Goal: Task Accomplishment & Management: Manage account settings

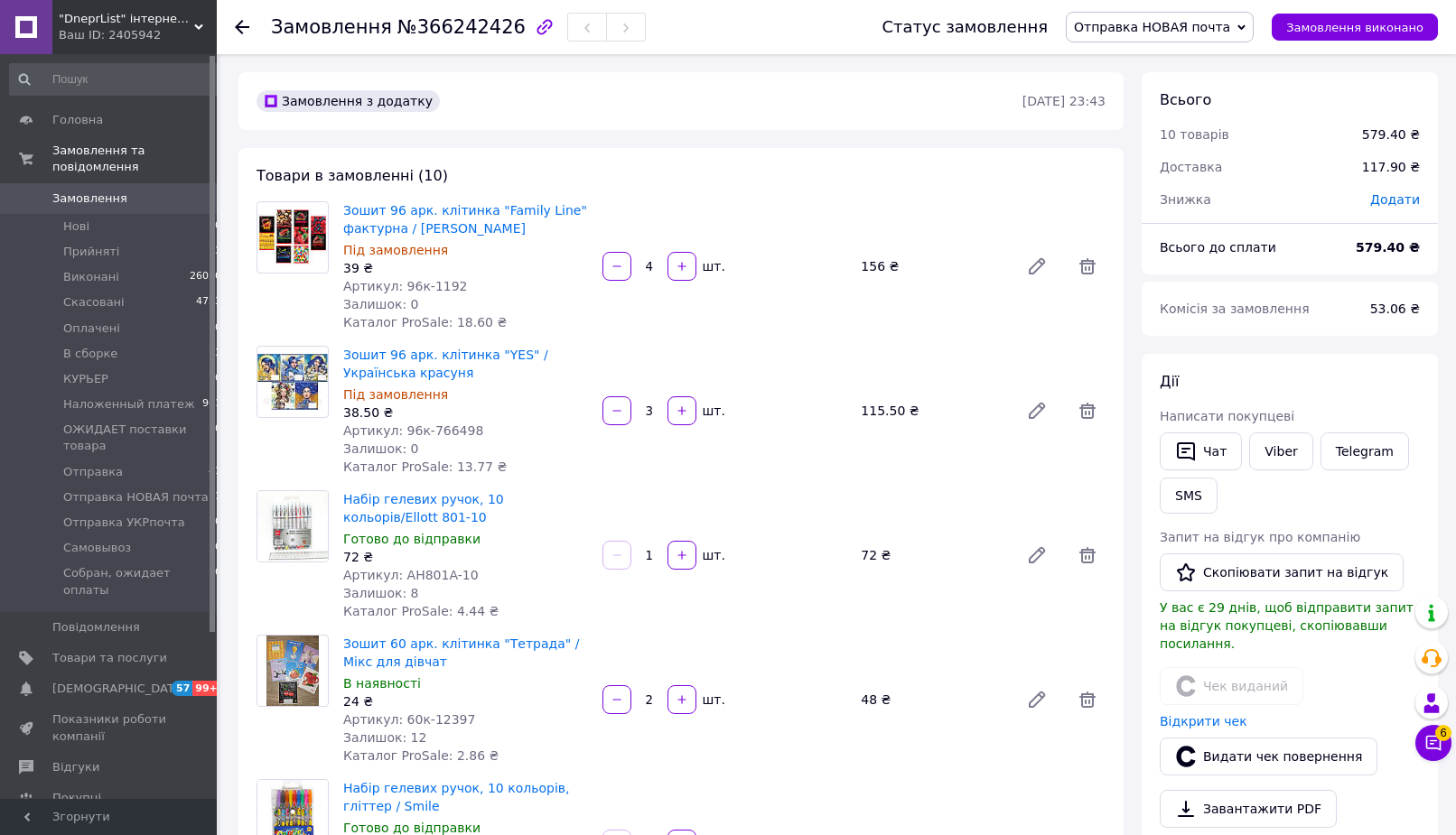
click at [1183, 25] on span "Отправка НОВАЯ почта" at bounding box center [1151, 27] width 156 height 14
click at [1166, 114] on li "Отправка" at bounding box center [1160, 124] width 188 height 27
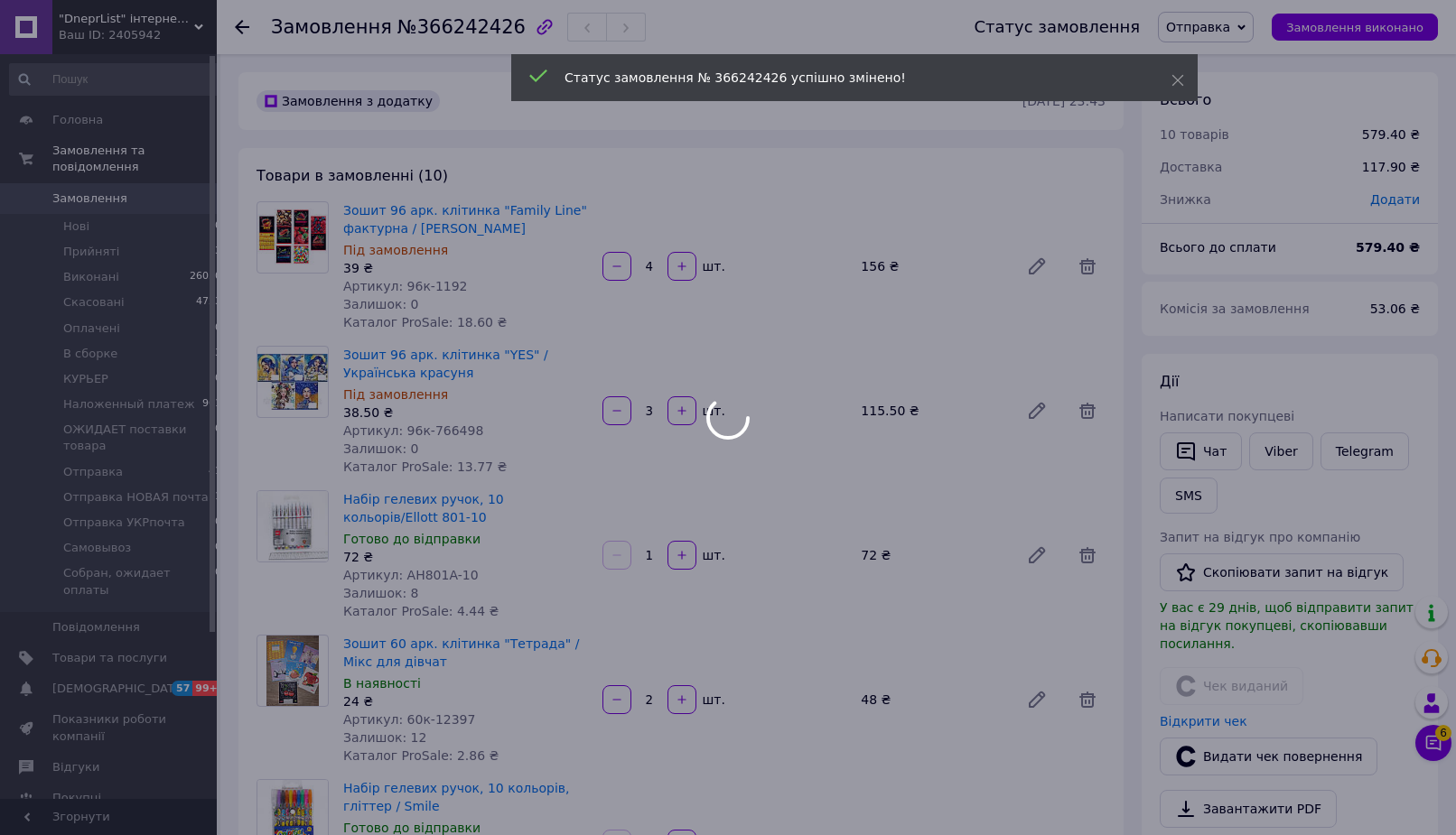
scroll to position [643, 0]
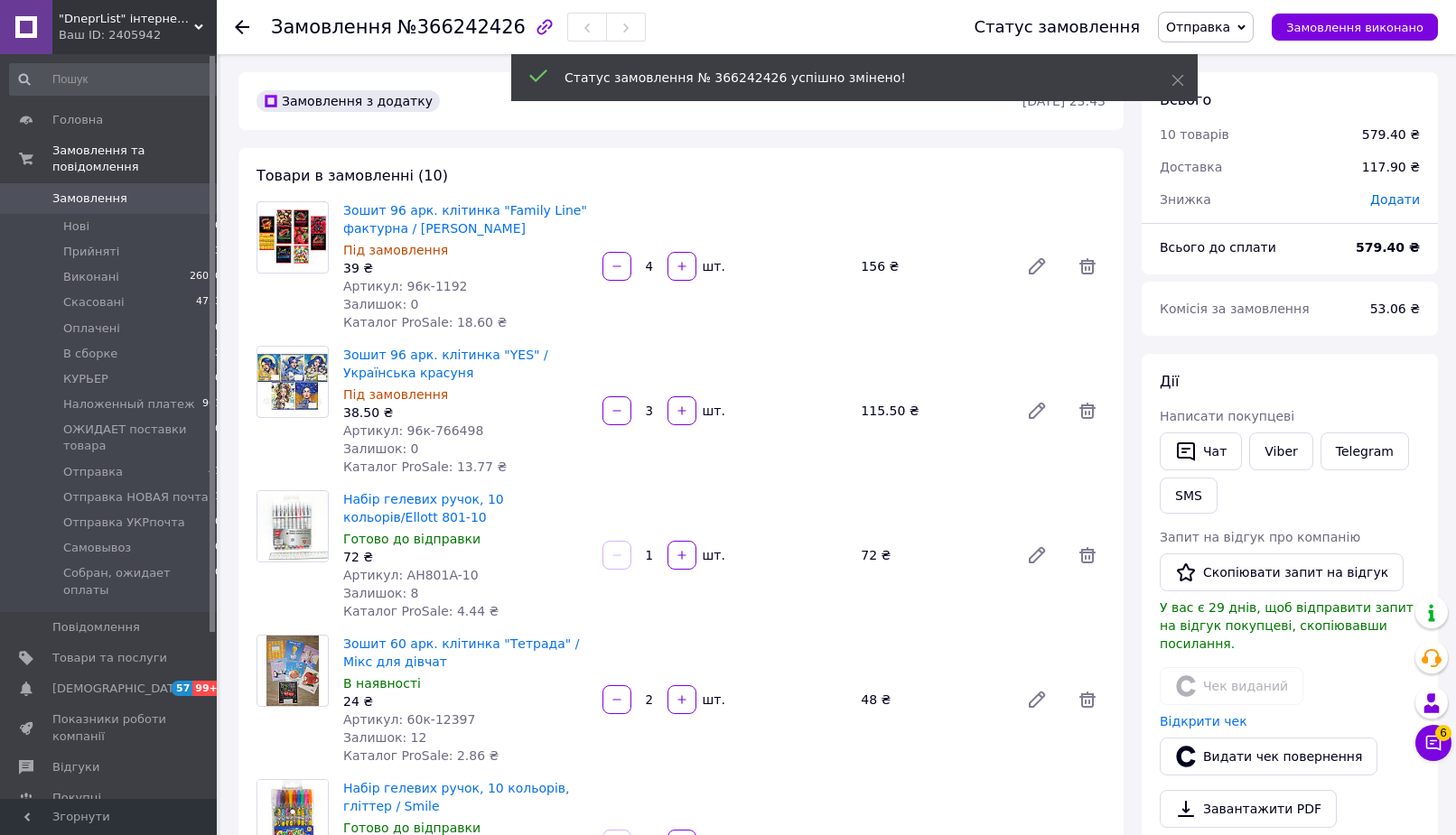
click at [150, 241] on li "Прийняті 3" at bounding box center [116, 252] width 232 height 25
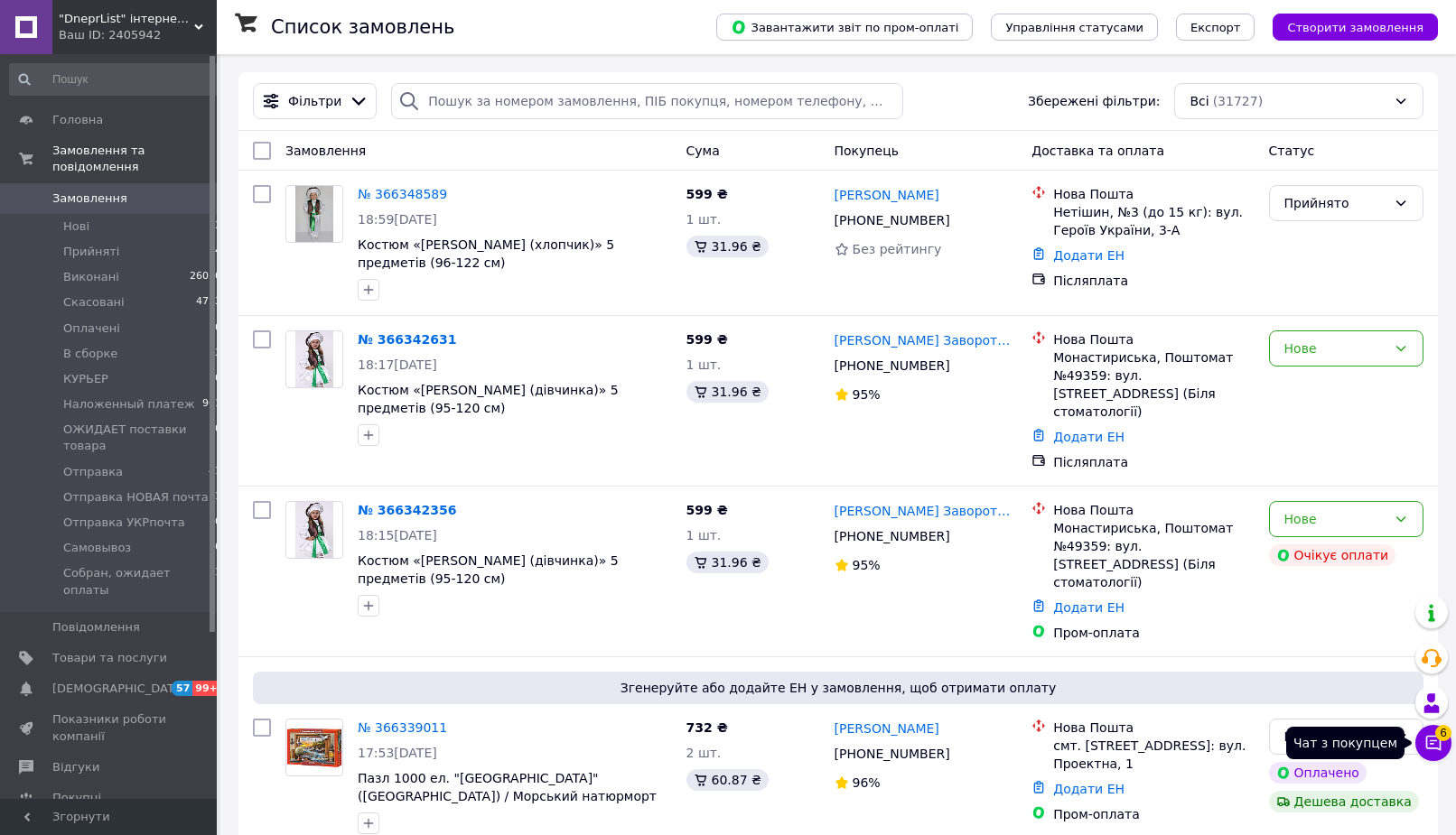
click at [1434, 743] on icon at bounding box center [1433, 742] width 18 height 18
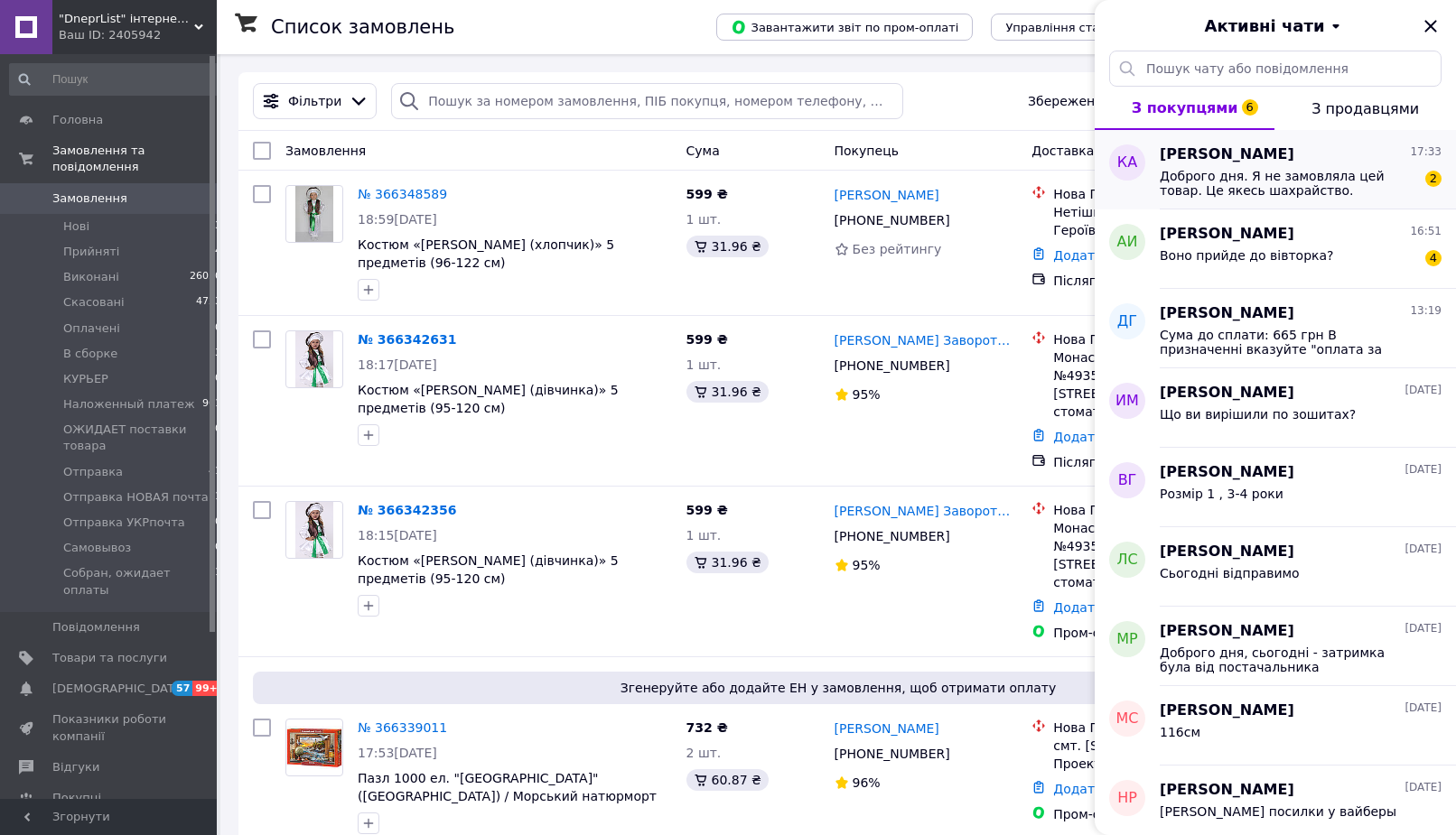
click at [1255, 178] on span "Доброго дня. Я не замовляла цей товар. Це якесь шахрайство. Відмініть будь ласка" at bounding box center [1287, 183] width 257 height 29
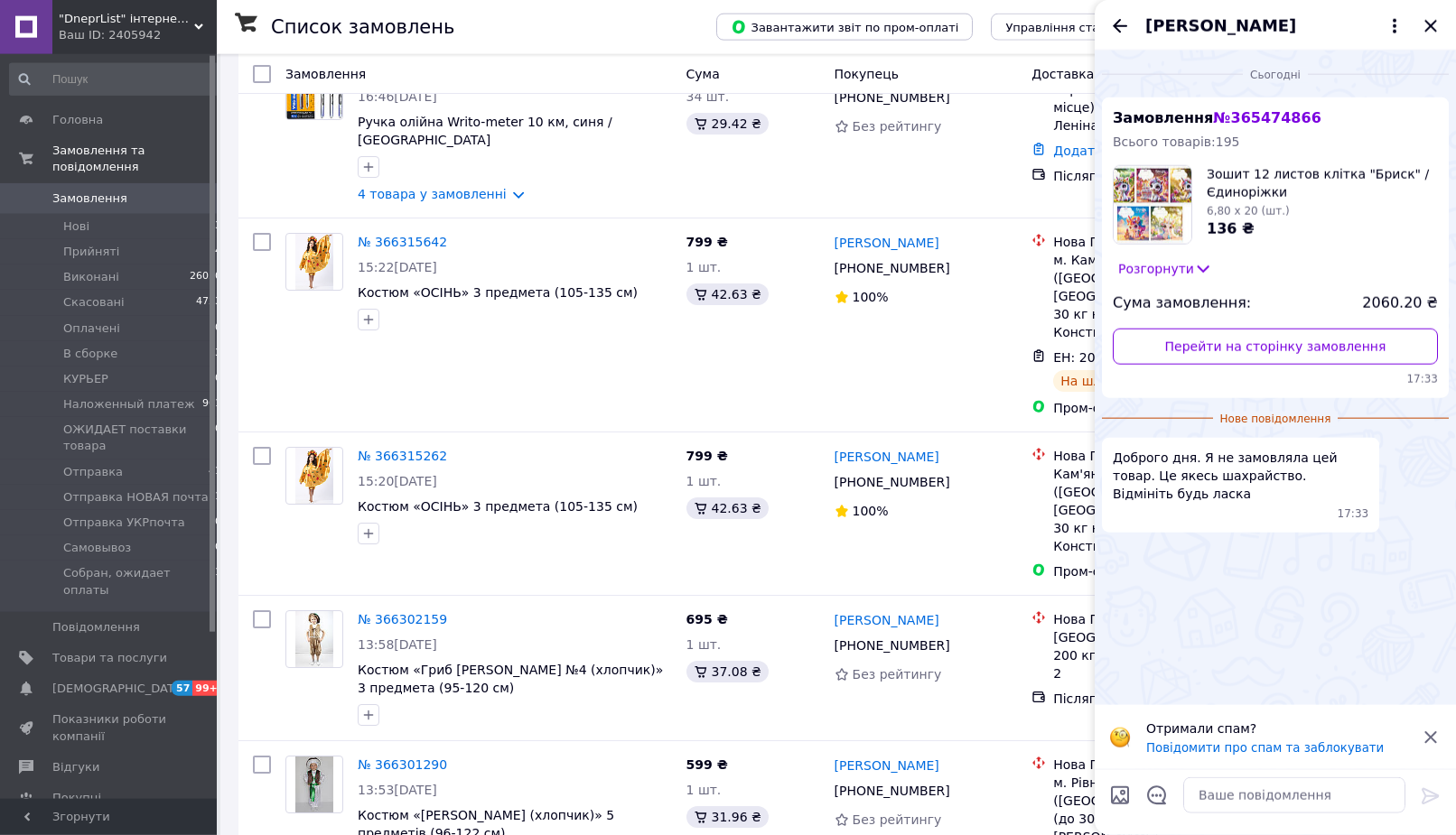
scroll to position [828, 0]
click at [1240, 344] on link "Перейти на сторінку замовлення" at bounding box center [1274, 347] width 325 height 36
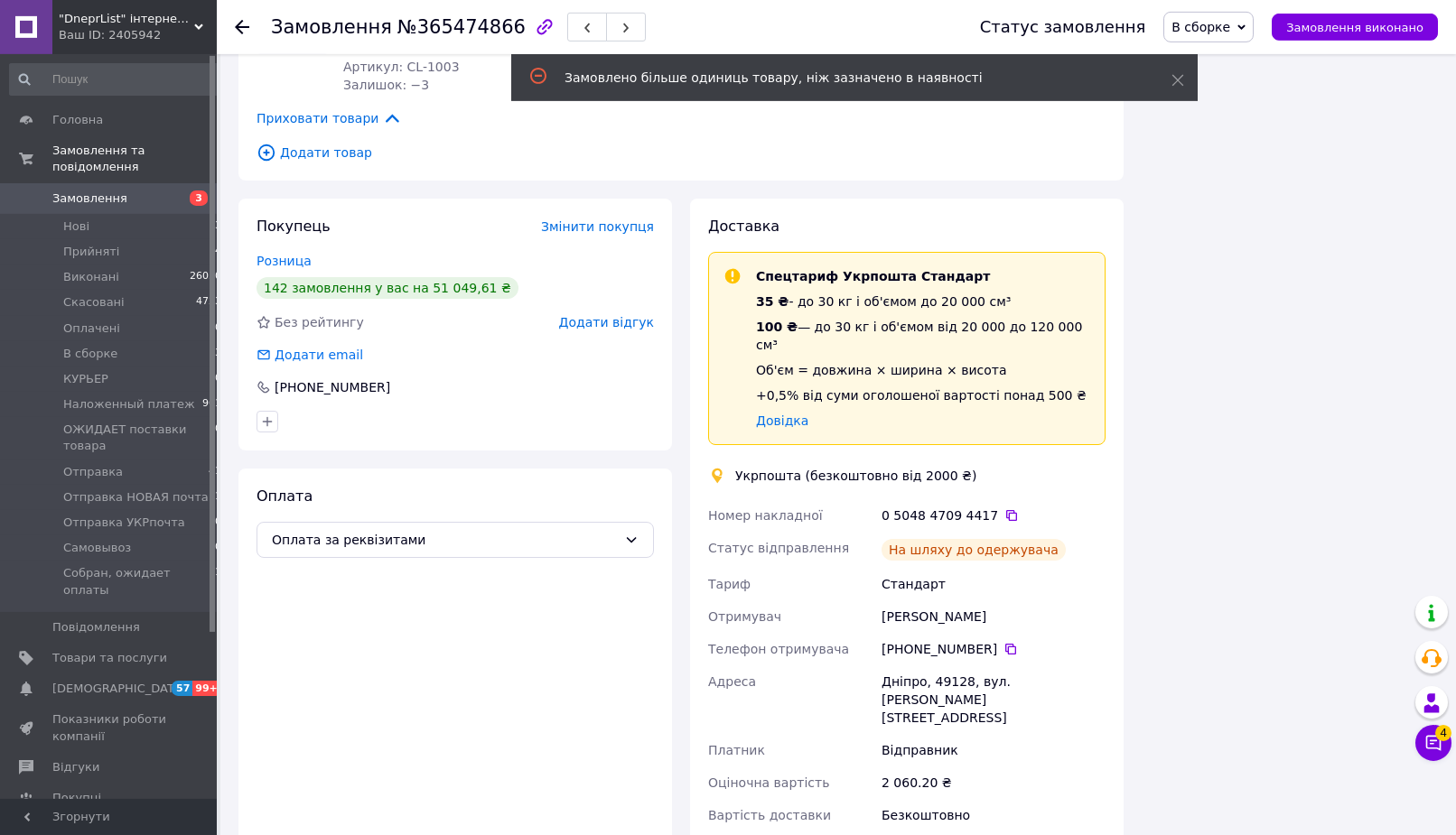
scroll to position [2928, 0]
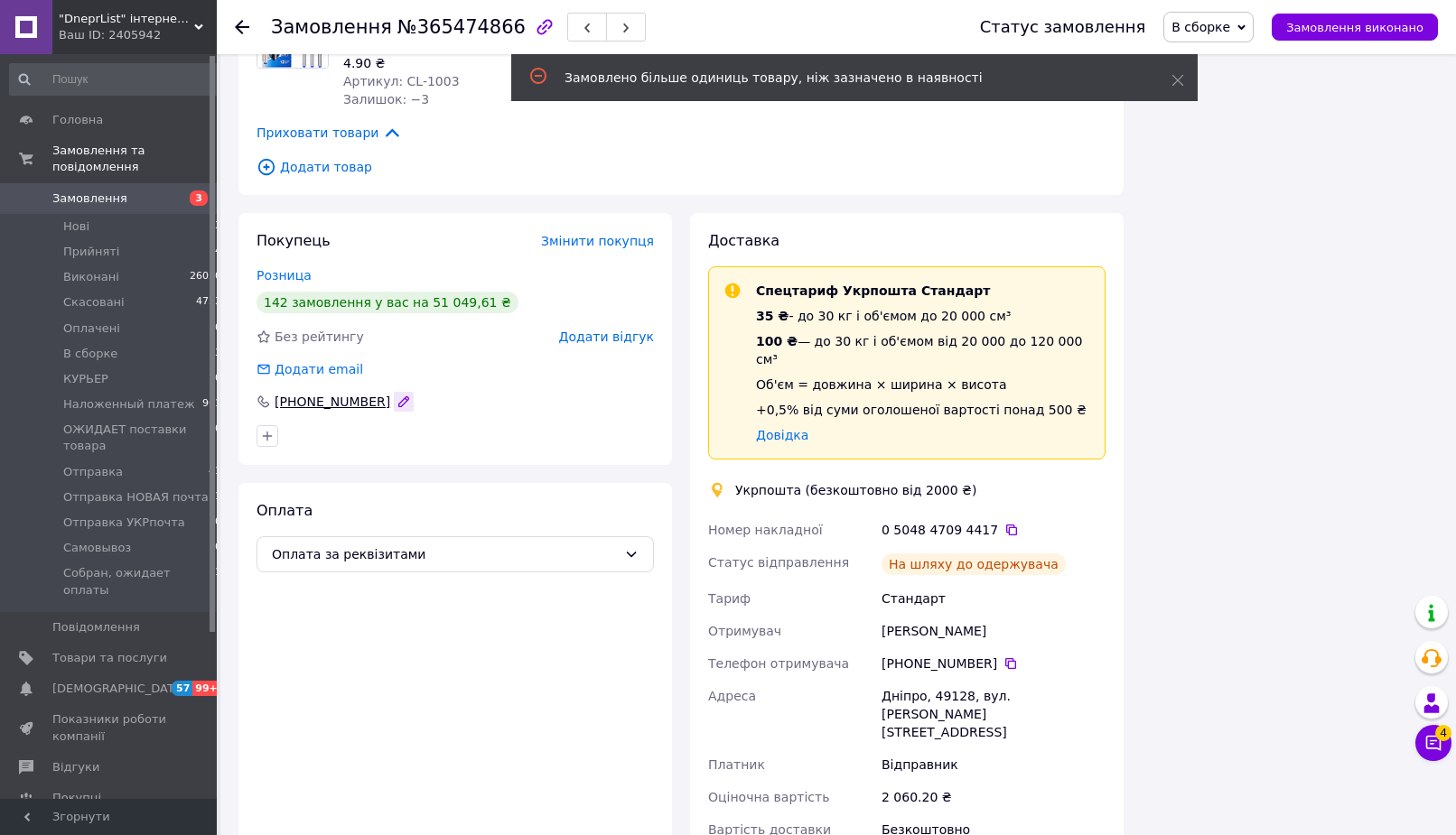
click at [399, 396] on icon "button" at bounding box center [404, 401] width 10 height 10
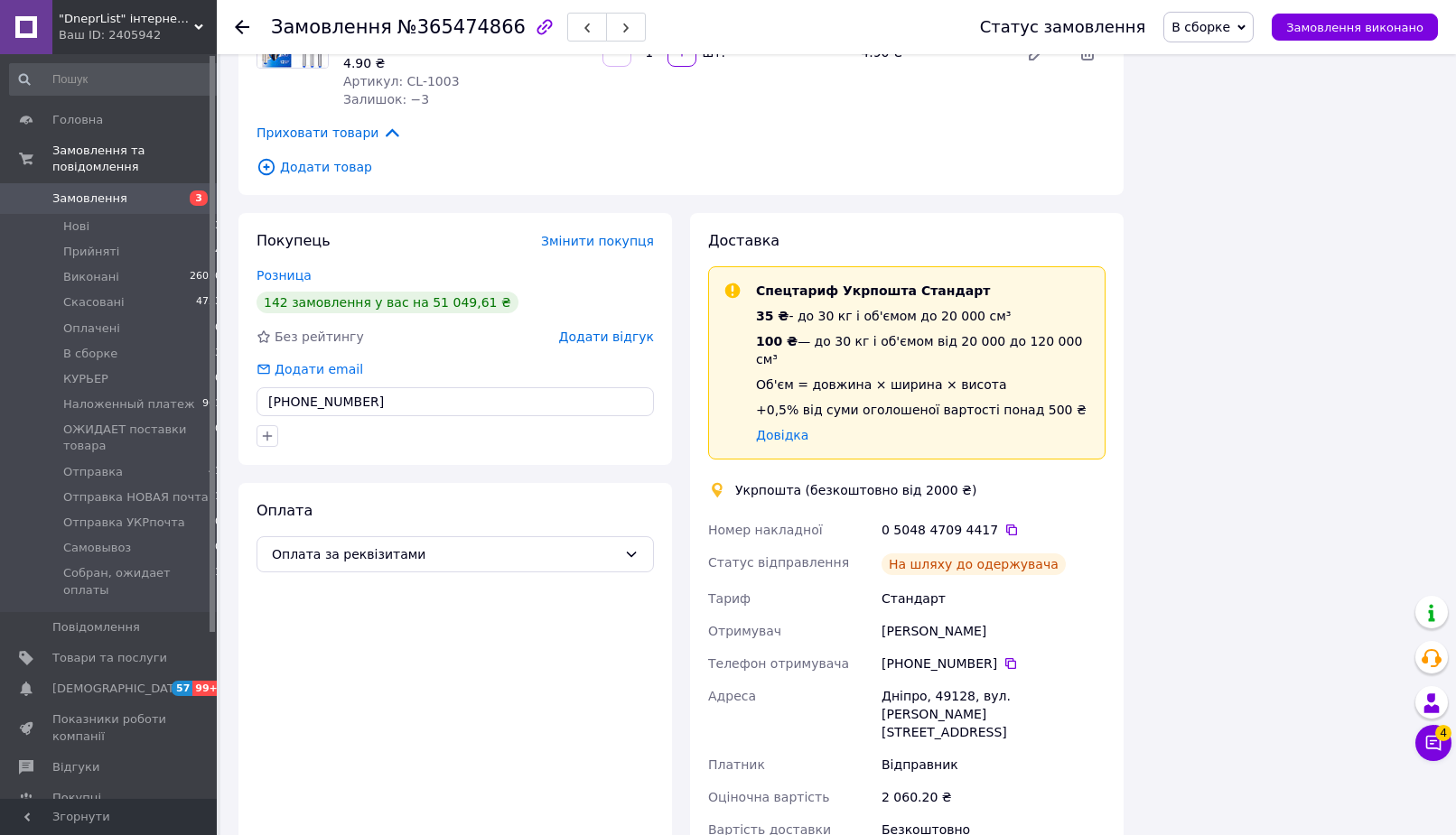
drag, startPoint x: 296, startPoint y: 308, endPoint x: 399, endPoint y: 309, distance: 103.0
click at [399, 387] on input "+380937403205" at bounding box center [455, 401] width 398 height 29
type input "+380675673917"
click at [511, 388] on div "Покупець Змінити покупця Розница 142 замовлення у вас на 51 049,61 ₴ Без рейтин…" at bounding box center [455, 563] width 433 height 701
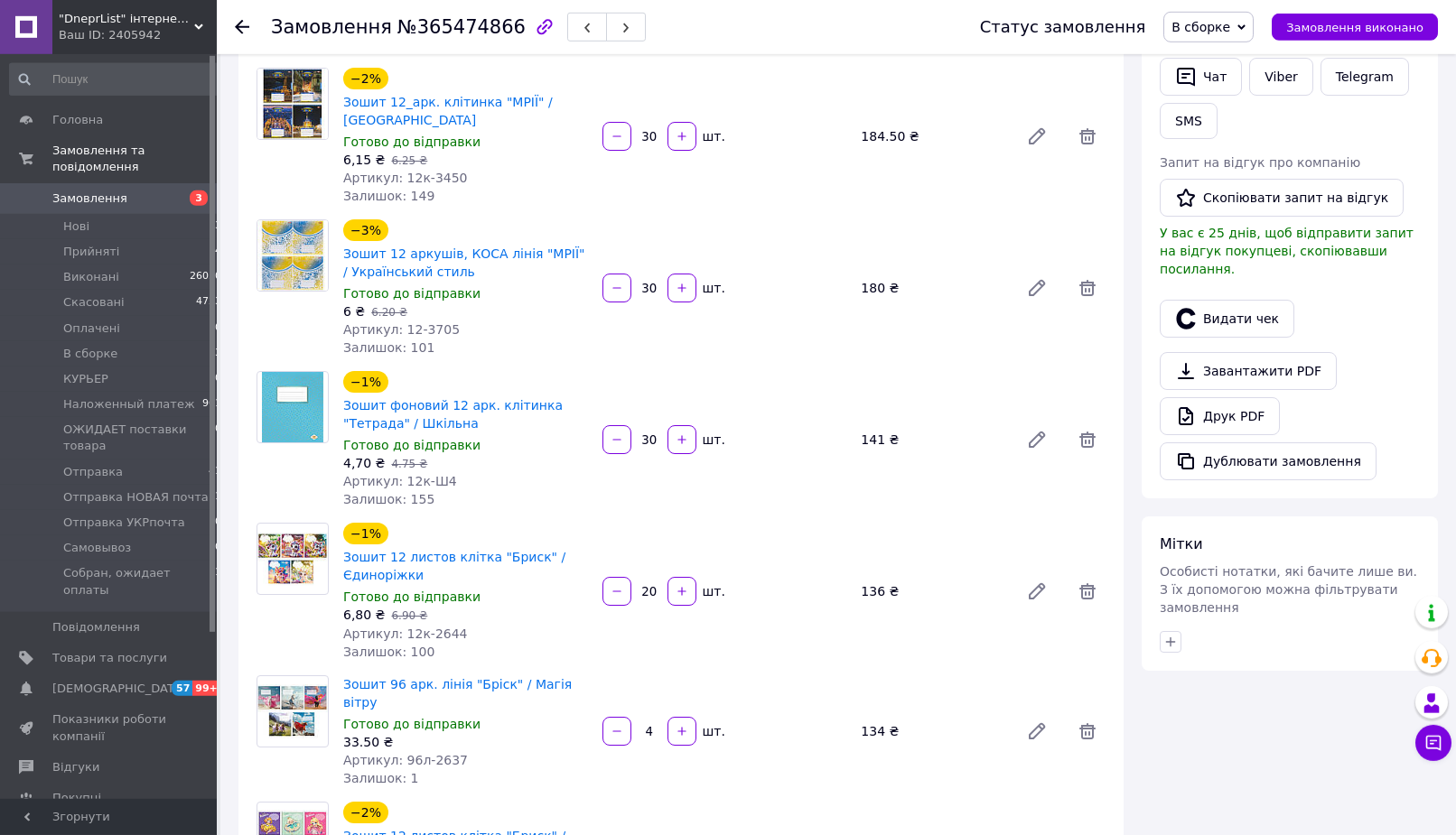
scroll to position [0, 0]
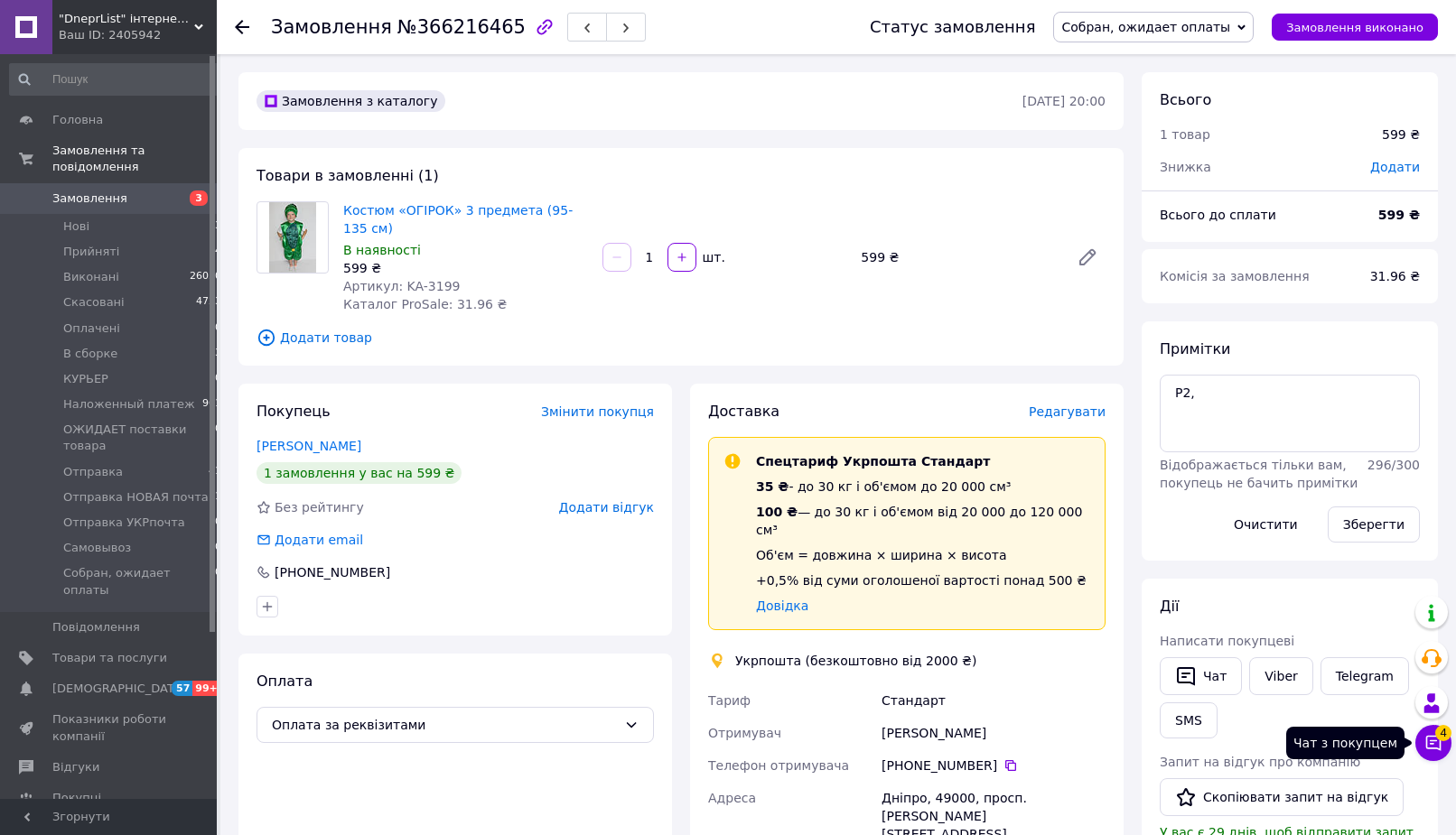
drag, startPoint x: 1430, startPoint y: 736, endPoint x: 1381, endPoint y: 469, distance: 271.5
click at [1430, 734] on icon at bounding box center [1433, 742] width 18 height 18
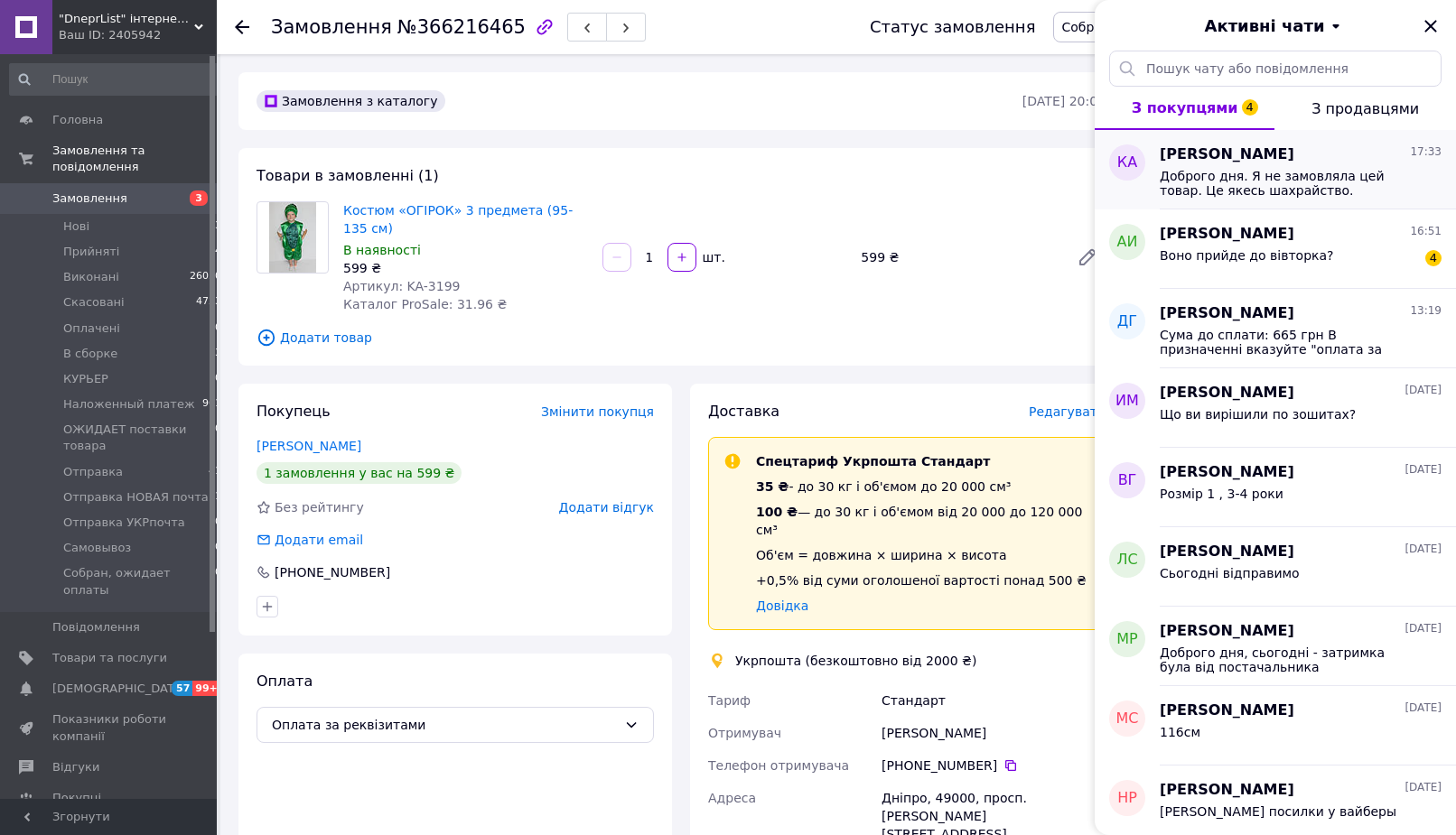
click at [1288, 176] on span "Доброго дня. Я не замовляла цей товар. Це якесь шахрайство. Відмініть будь ласка" at bounding box center [1287, 183] width 257 height 29
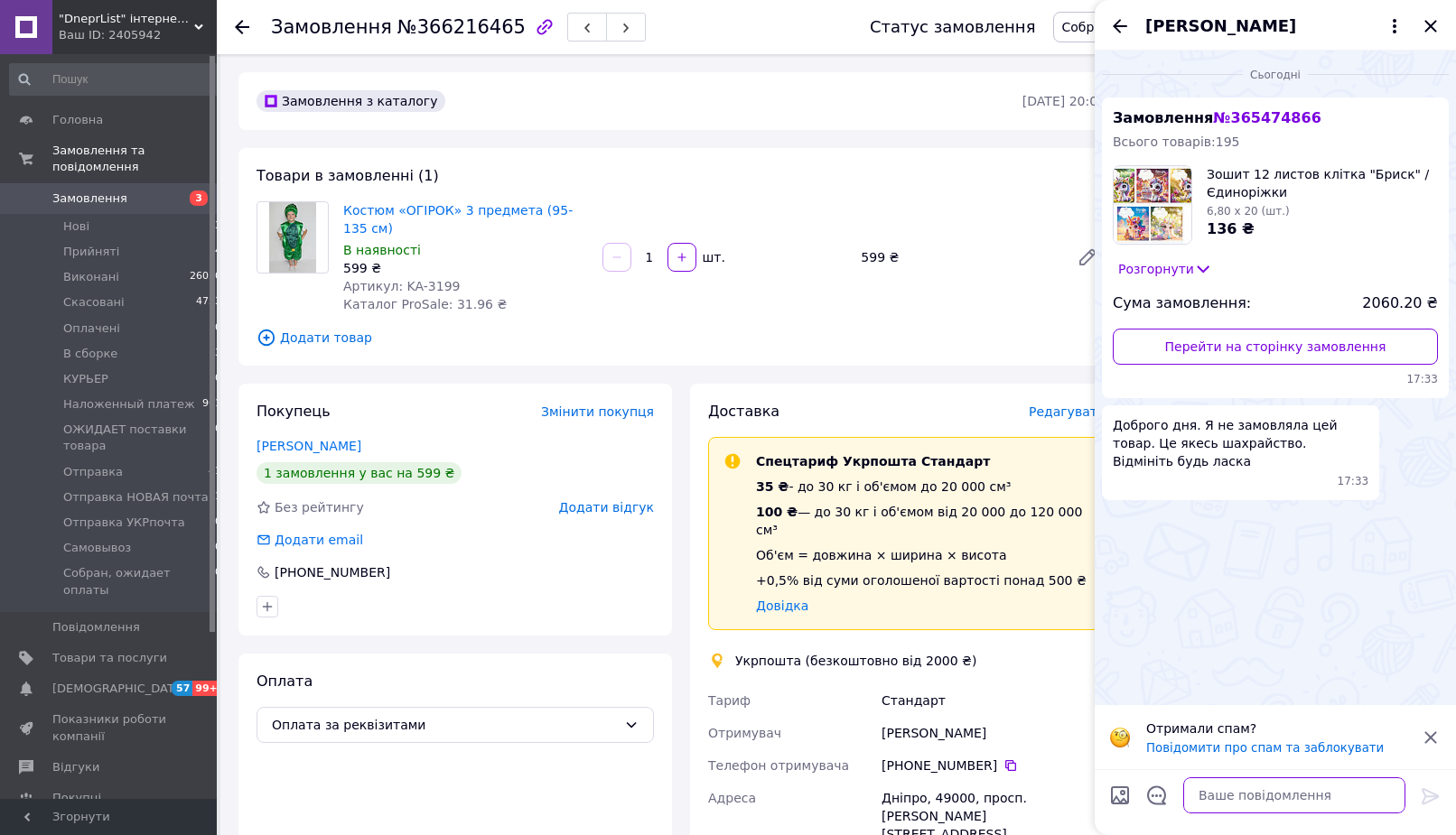
click at [1296, 795] on textarea at bounding box center [1294, 796] width 222 height 36
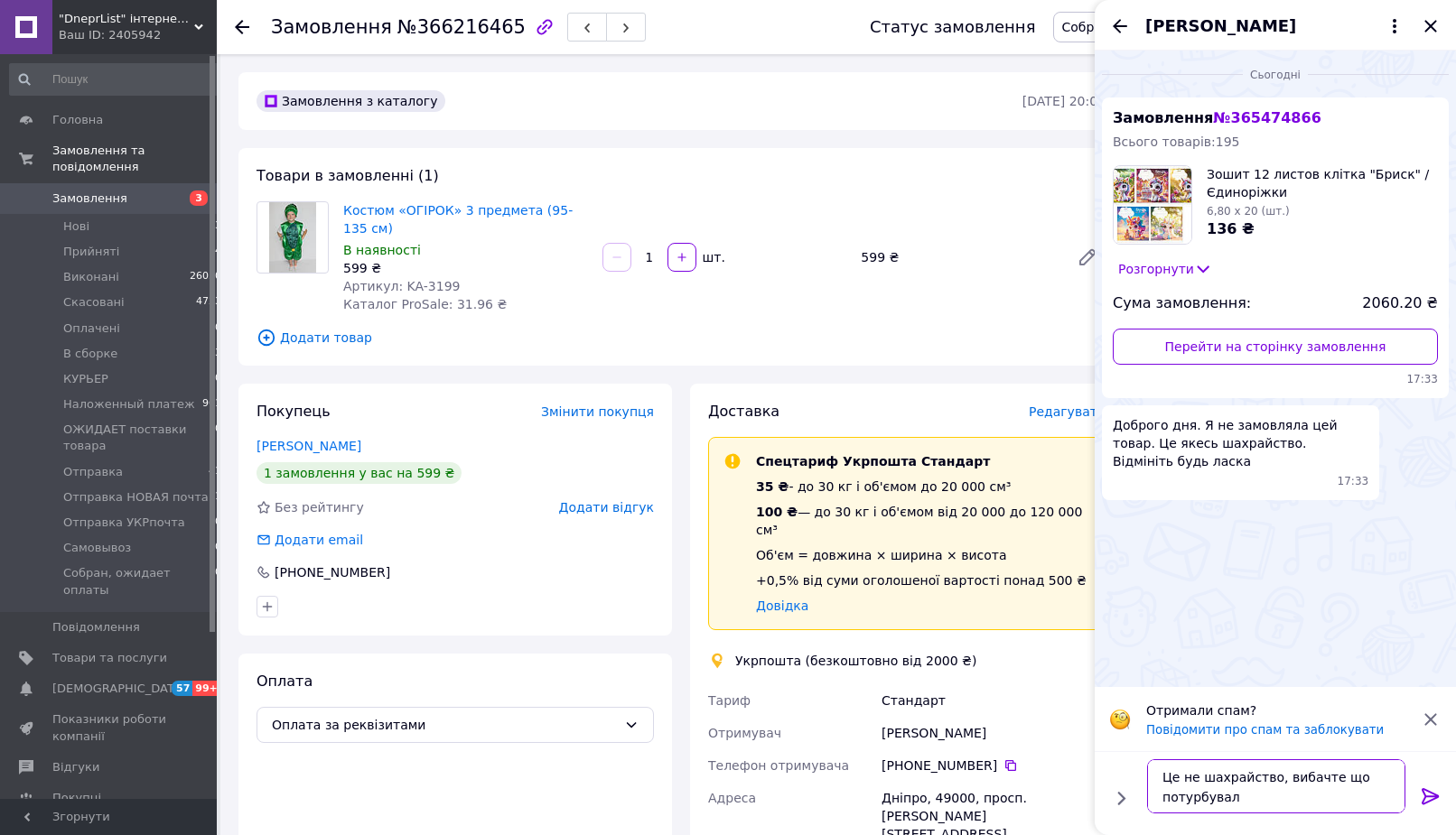
type textarea "Це не шахрайство, вибачте що потурбували"
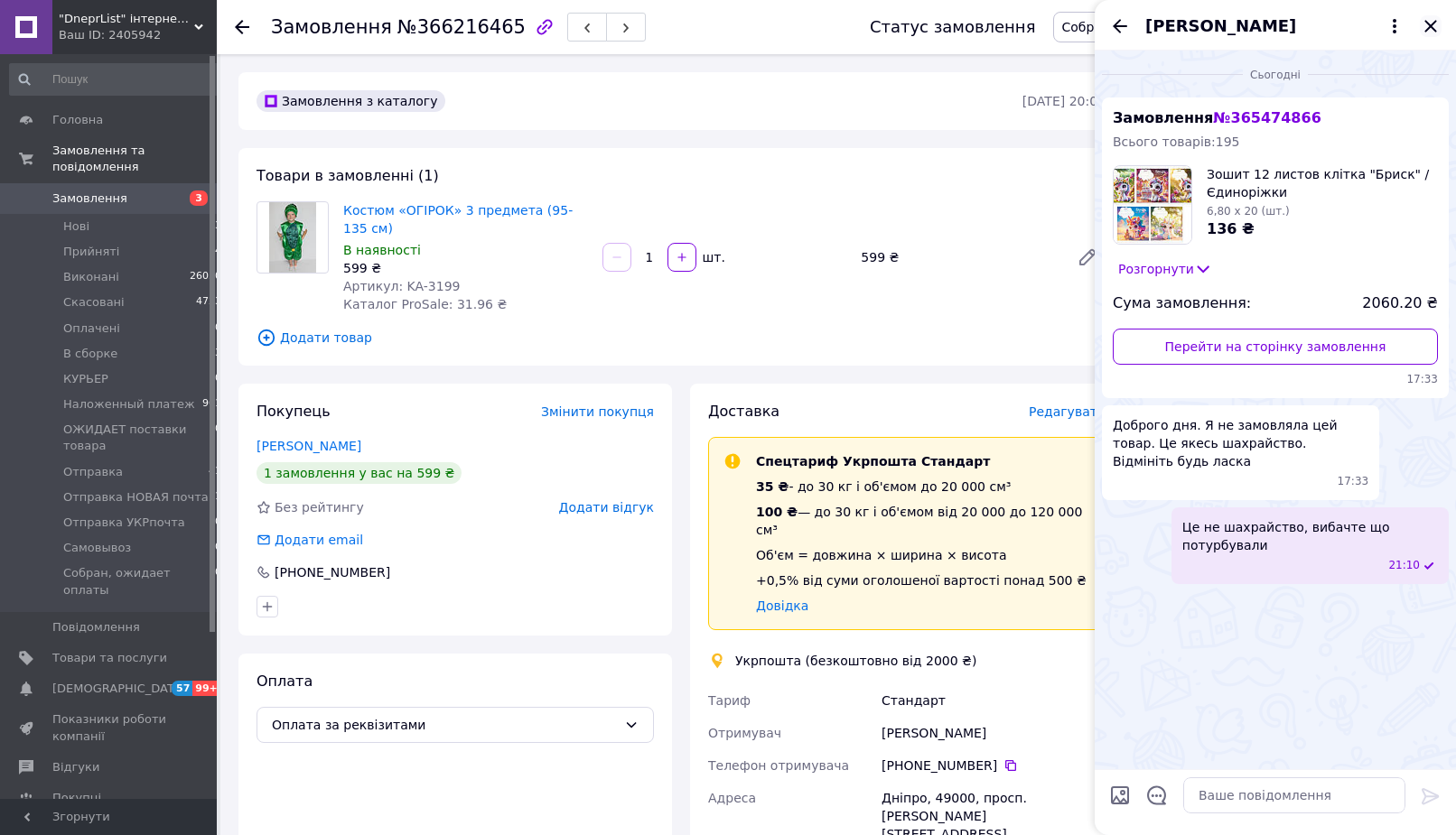
click at [1436, 23] on icon "Закрити" at bounding box center [1430, 26] width 22 height 22
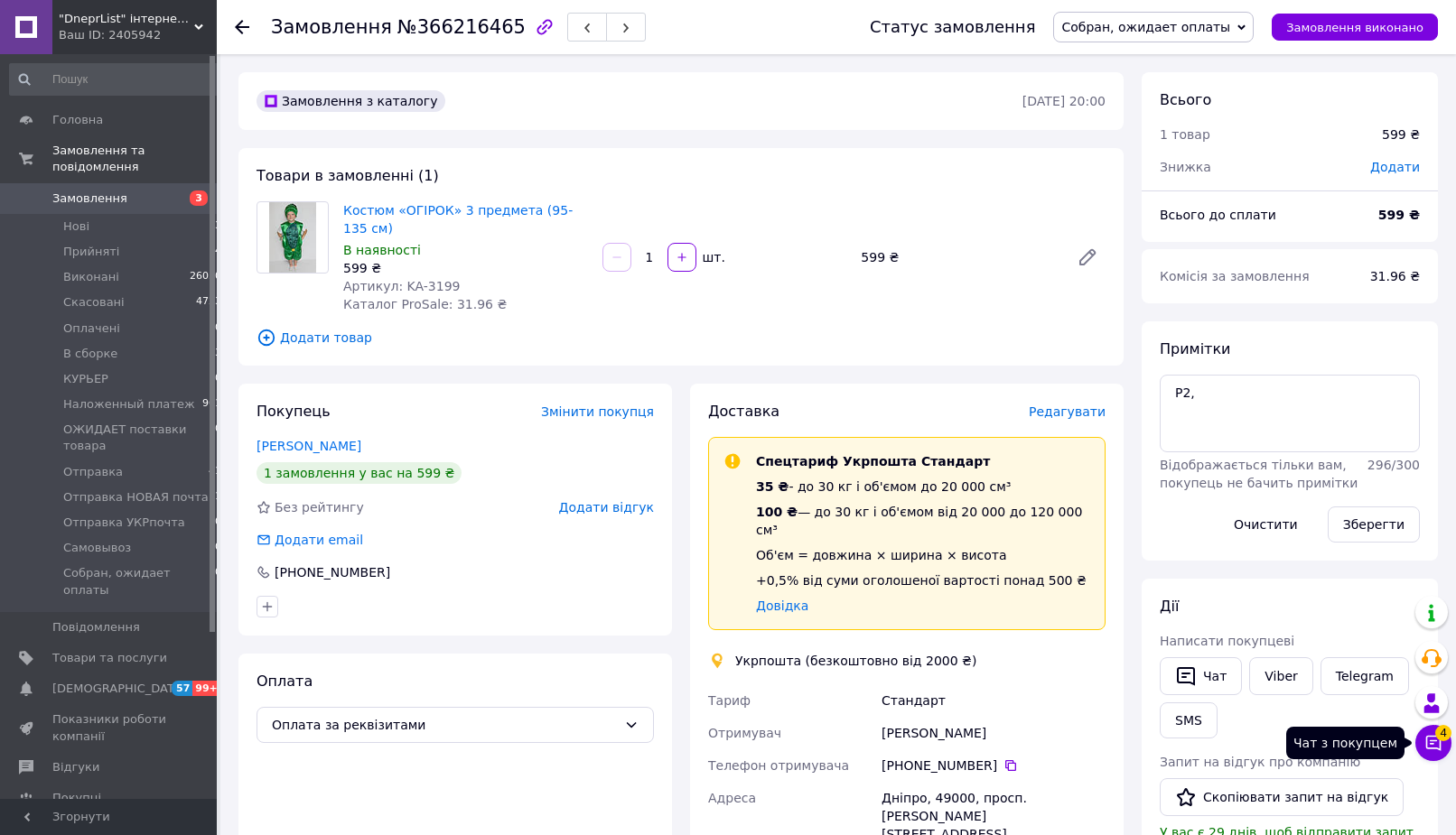
click at [1440, 748] on icon at bounding box center [1433, 743] width 15 height 15
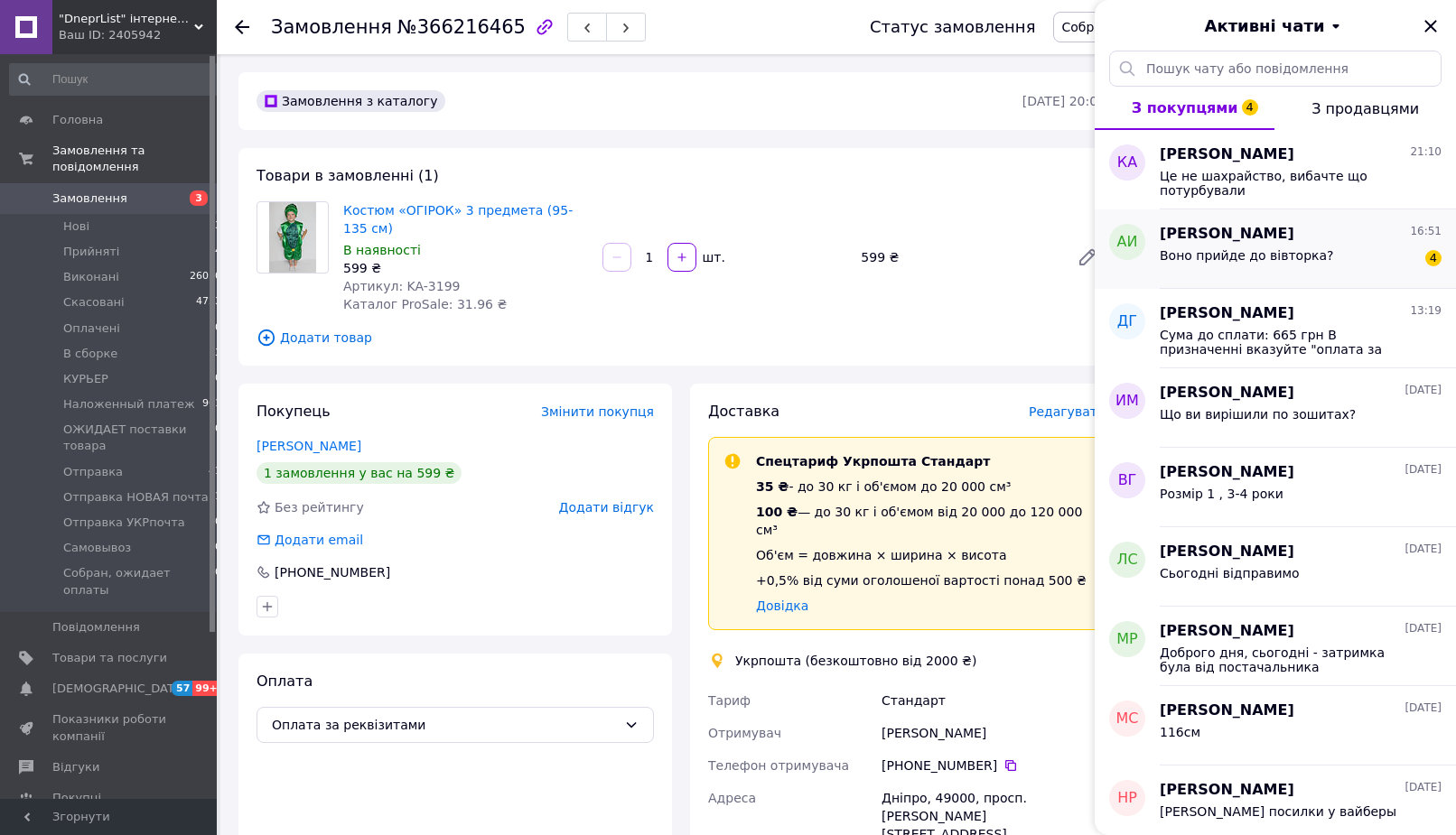
click at [1204, 270] on div "Воно прийде до вівторка?" at bounding box center [1245, 260] width 173 height 25
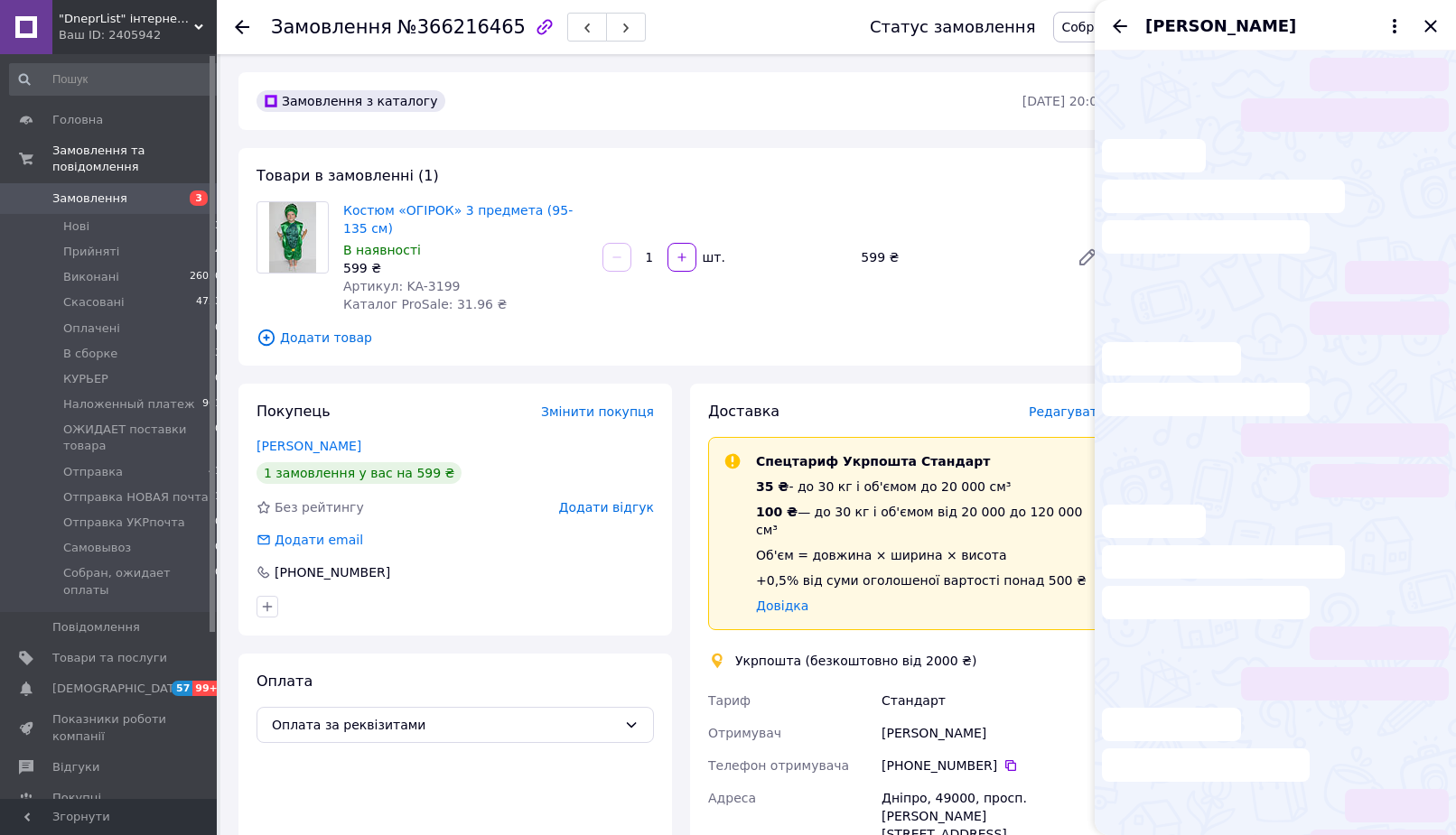
scroll to position [1704, 0]
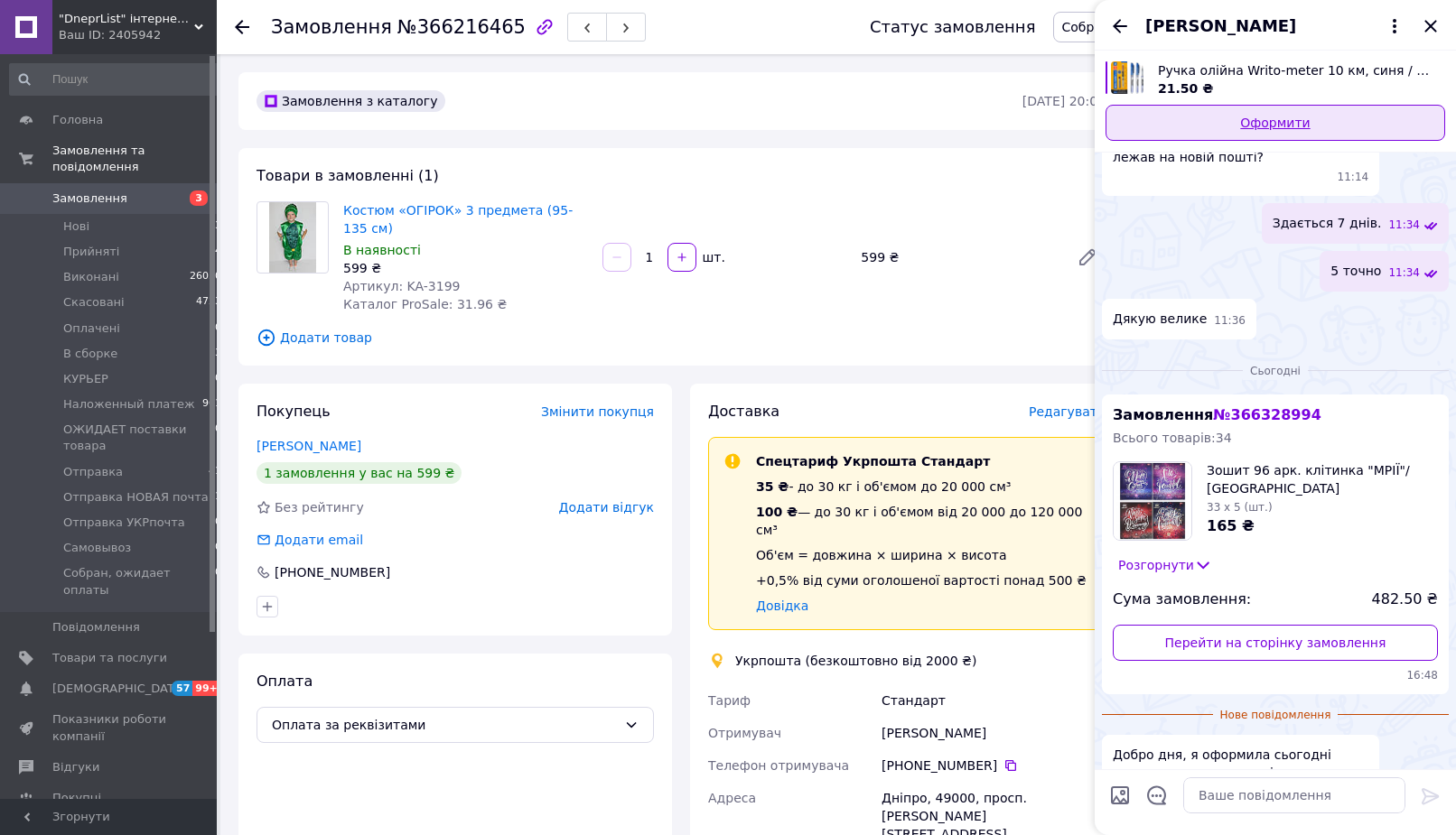
click at [1276, 110] on link "Оформити" at bounding box center [1275, 123] width 339 height 36
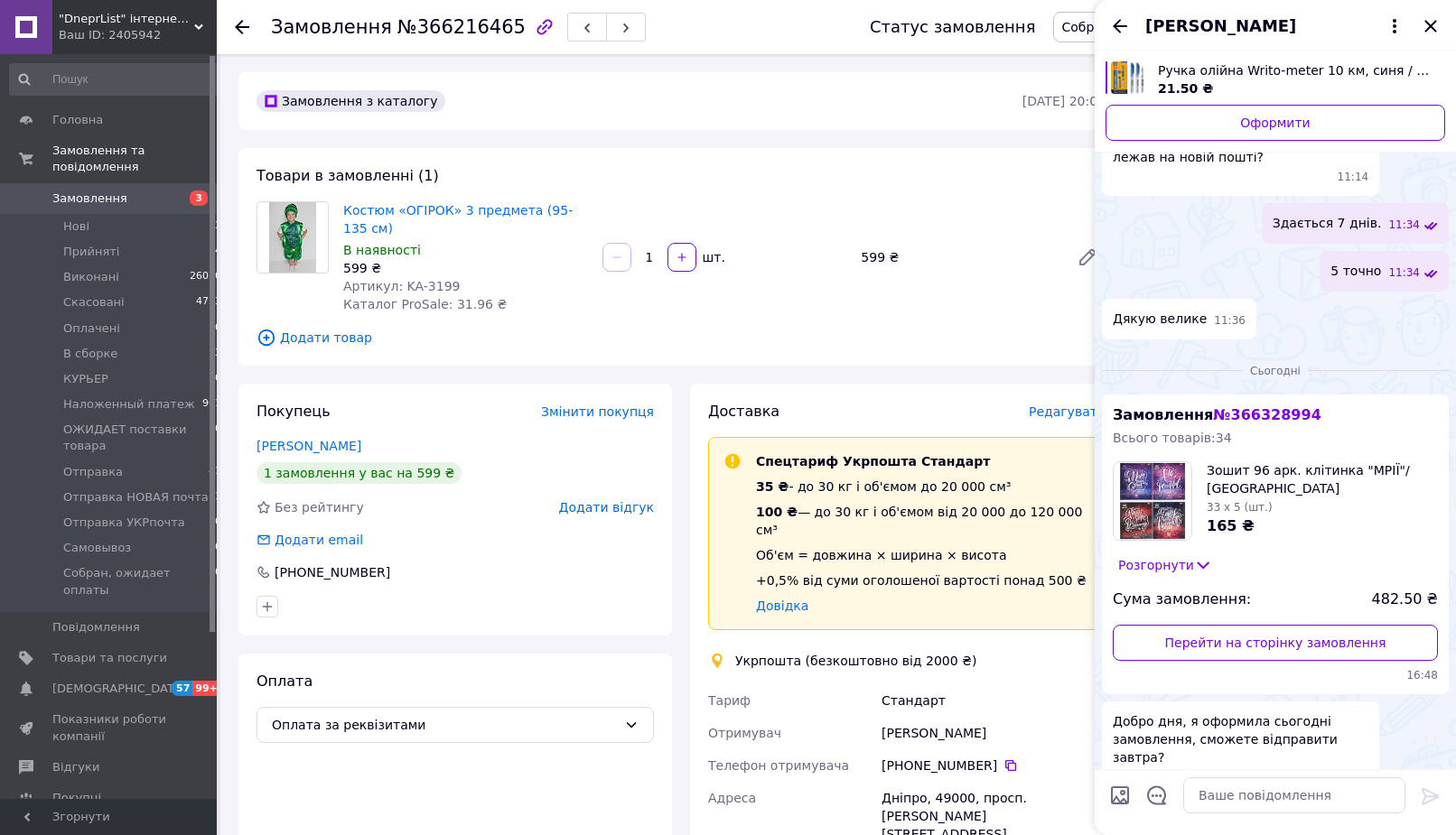
drag, startPoint x: 139, startPoint y: 629, endPoint x: 456, endPoint y: 382, distance: 401.9
click at [140, 650] on span "Товари та послуги" at bounding box center [110, 658] width 115 height 16
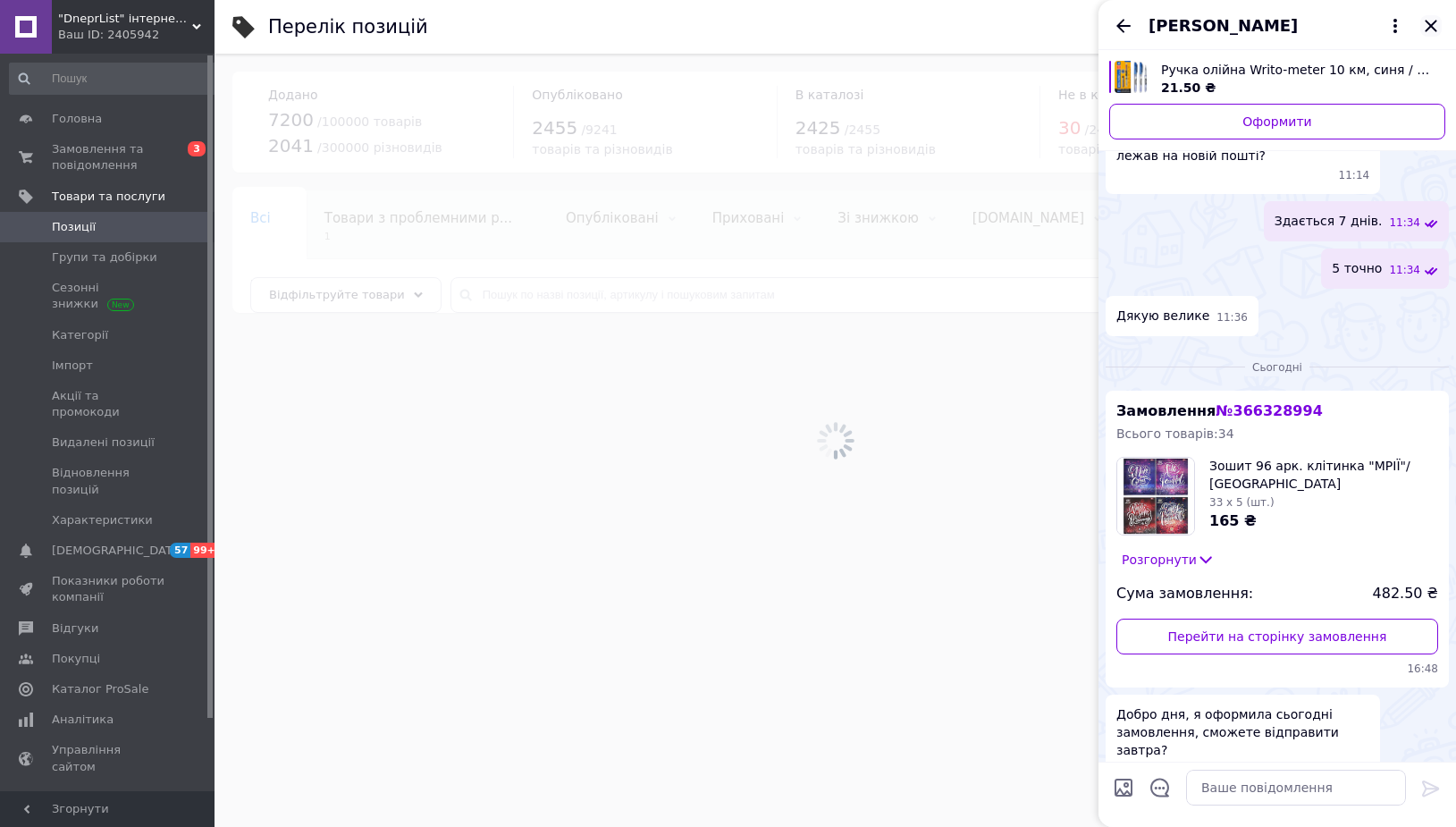
click at [1429, 23] on icon "Закрити" at bounding box center [1430, 26] width 22 height 22
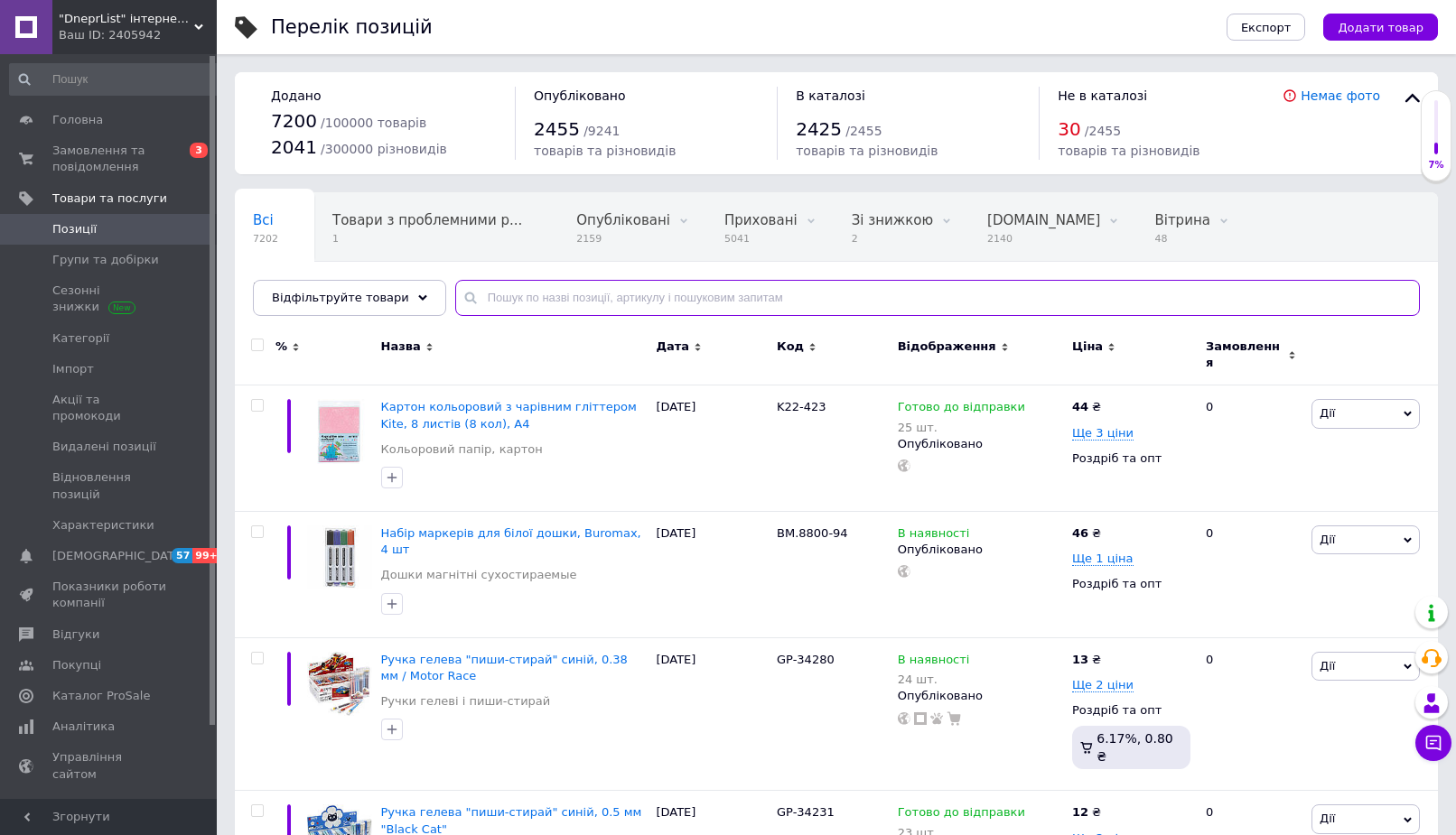
click at [485, 296] on input "text" at bounding box center [937, 298] width 965 height 36
type input "10466"
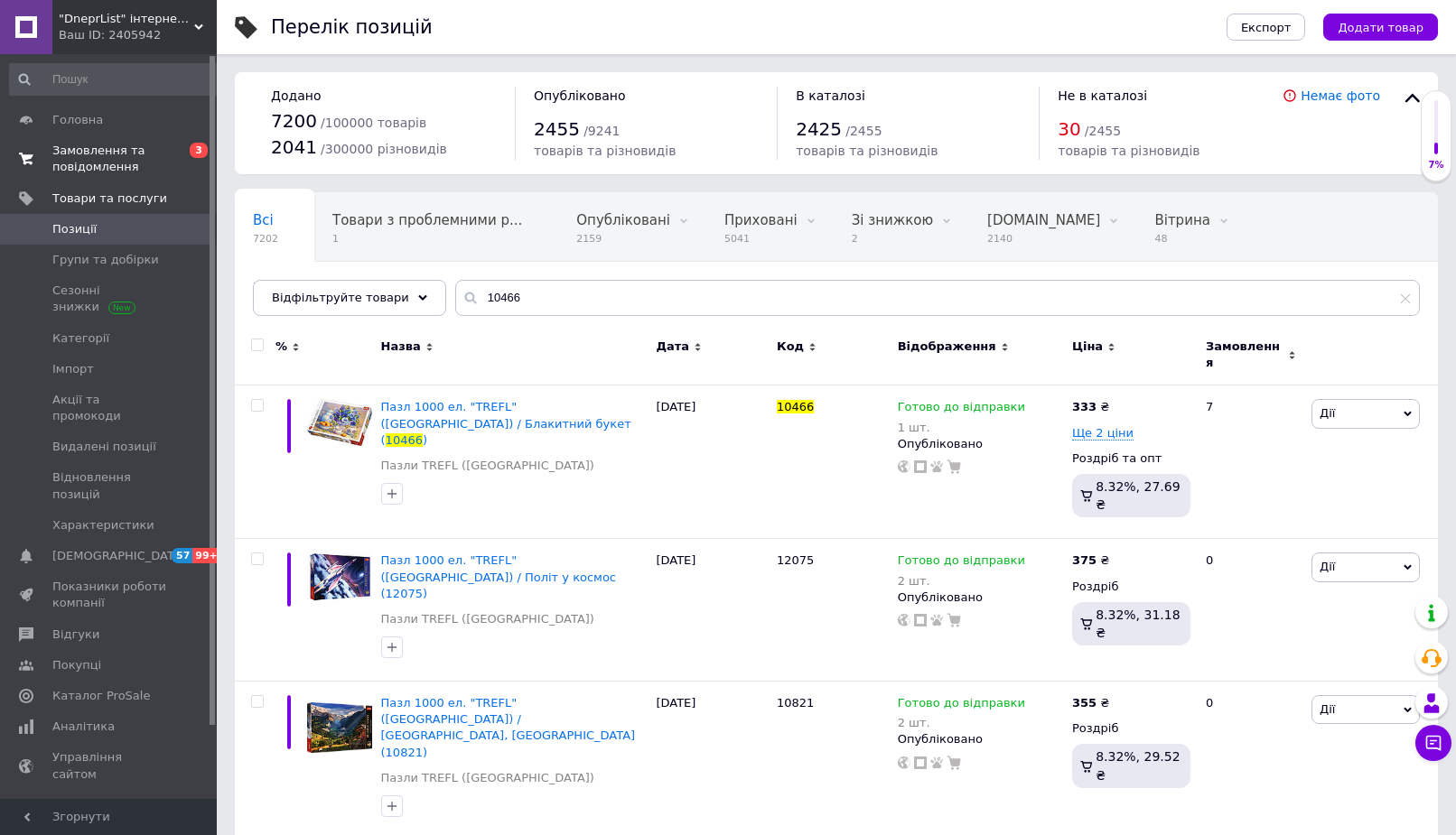
click at [136, 164] on span "Замовлення та повідомлення" at bounding box center [110, 159] width 115 height 33
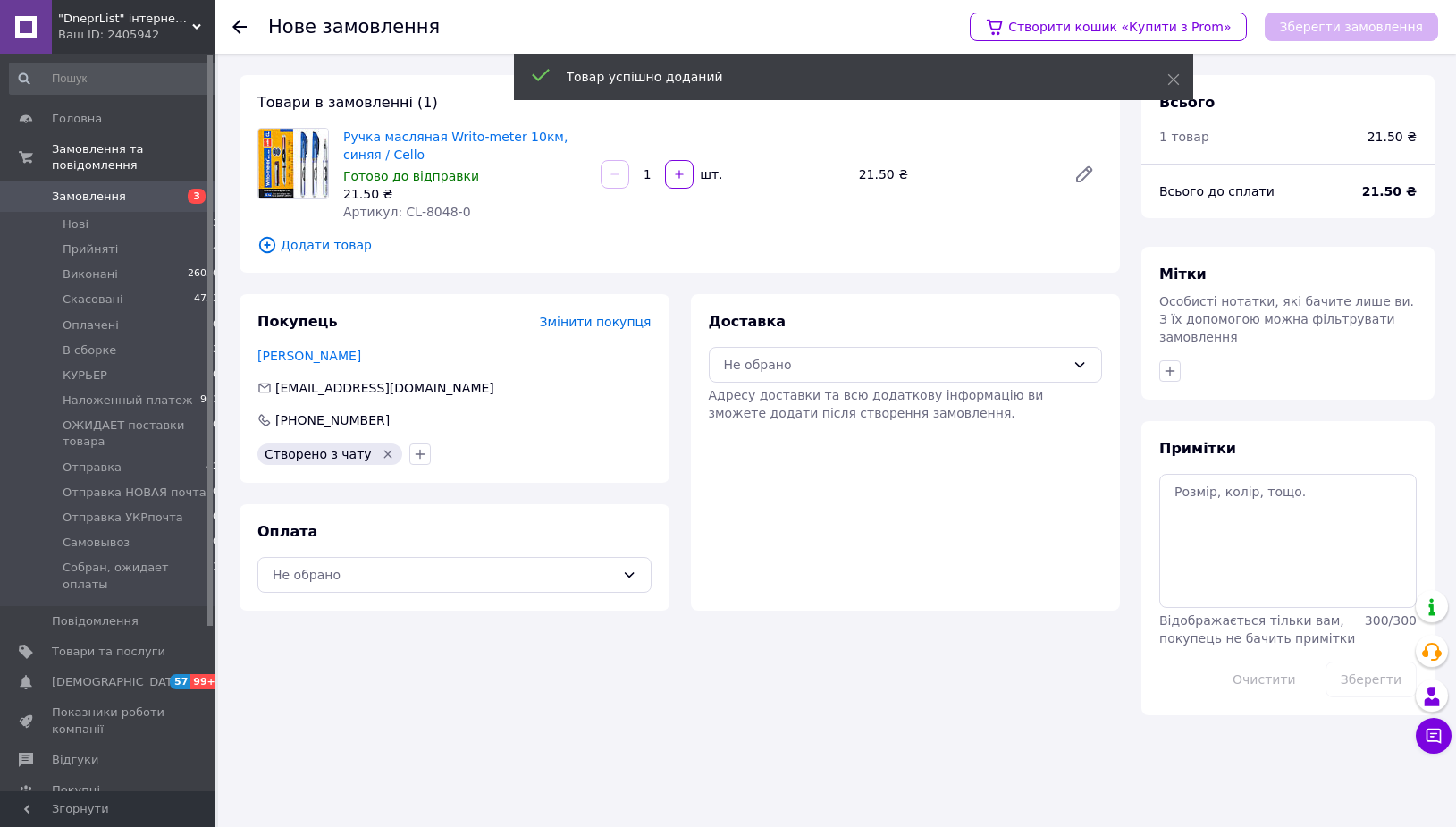
click at [236, 22] on icon at bounding box center [239, 27] width 14 height 14
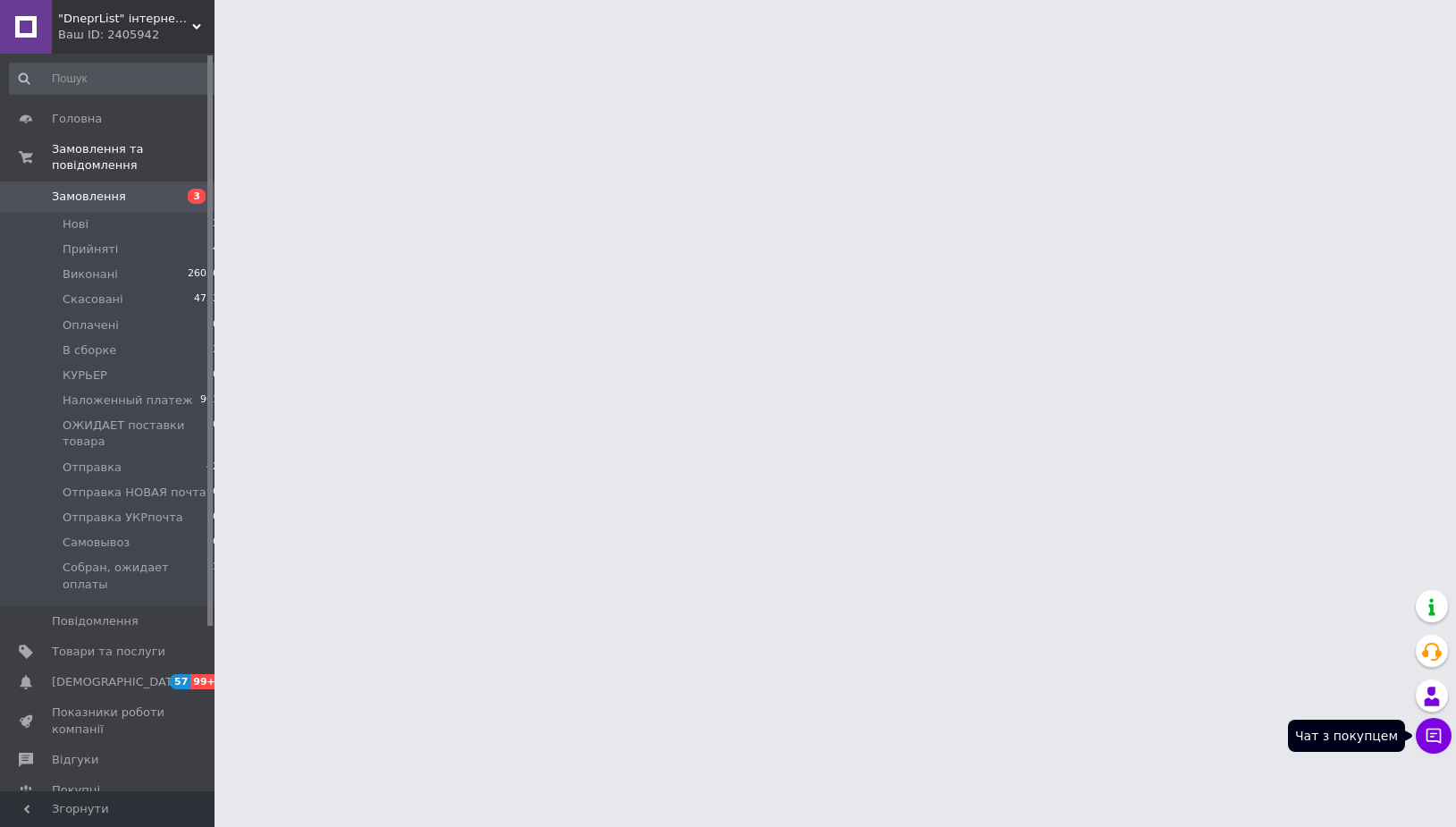
click at [1434, 733] on icon at bounding box center [1433, 736] width 15 height 15
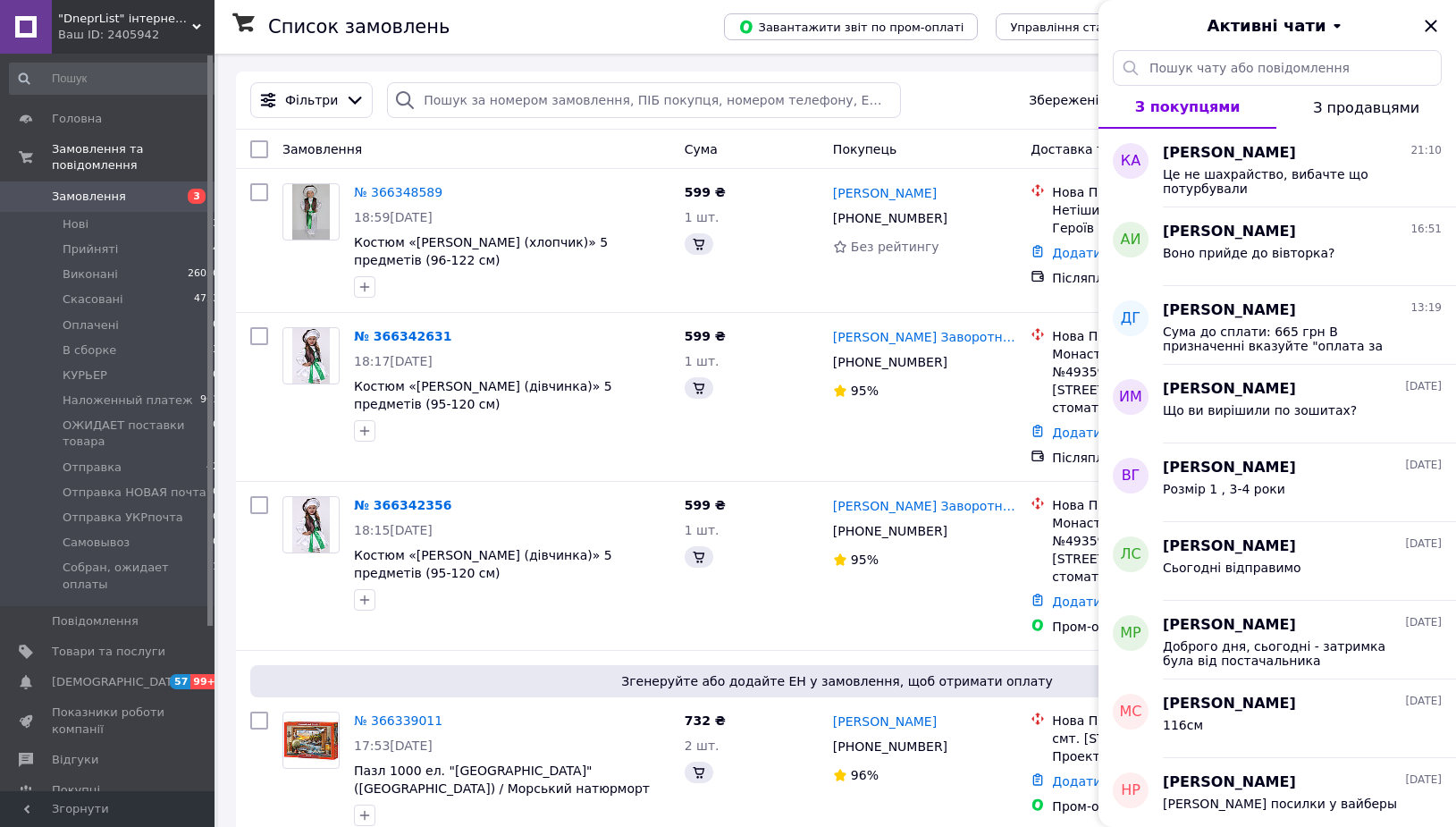
click at [1239, 267] on div "Воно прийде до вівторка?" at bounding box center [1247, 258] width 172 height 25
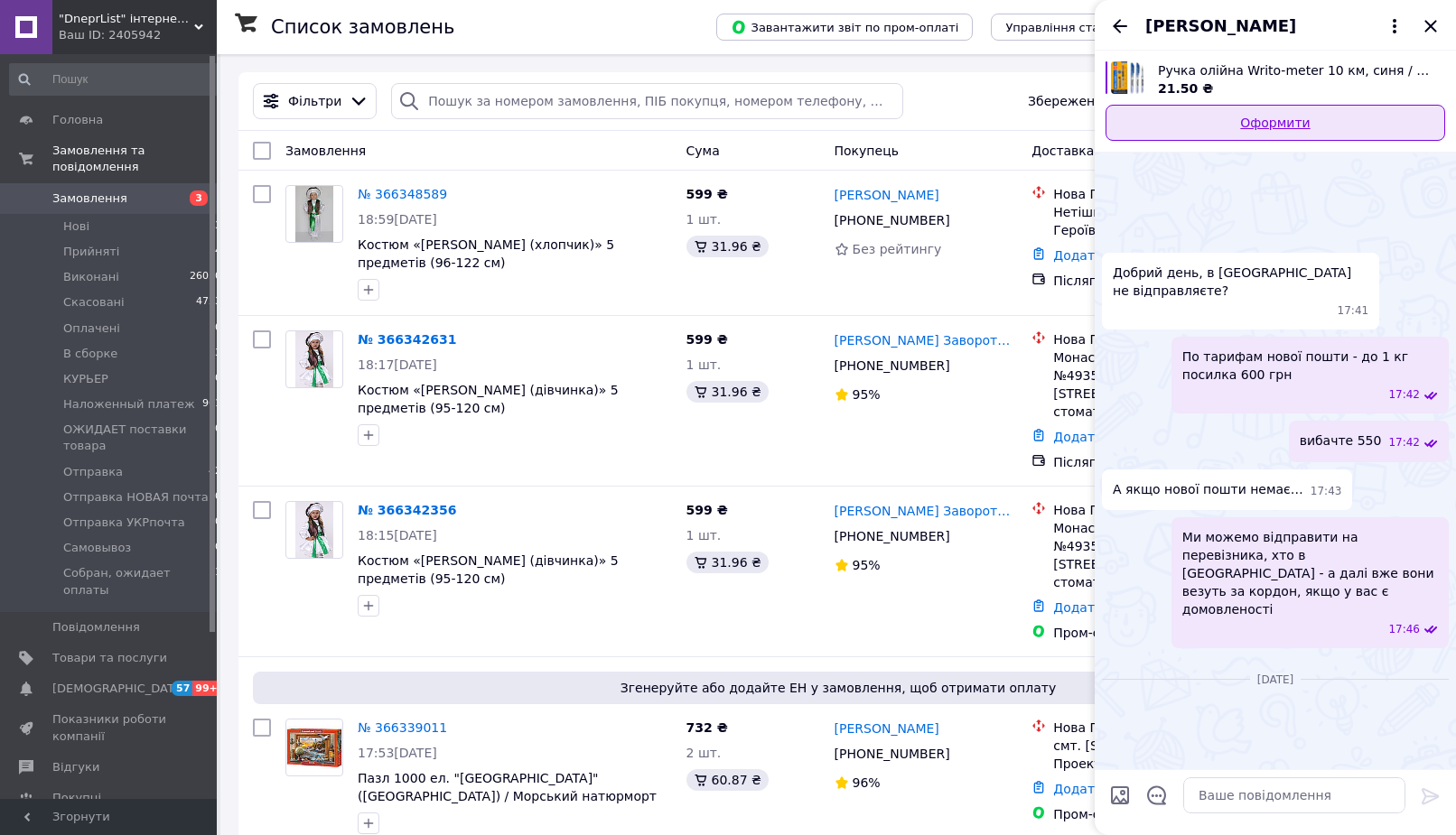
scroll to position [1672, 0]
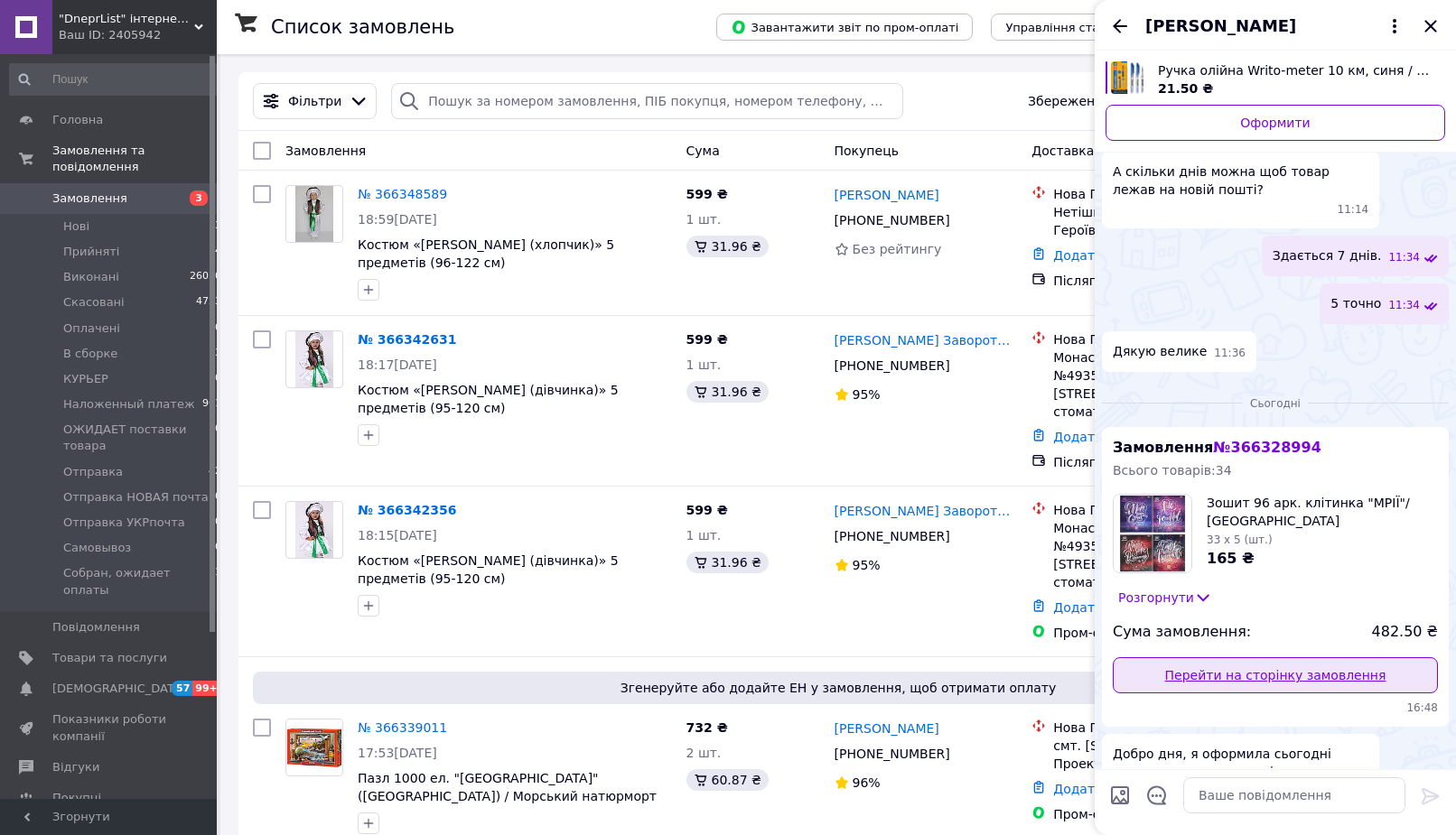
click at [1250, 657] on link "Перейти на сторінку замовлення" at bounding box center [1274, 675] width 325 height 36
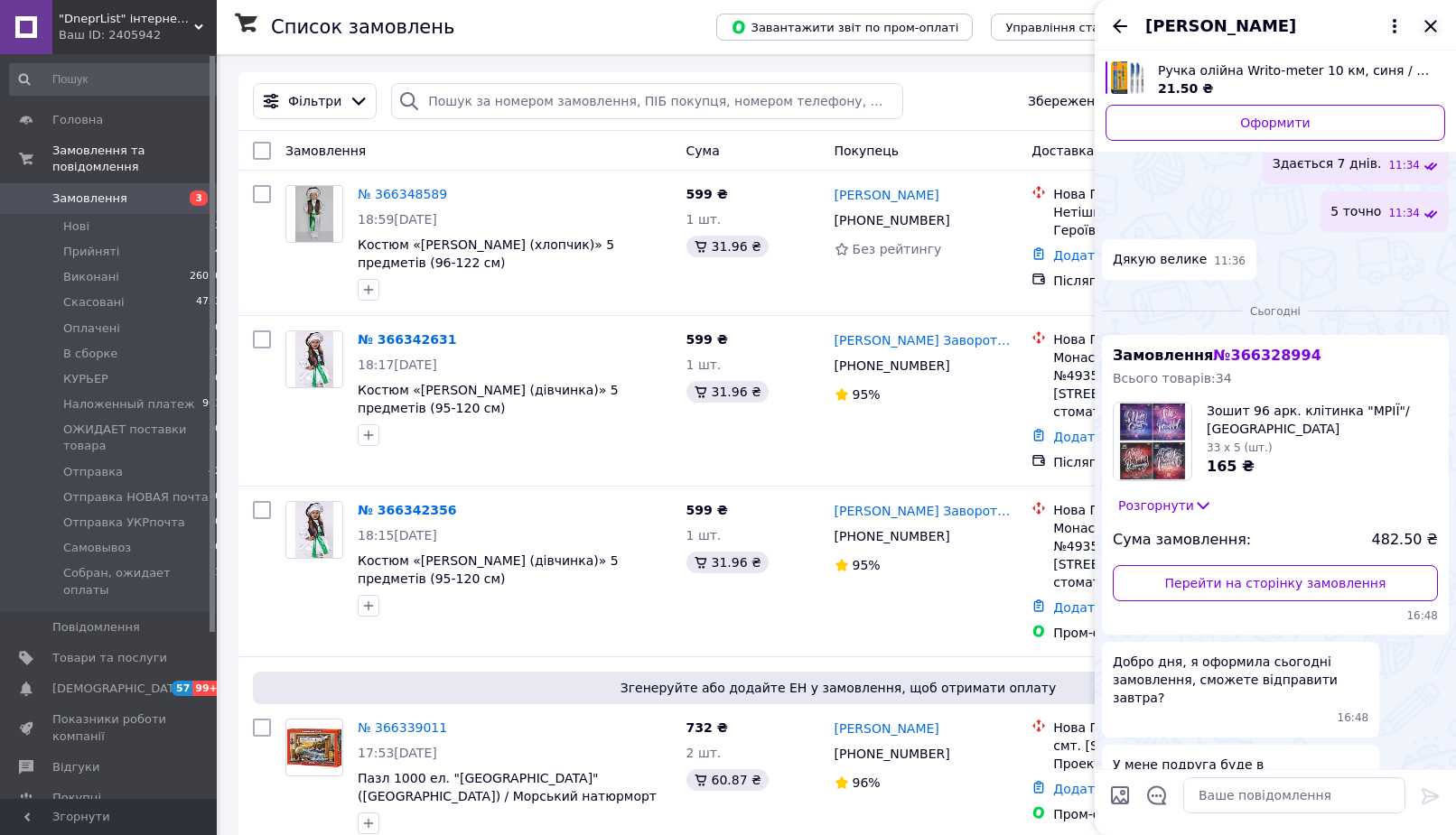
scroll to position [1664, 0]
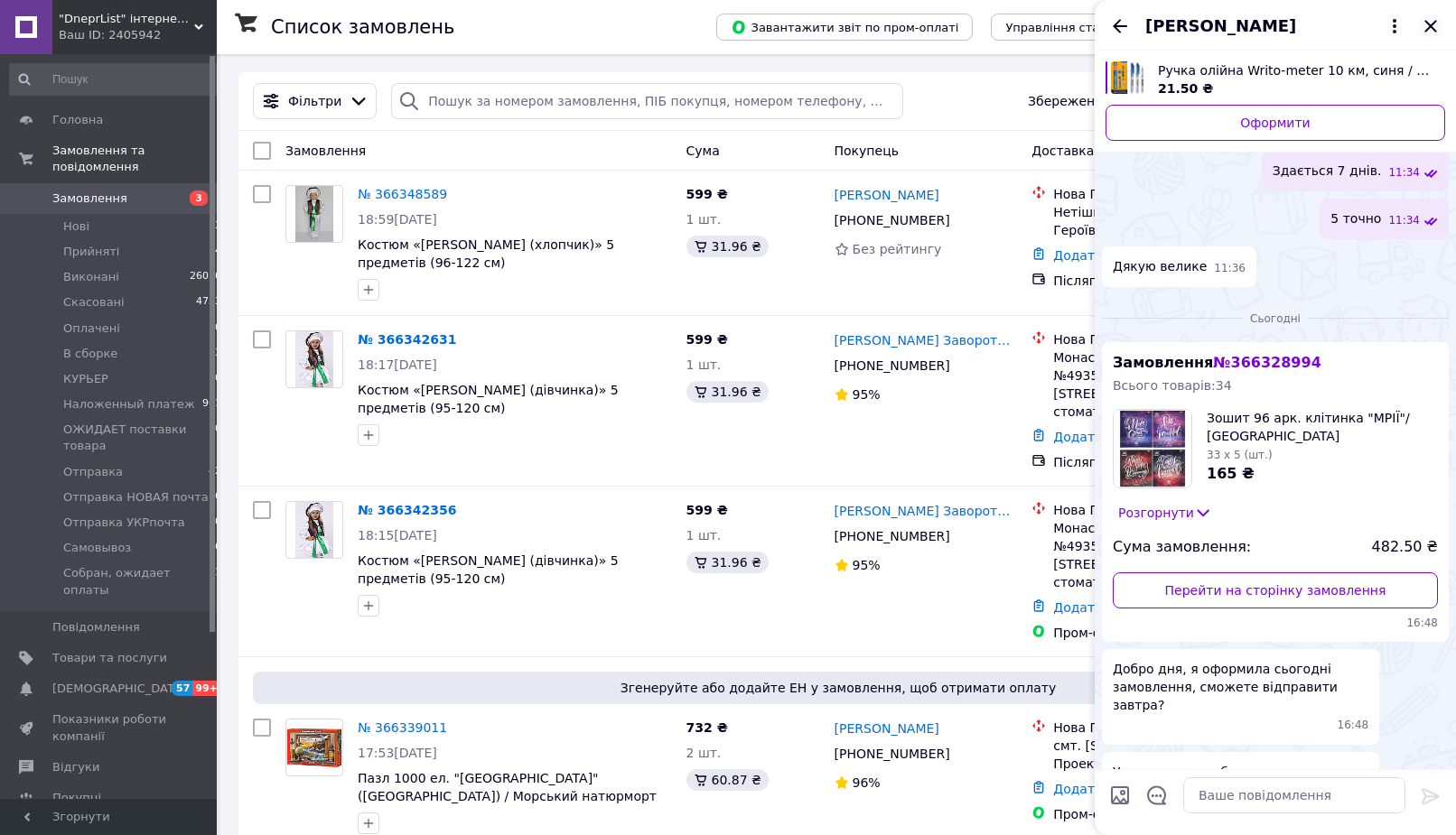
click at [1430, 29] on icon "Закрити" at bounding box center [1430, 26] width 22 height 22
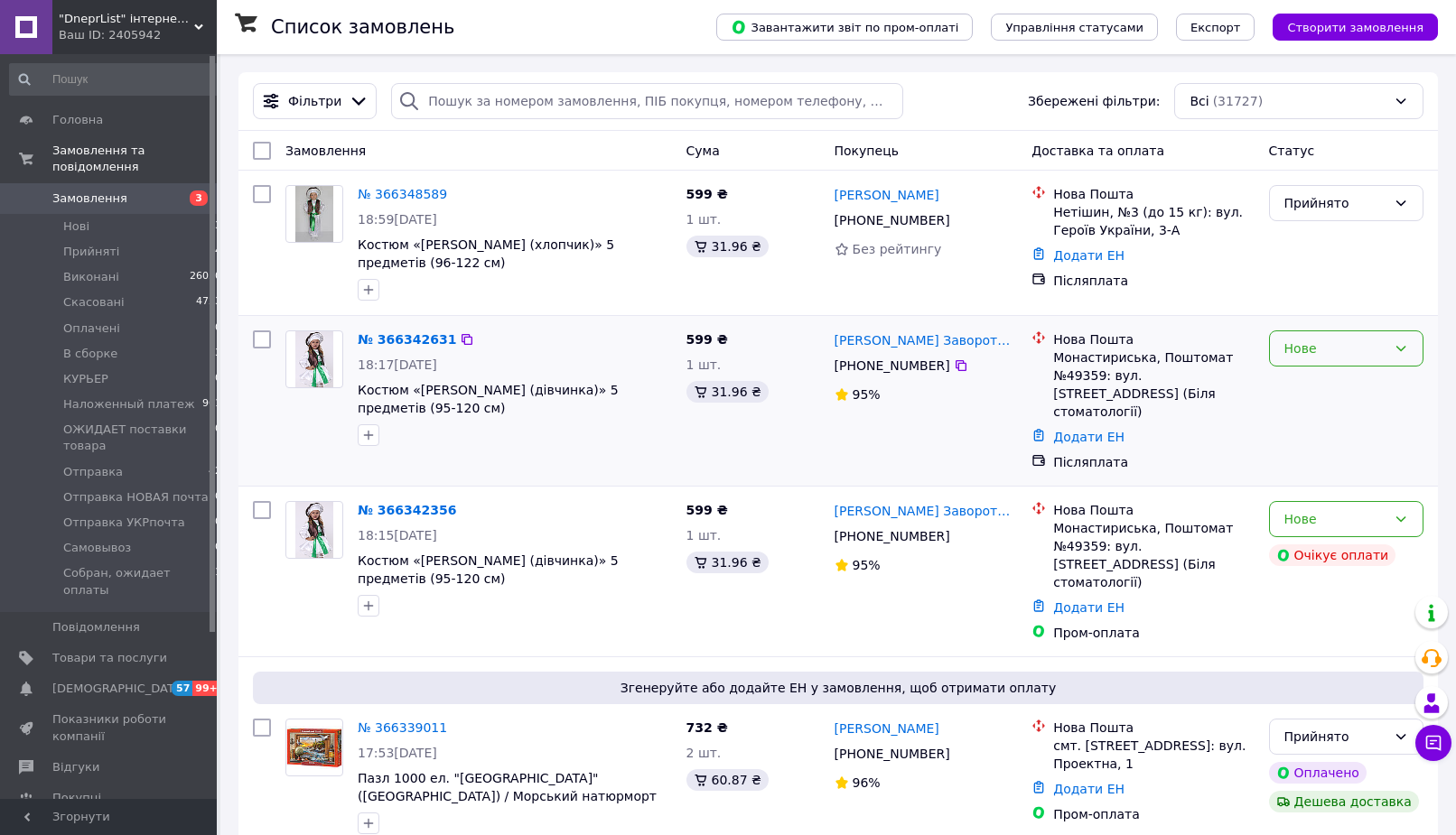
click at [1372, 351] on div "Нове" at bounding box center [1334, 349] width 102 height 20
click at [1338, 390] on li "Прийнято" at bounding box center [1345, 388] width 152 height 33
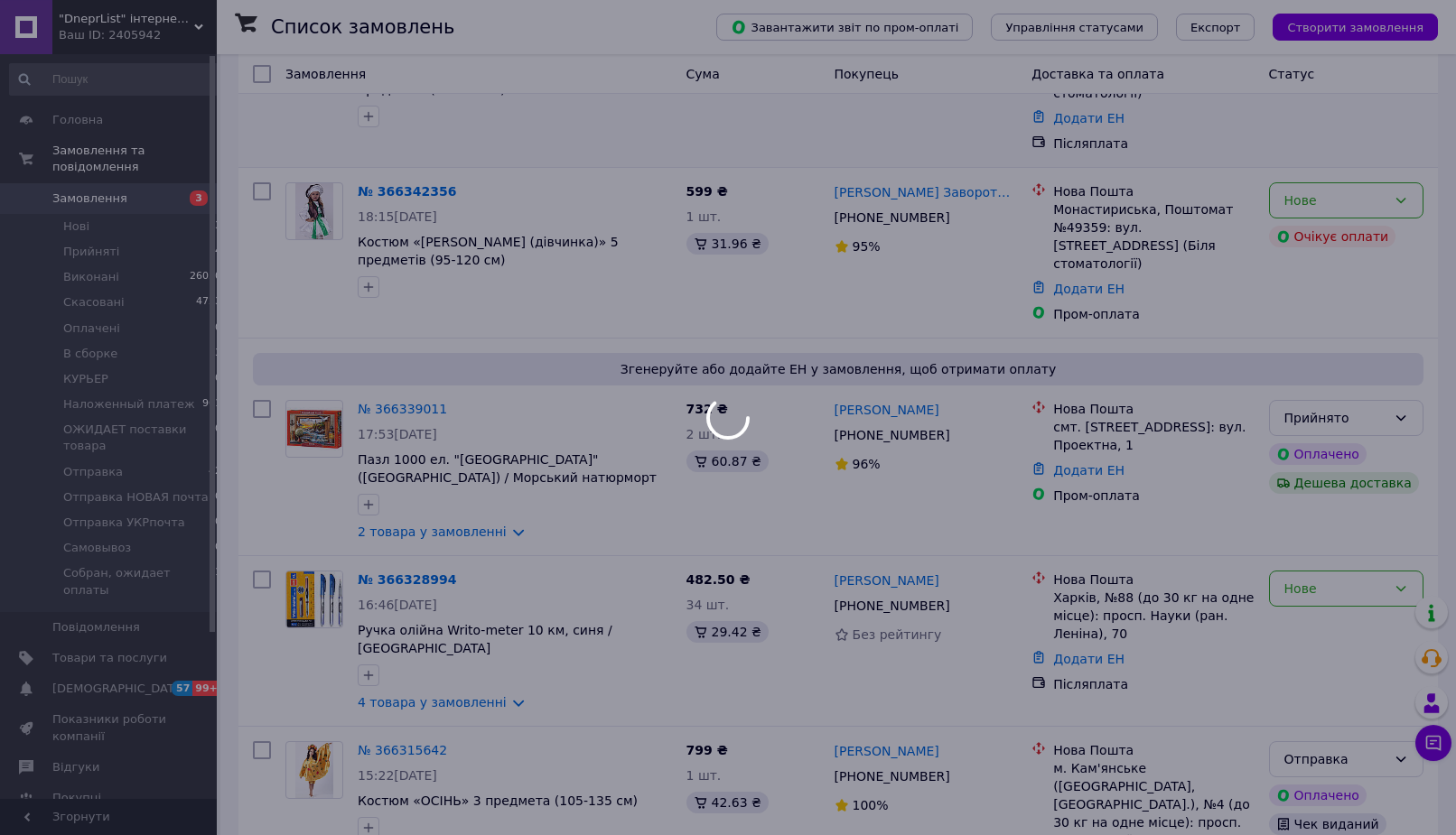
scroll to position [369, 0]
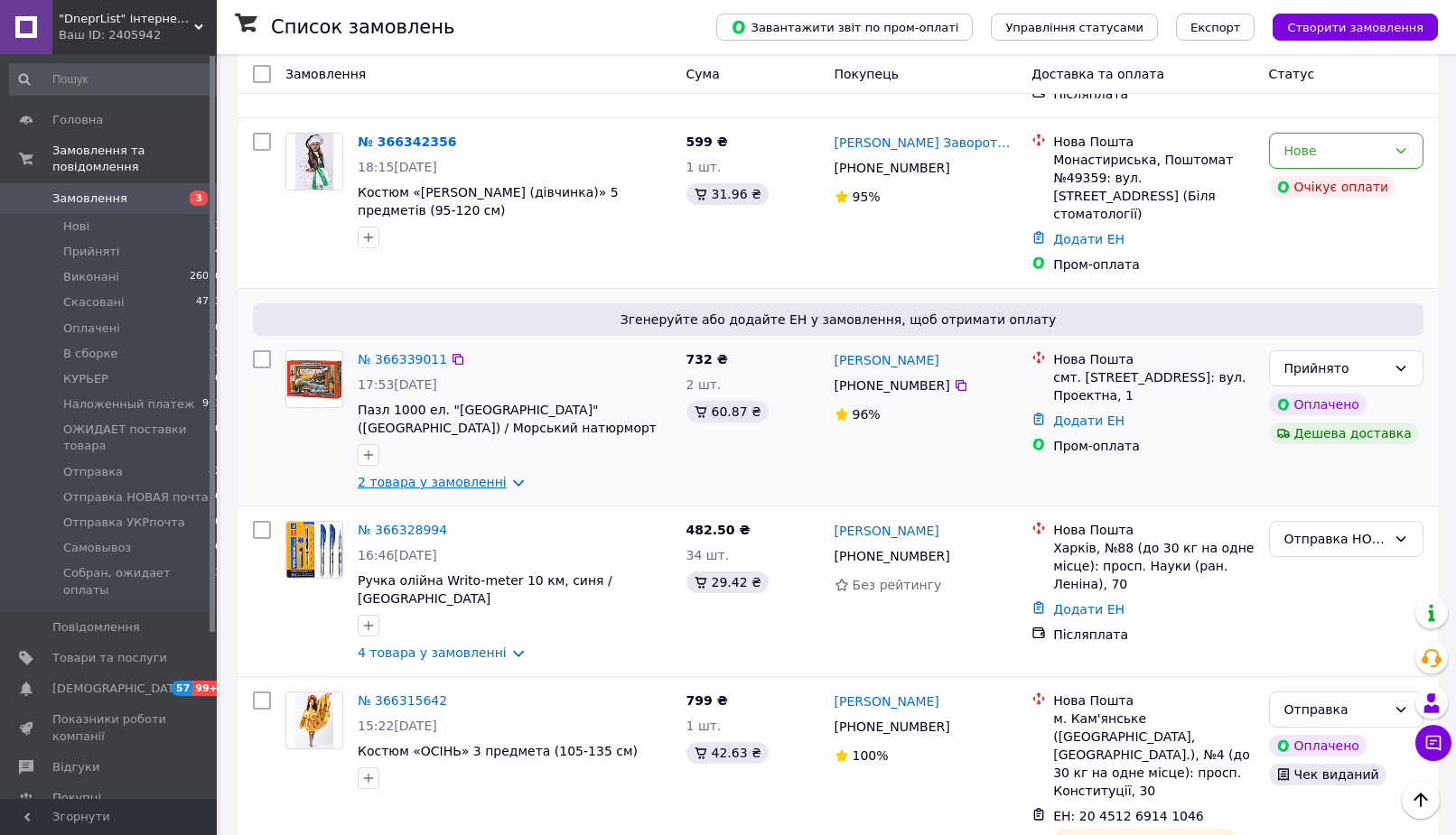
click at [427, 475] on link "2 товара у замовленні" at bounding box center [432, 482] width 149 height 14
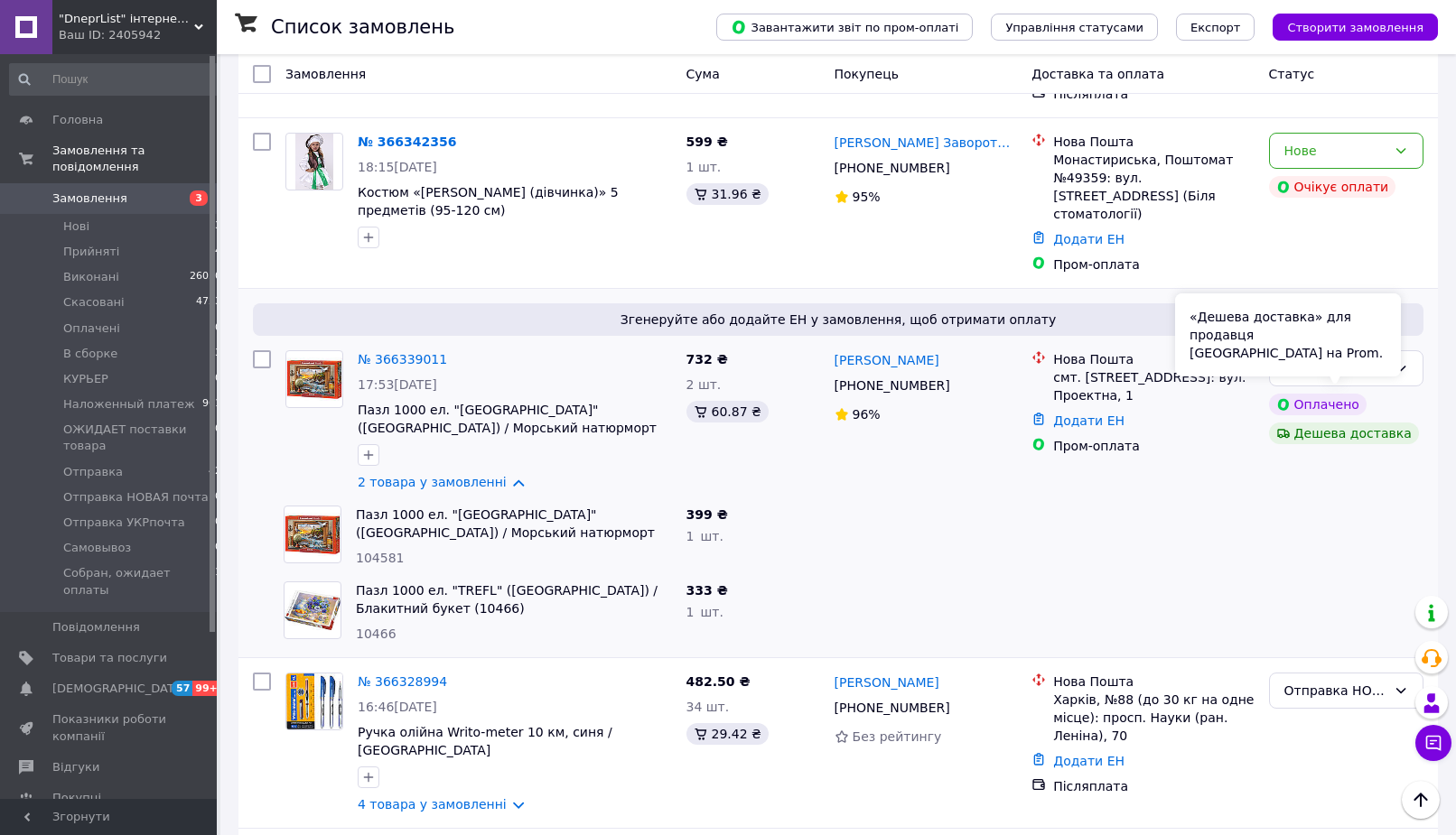
click at [1398, 336] on div "«Дешева доставка» для продавця Новою Поштою на Prom." at bounding box center [1287, 334] width 226 height 83
click at [1417, 350] on div "Прийнято" at bounding box center [1345, 369] width 154 height 36
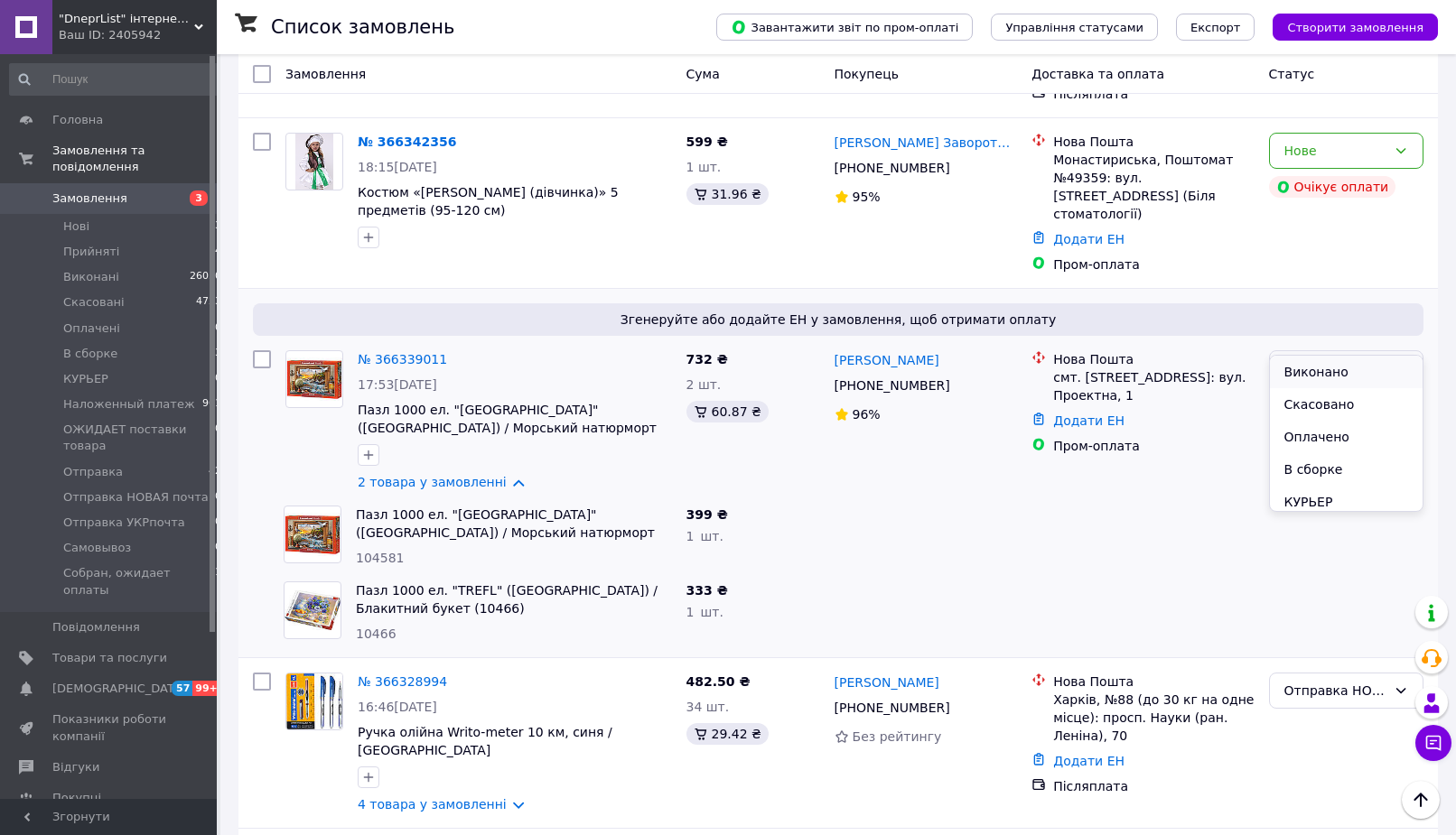
click at [1367, 364] on li "Виконано" at bounding box center [1345, 372] width 152 height 33
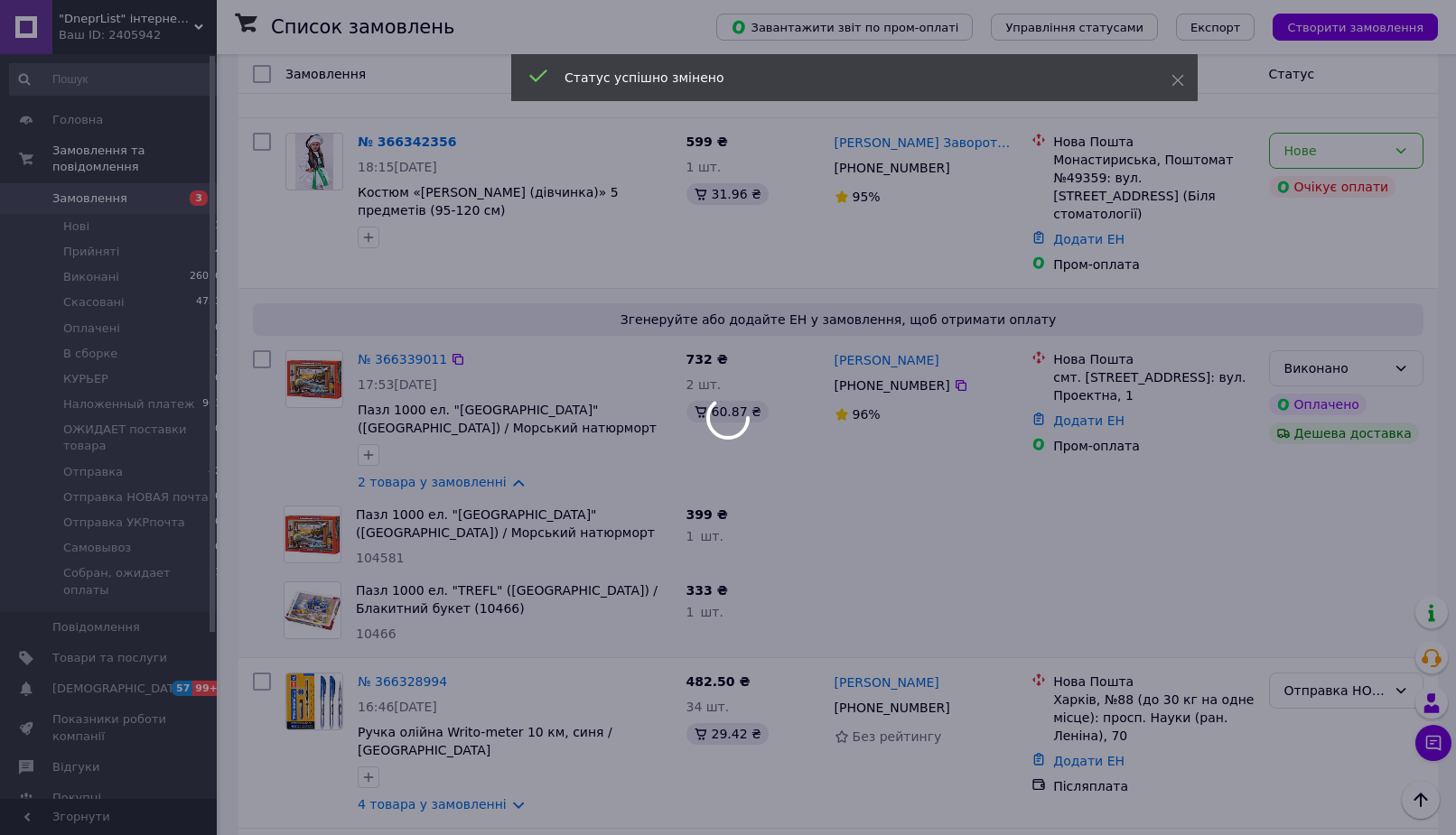
click at [1385, 338] on div at bounding box center [728, 418] width 1456 height 835
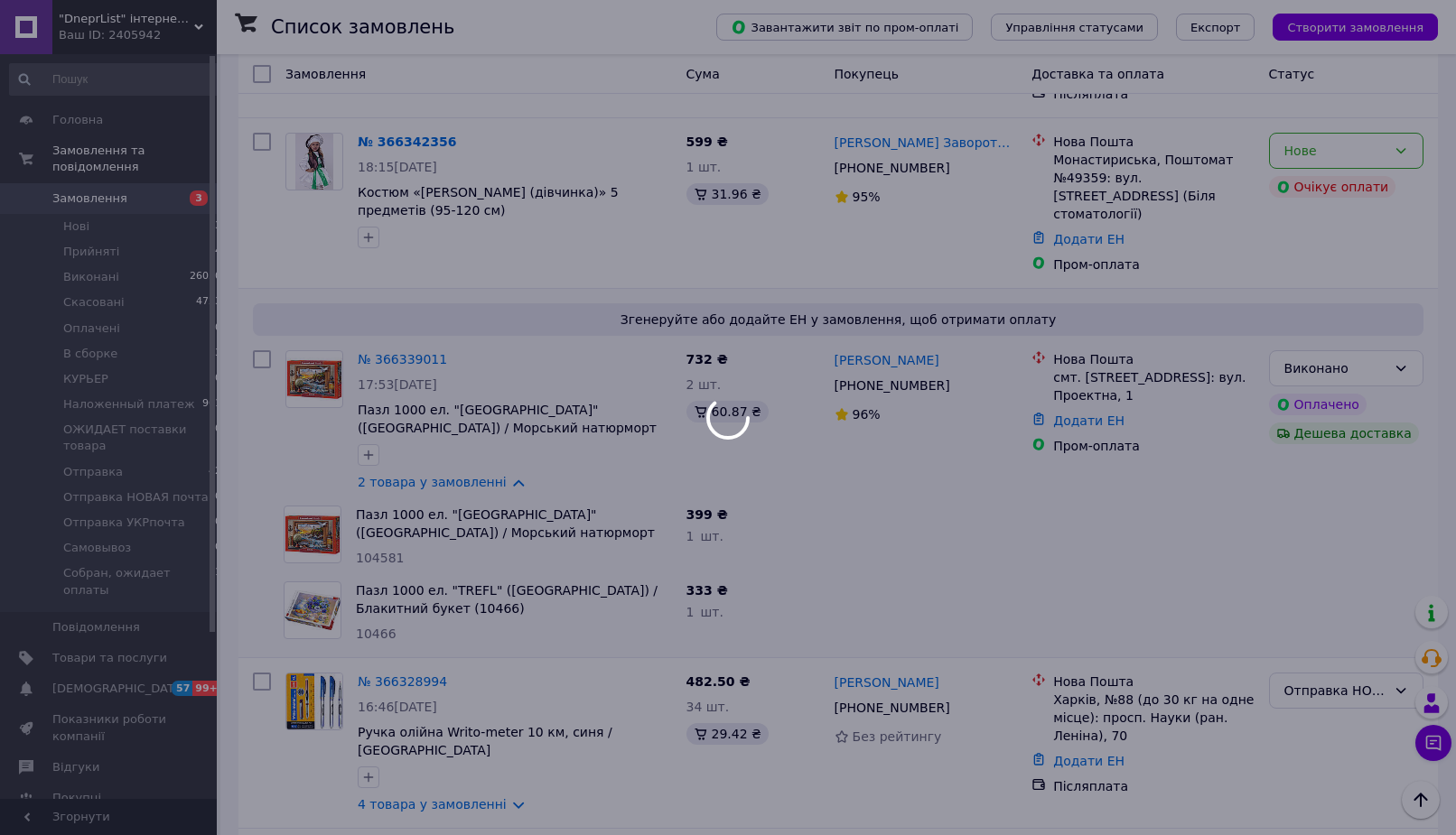
click at [1354, 358] on div "Виконано" at bounding box center [1334, 368] width 102 height 20
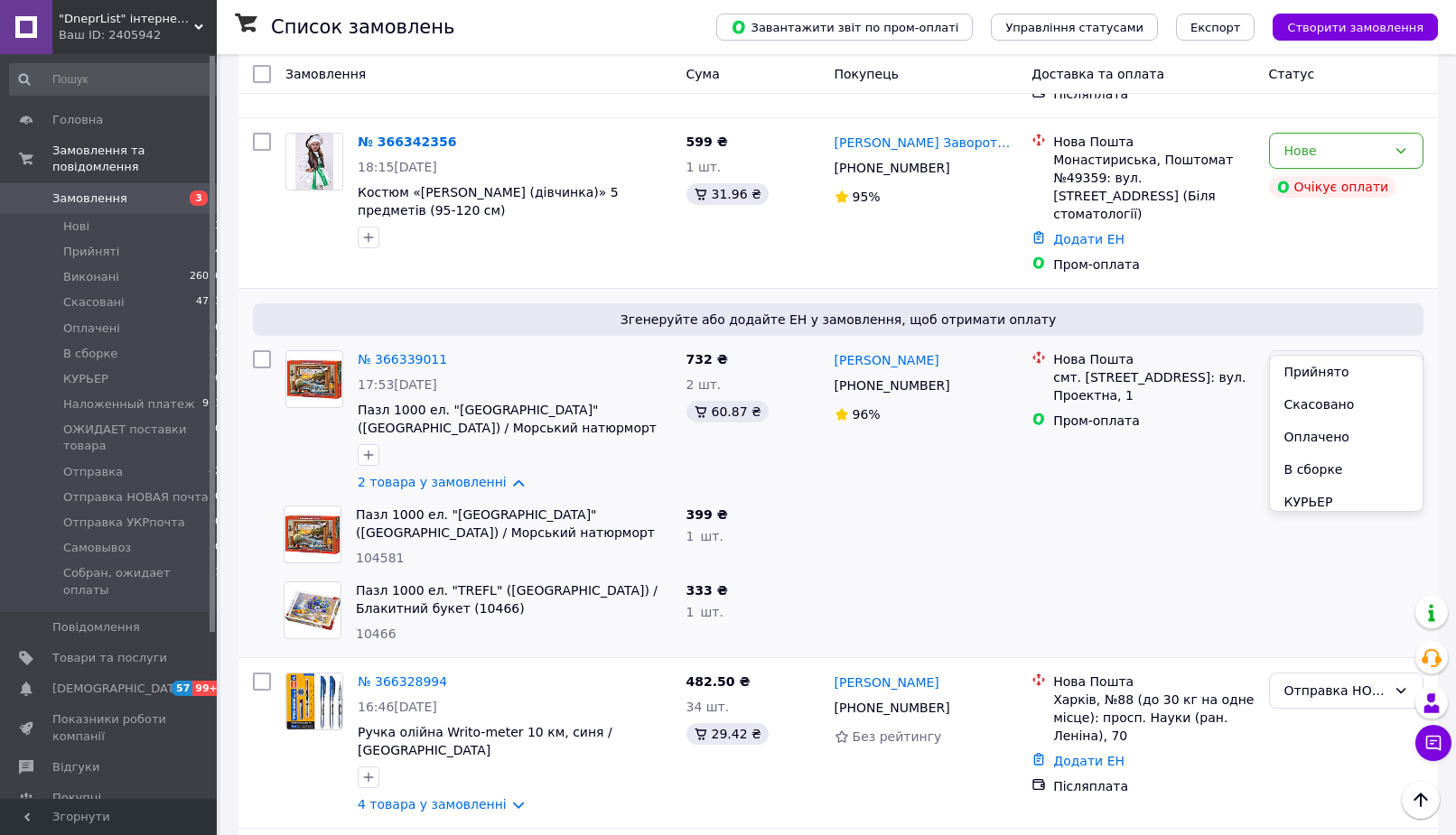
click at [1354, 358] on div "Виконано" at bounding box center [1334, 368] width 102 height 20
click at [1353, 358] on div "Виконано" at bounding box center [1334, 368] width 102 height 20
click at [1345, 366] on li "Прийнято" at bounding box center [1345, 372] width 152 height 33
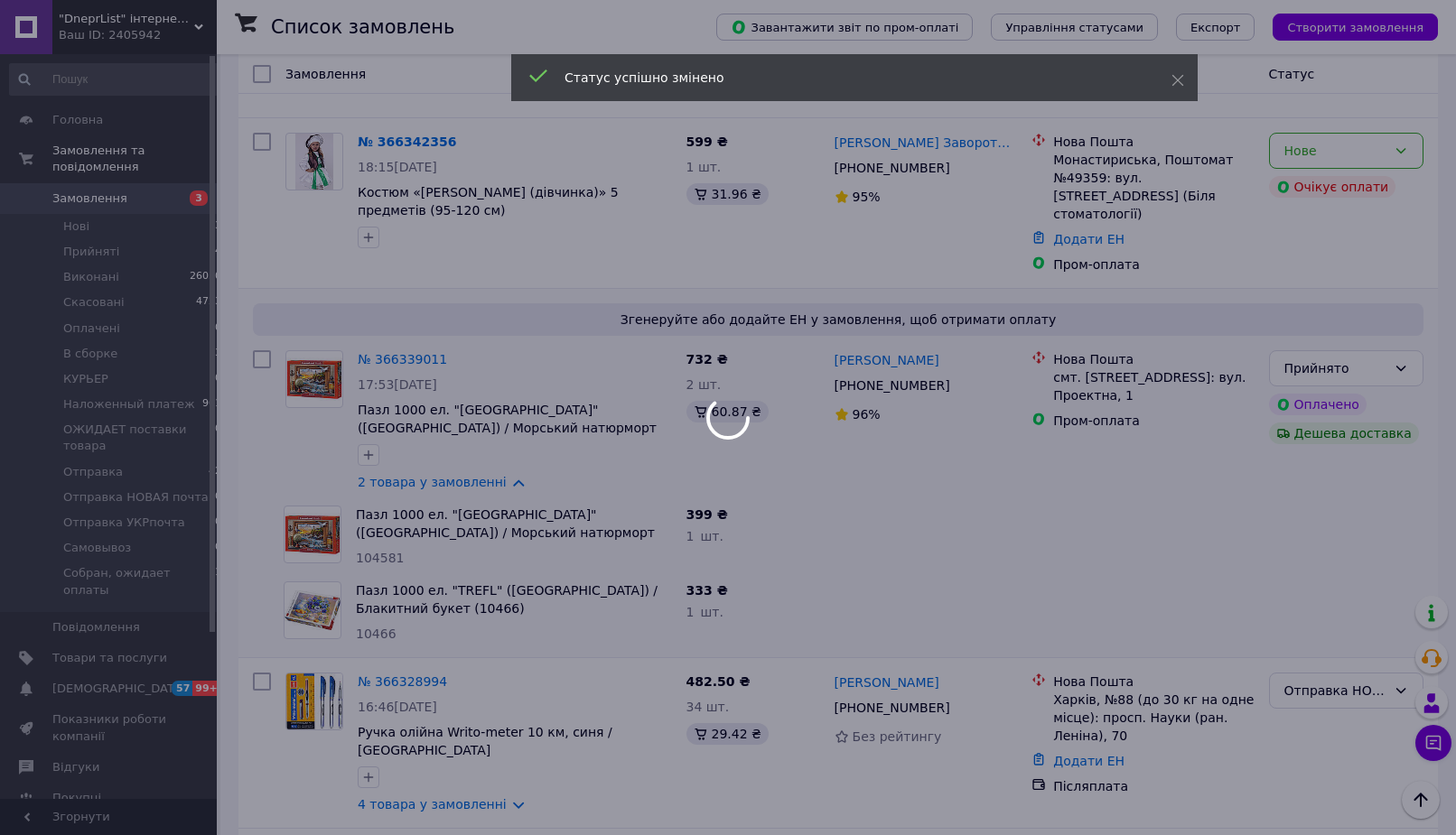
click at [403, 323] on div at bounding box center [728, 418] width 1456 height 835
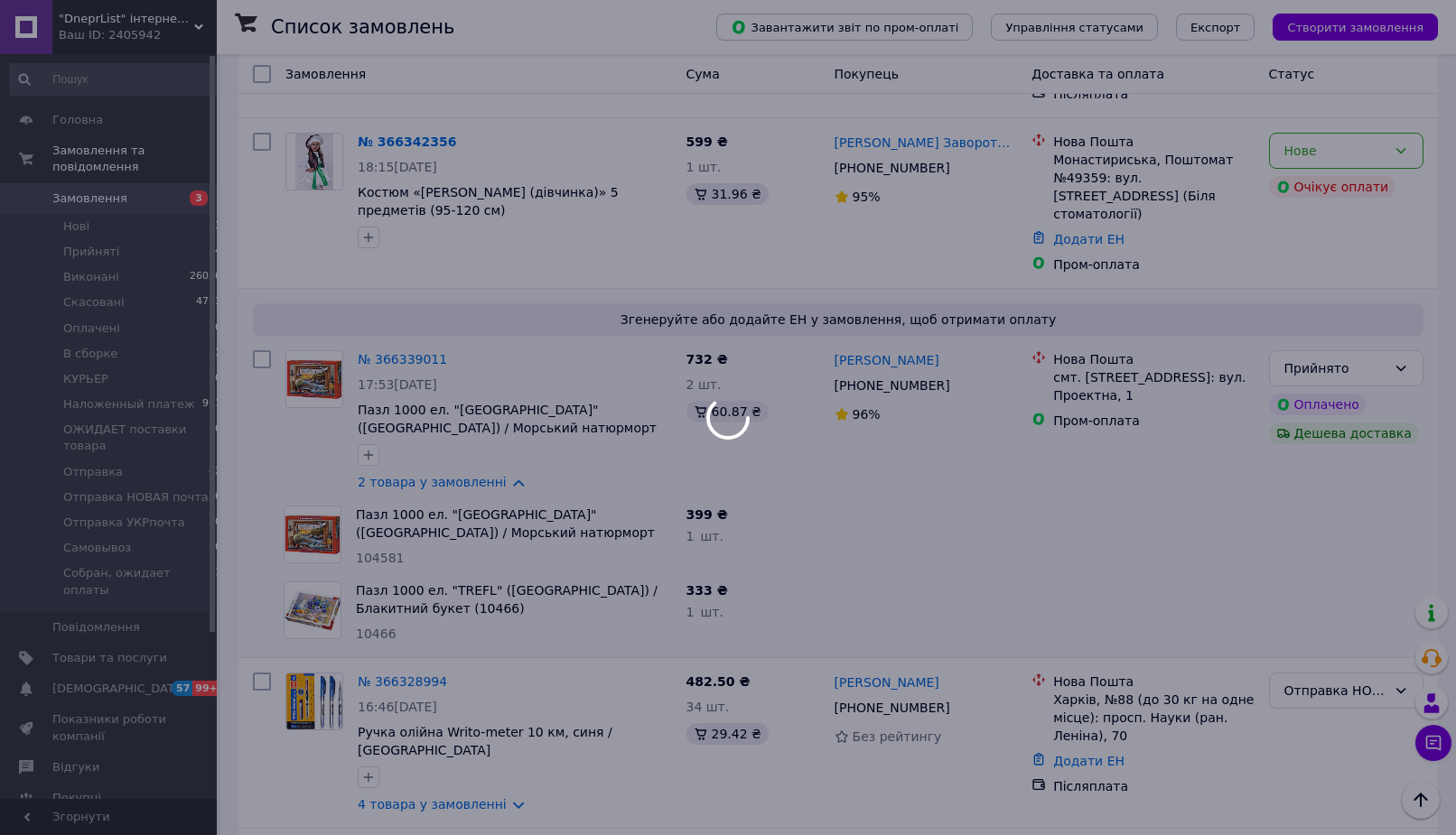
click at [393, 327] on div at bounding box center [728, 418] width 1456 height 835
click at [401, 324] on div at bounding box center [728, 418] width 1456 height 835
drag, startPoint x: 401, startPoint y: 324, endPoint x: 410, endPoint y: 312, distance: 15.0
click at [410, 312] on div at bounding box center [728, 418] width 1456 height 835
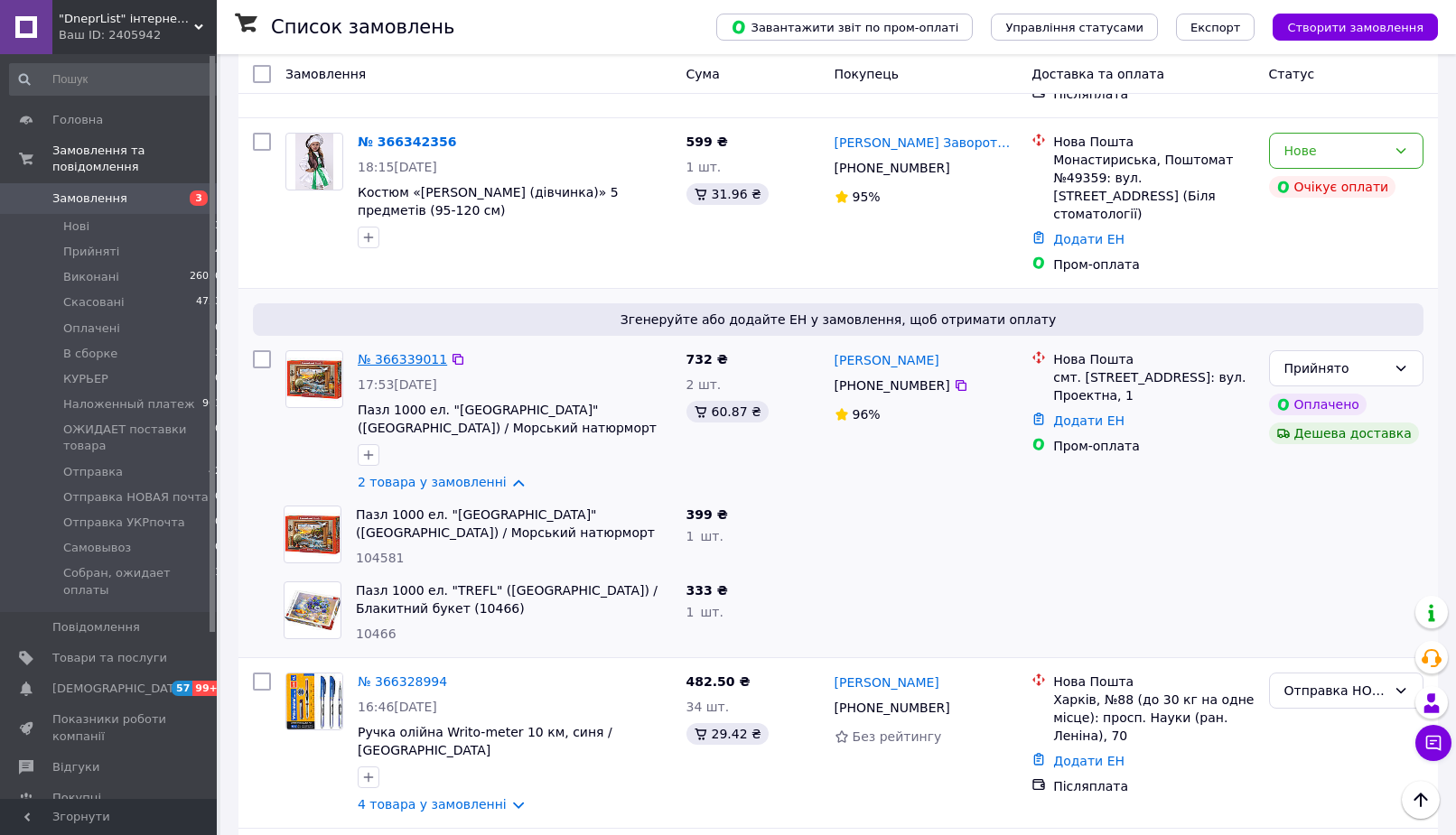
click at [421, 352] on link "№ 366339011" at bounding box center [401, 359] width 89 height 14
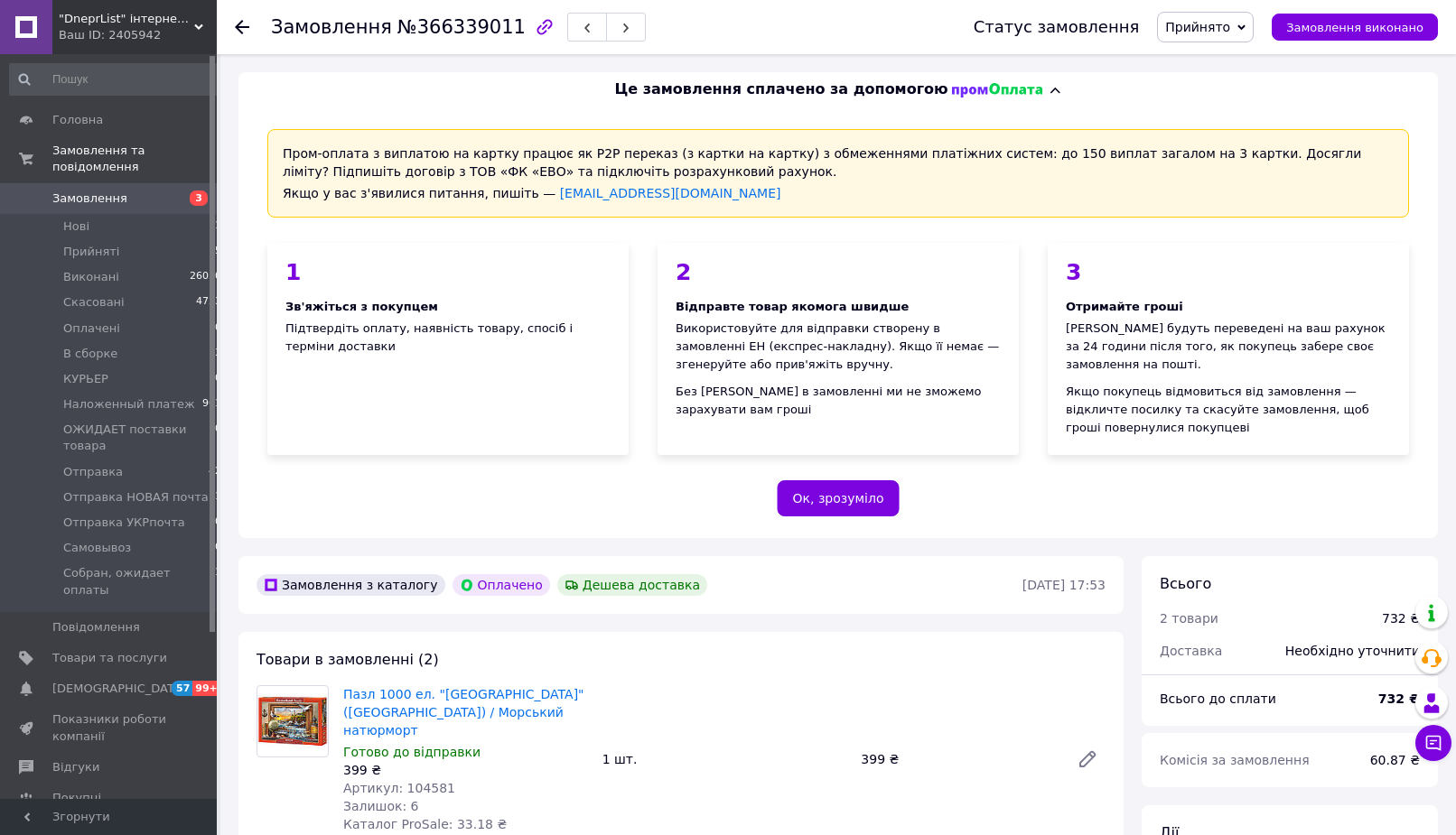
scroll to position [369, 0]
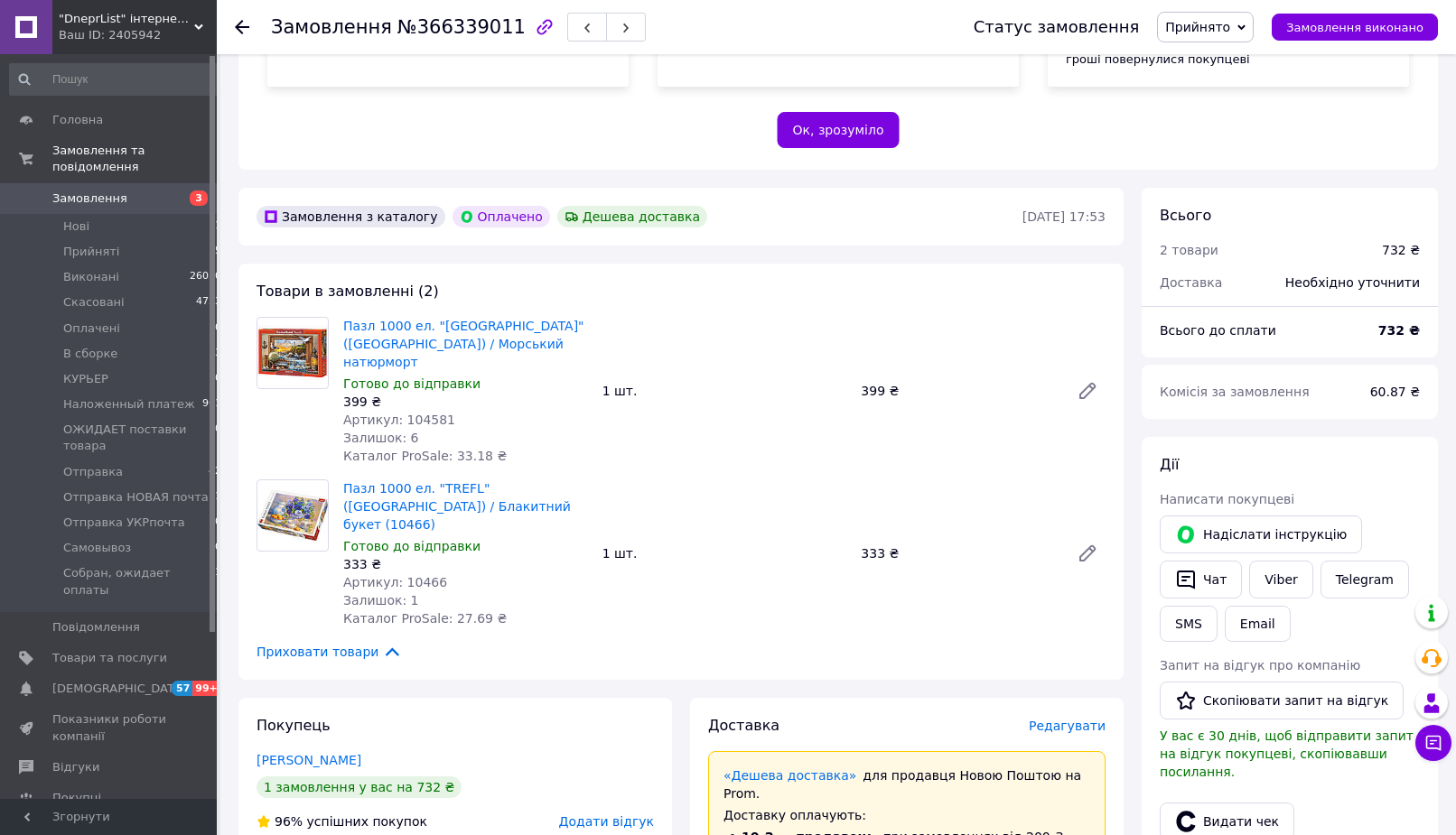
click at [1211, 26] on span "Прийнято" at bounding box center [1197, 27] width 65 height 14
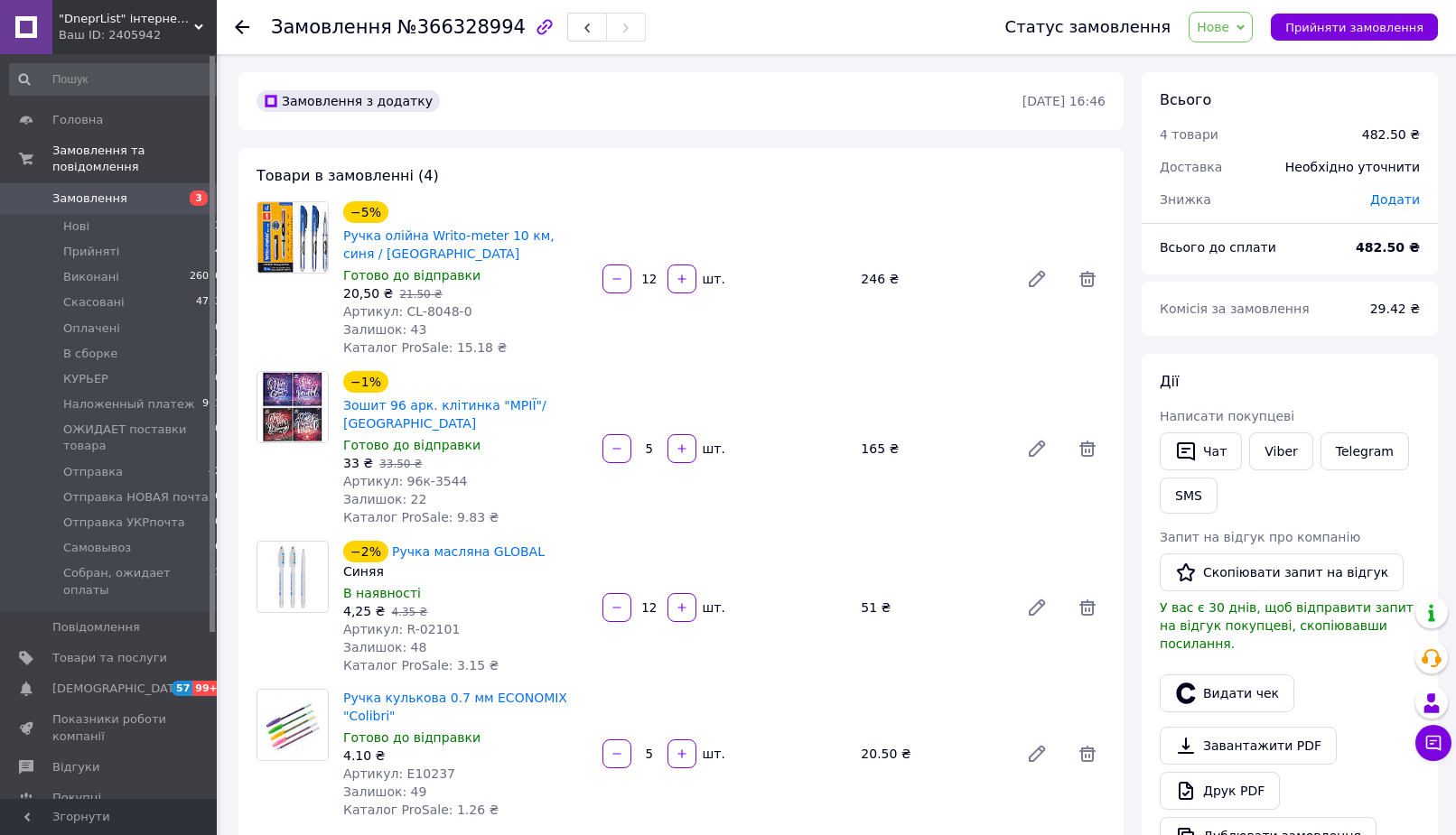
click at [1222, 32] on span "Нове" at bounding box center [1213, 27] width 33 height 14
click at [1230, 56] on li "Прийнято" at bounding box center [1283, 63] width 188 height 27
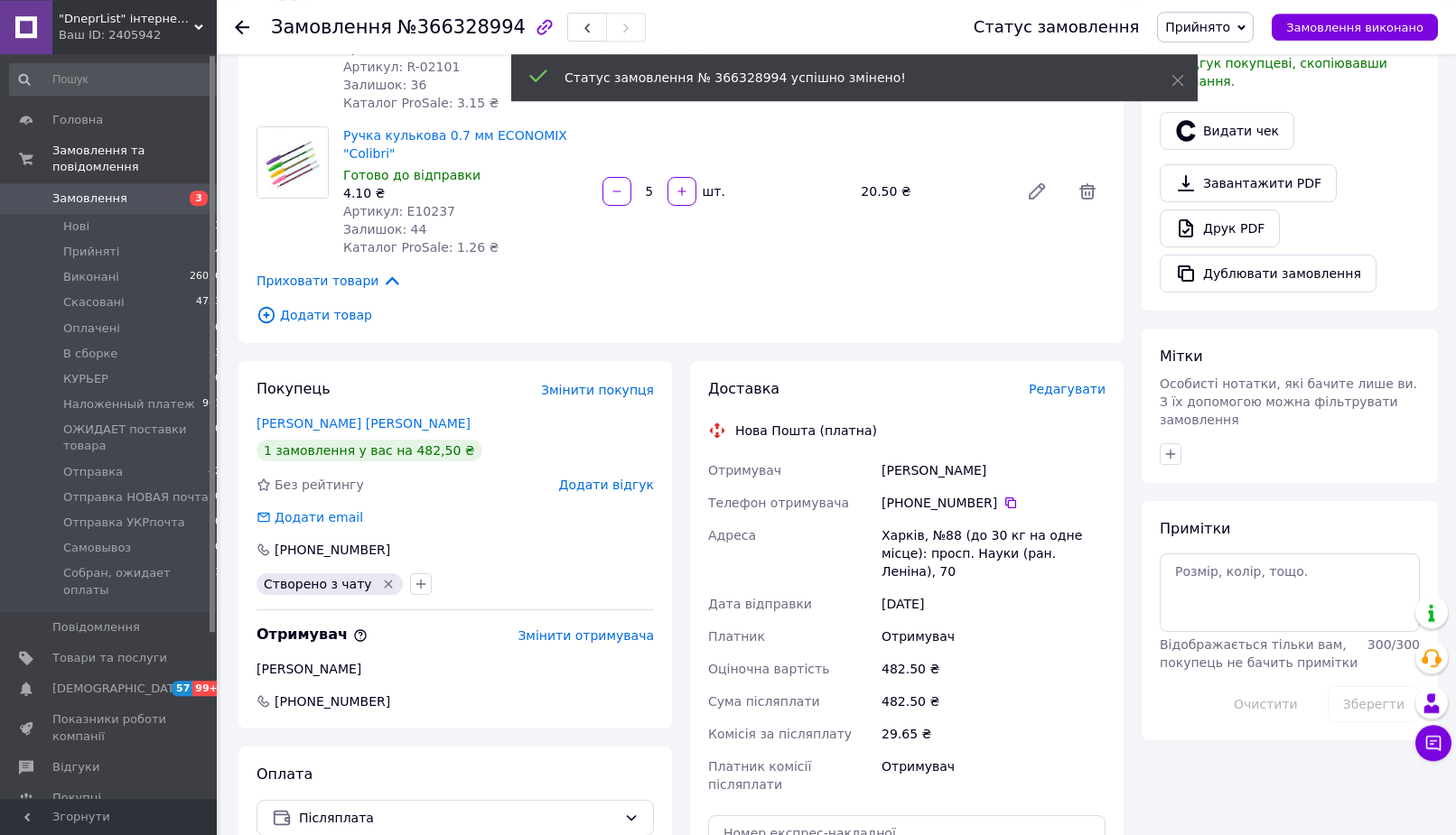
scroll to position [644, 0]
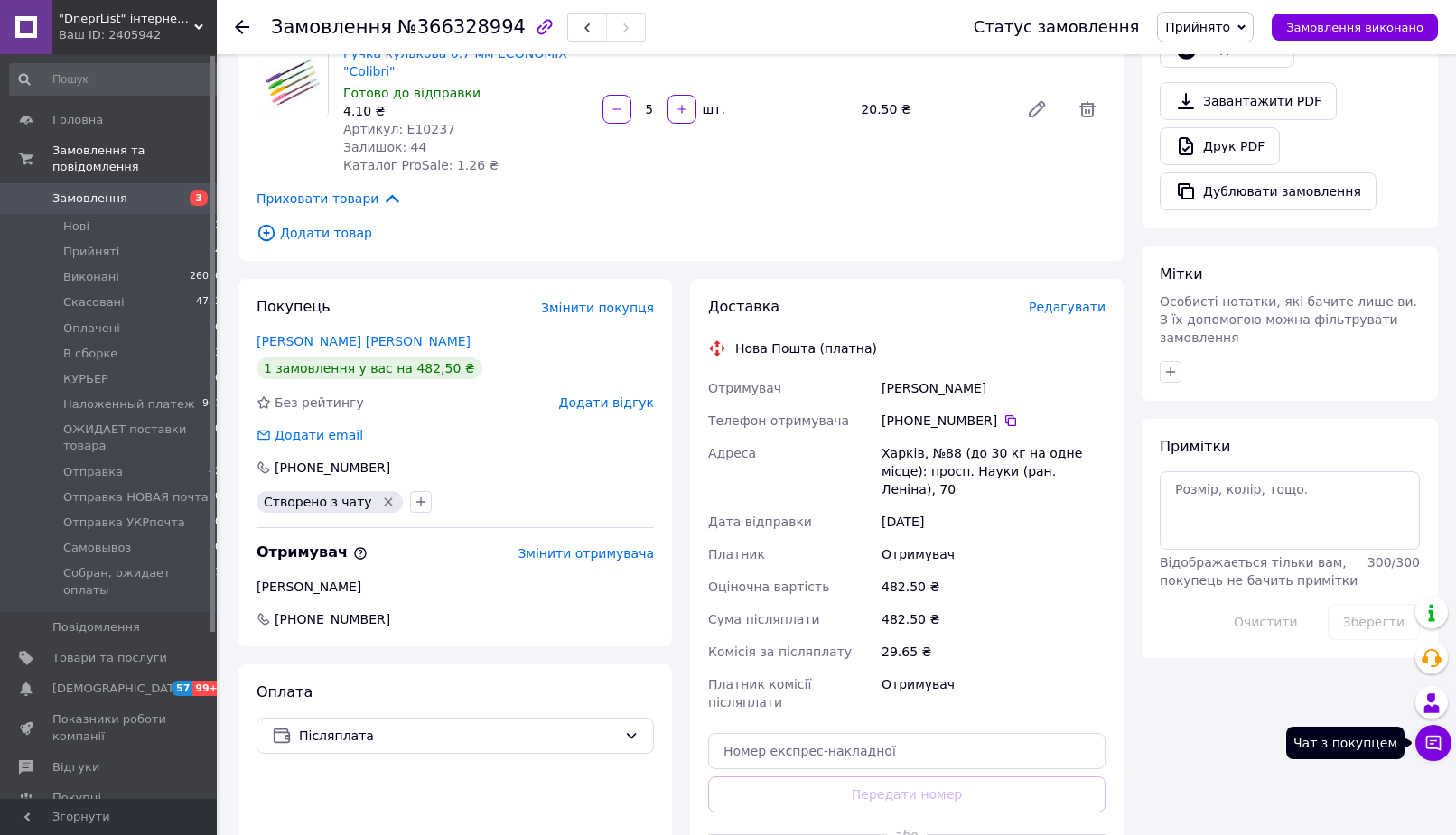
click at [1425, 744] on icon at bounding box center [1433, 742] width 18 height 18
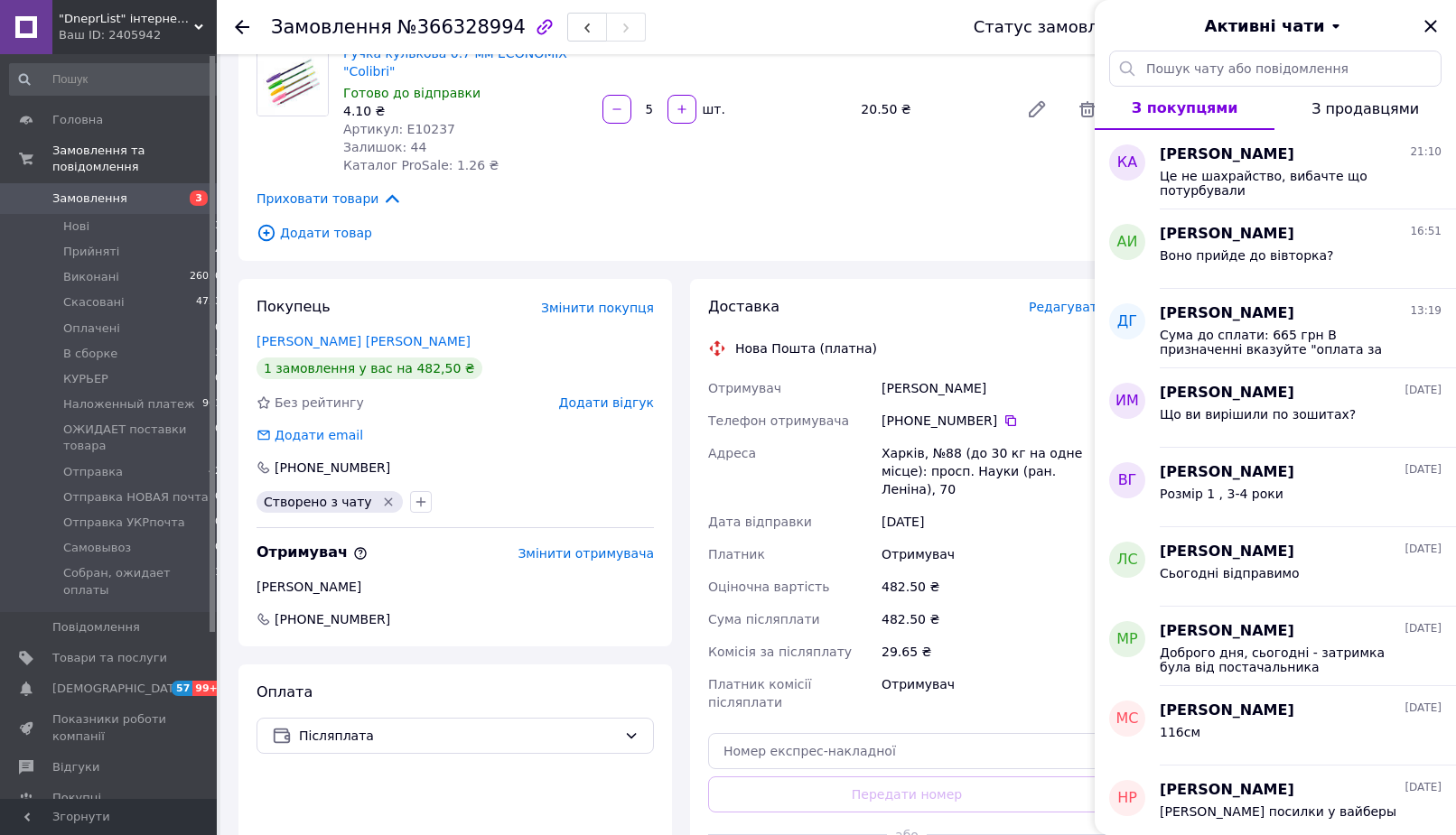
click at [896, 223] on span "Додати товар" at bounding box center [681, 233] width 849 height 20
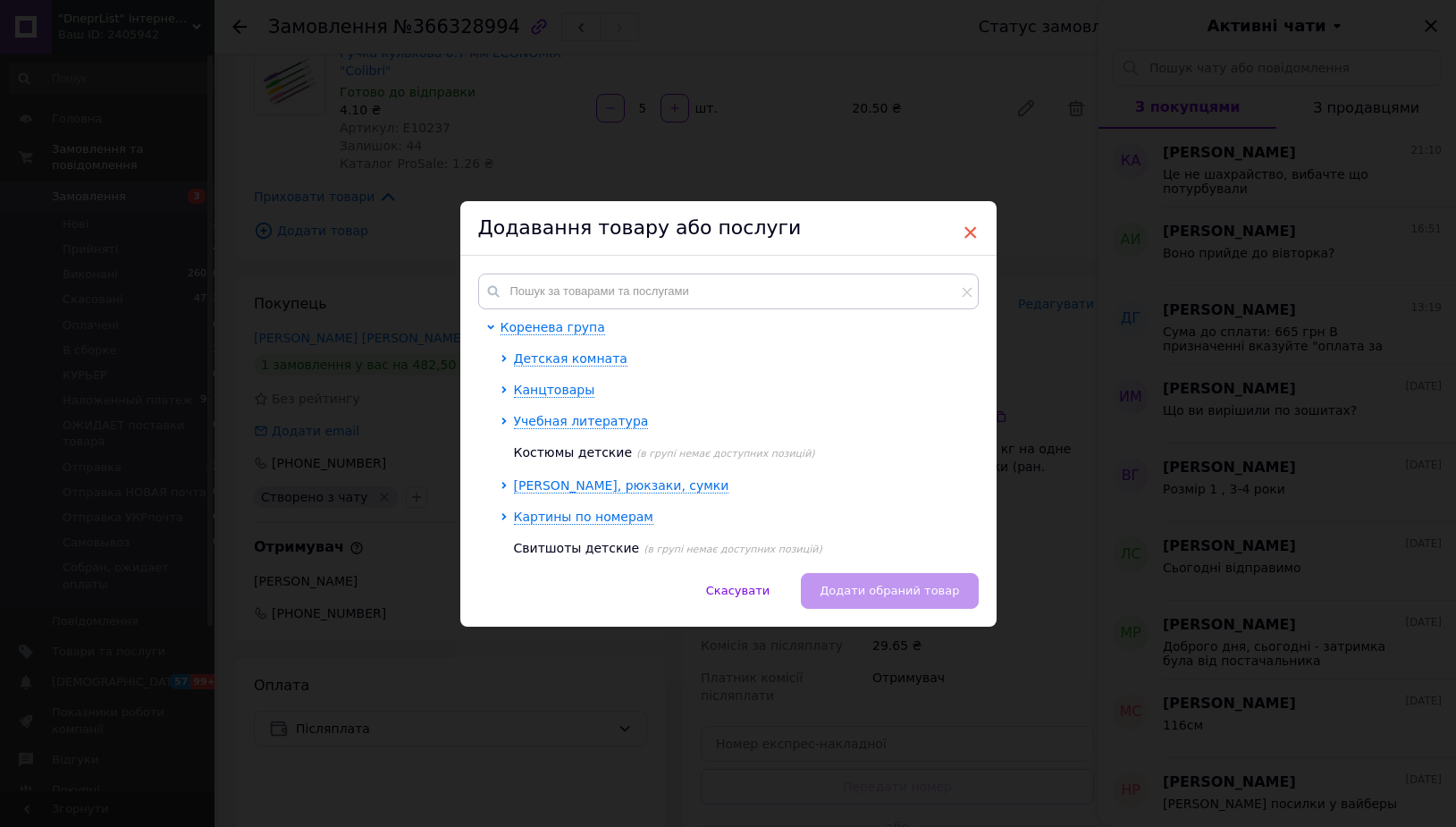
click at [962, 242] on span "×" at bounding box center [970, 232] width 16 height 30
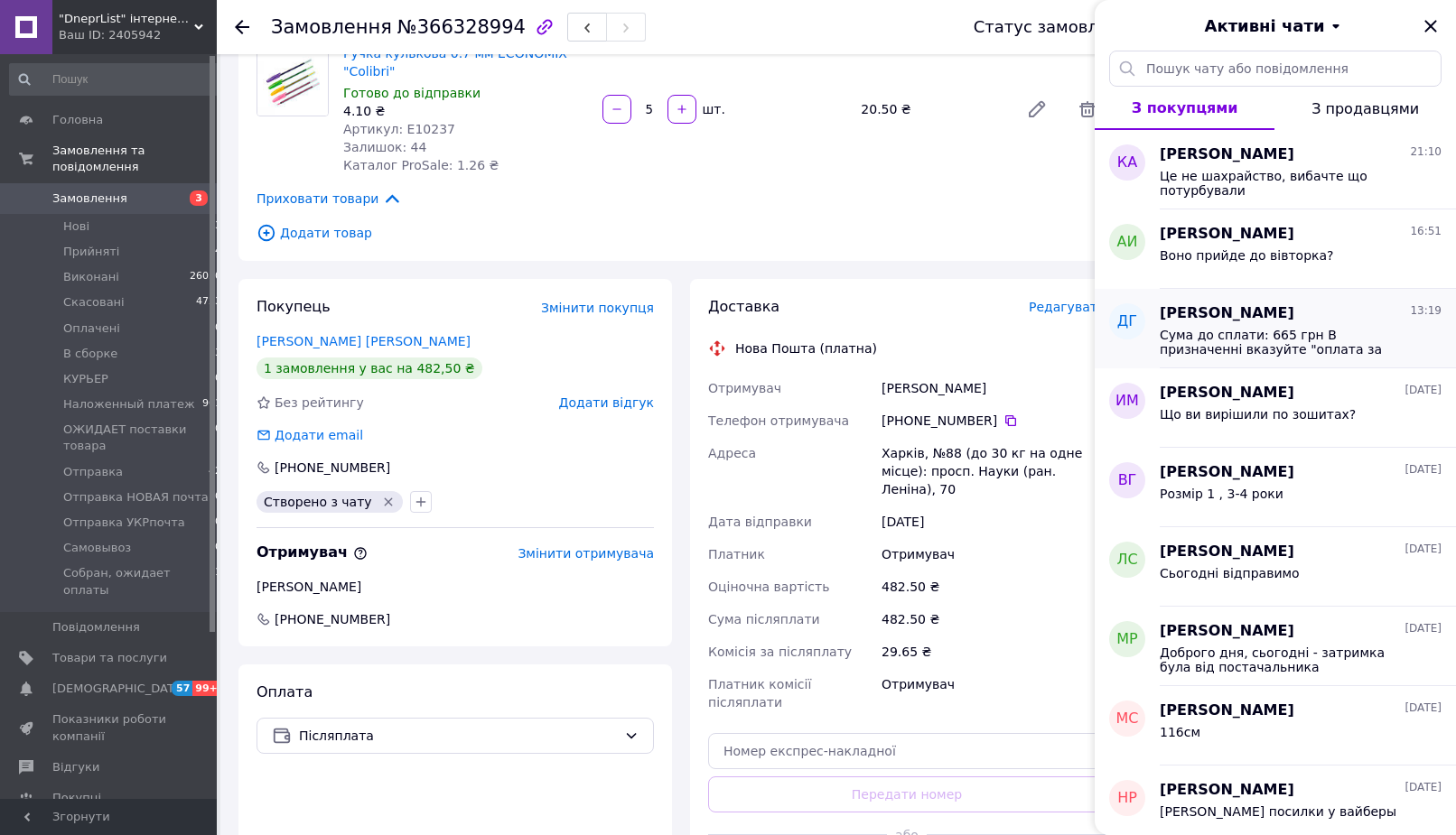
scroll to position [92, 0]
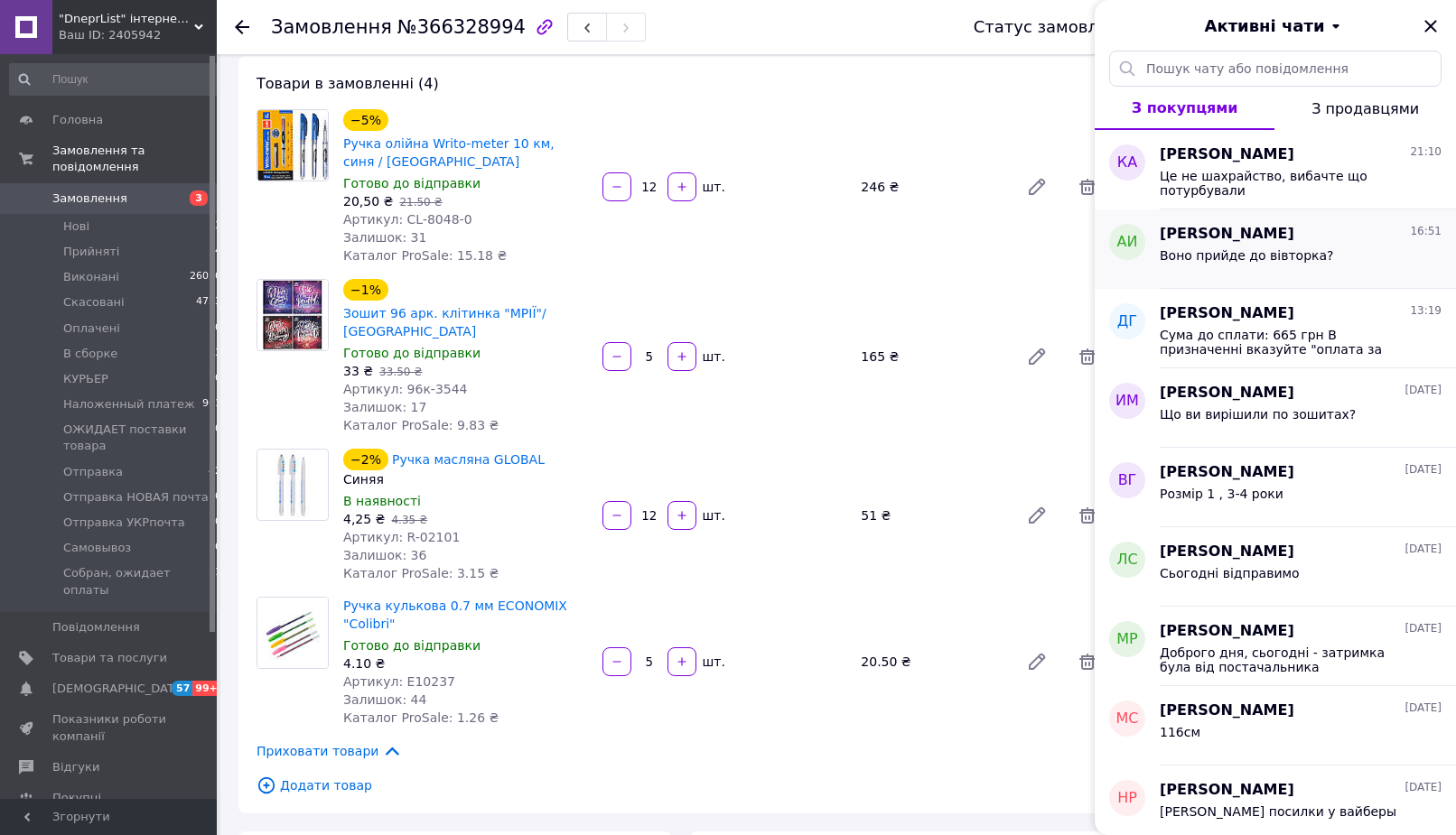
click at [1243, 252] on span "Воно прийде до вівторка?" at bounding box center [1245, 255] width 173 height 14
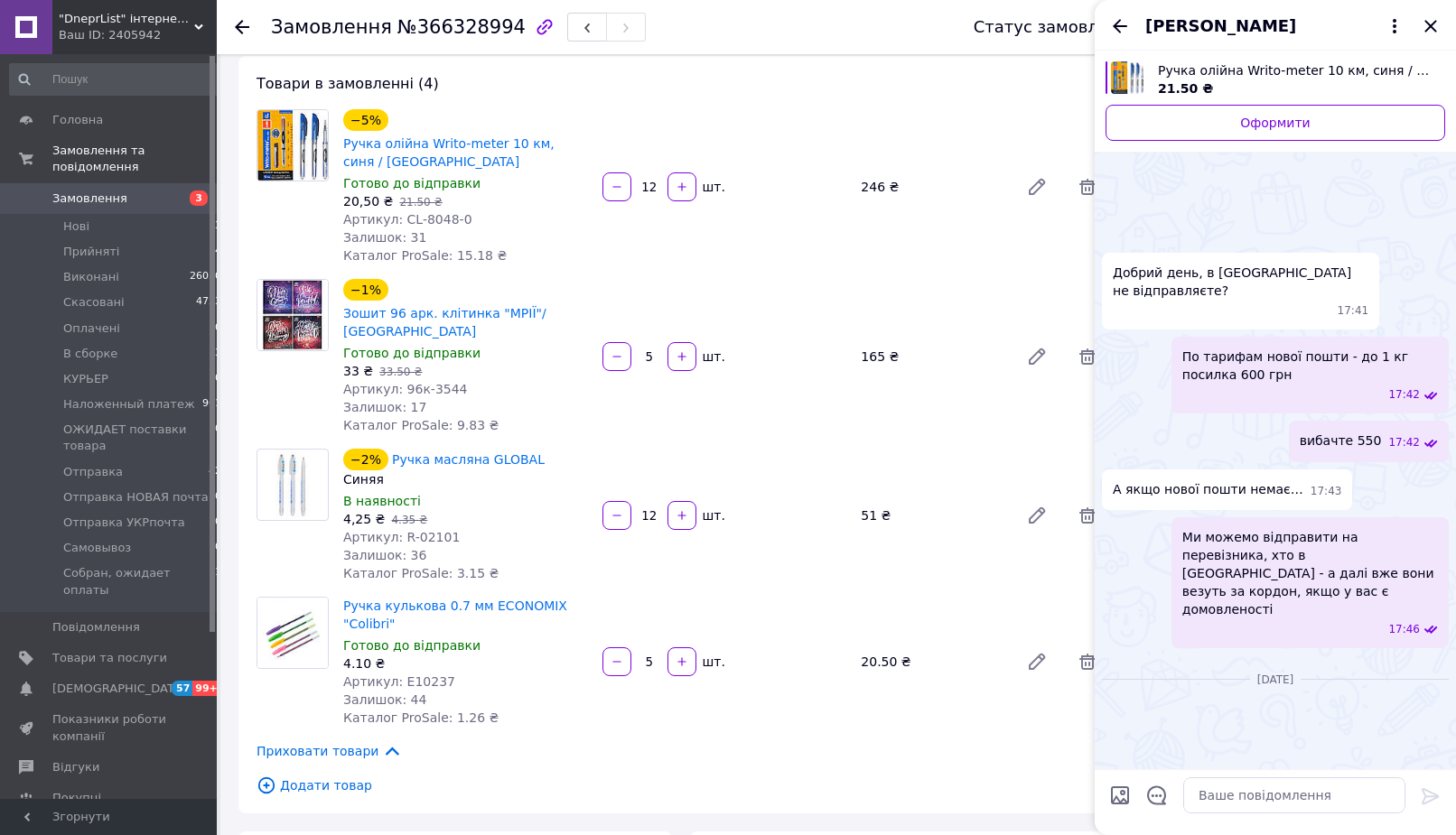
scroll to position [1672, 0]
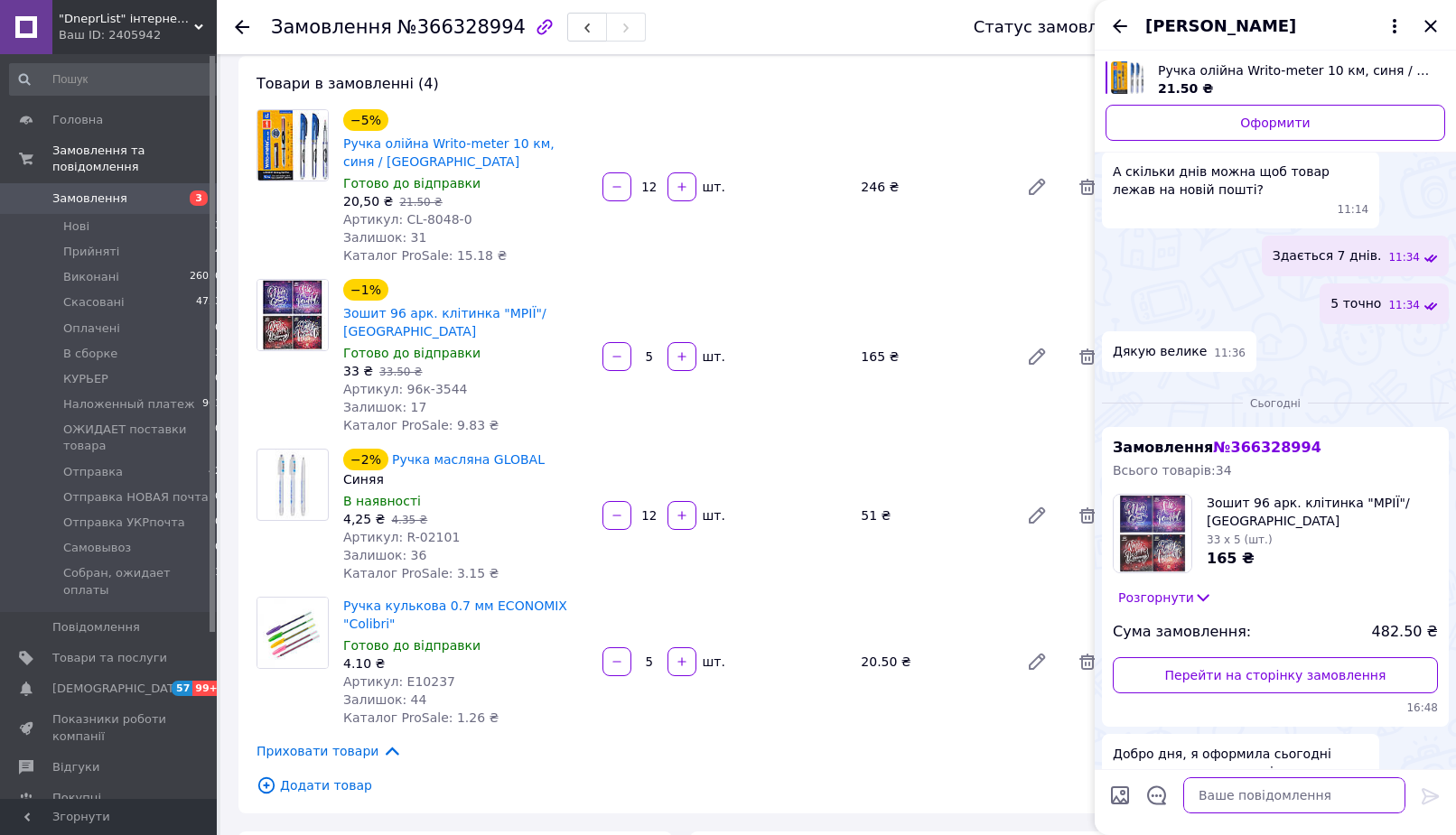
click at [1270, 785] on textarea at bounding box center [1294, 796] width 222 height 36
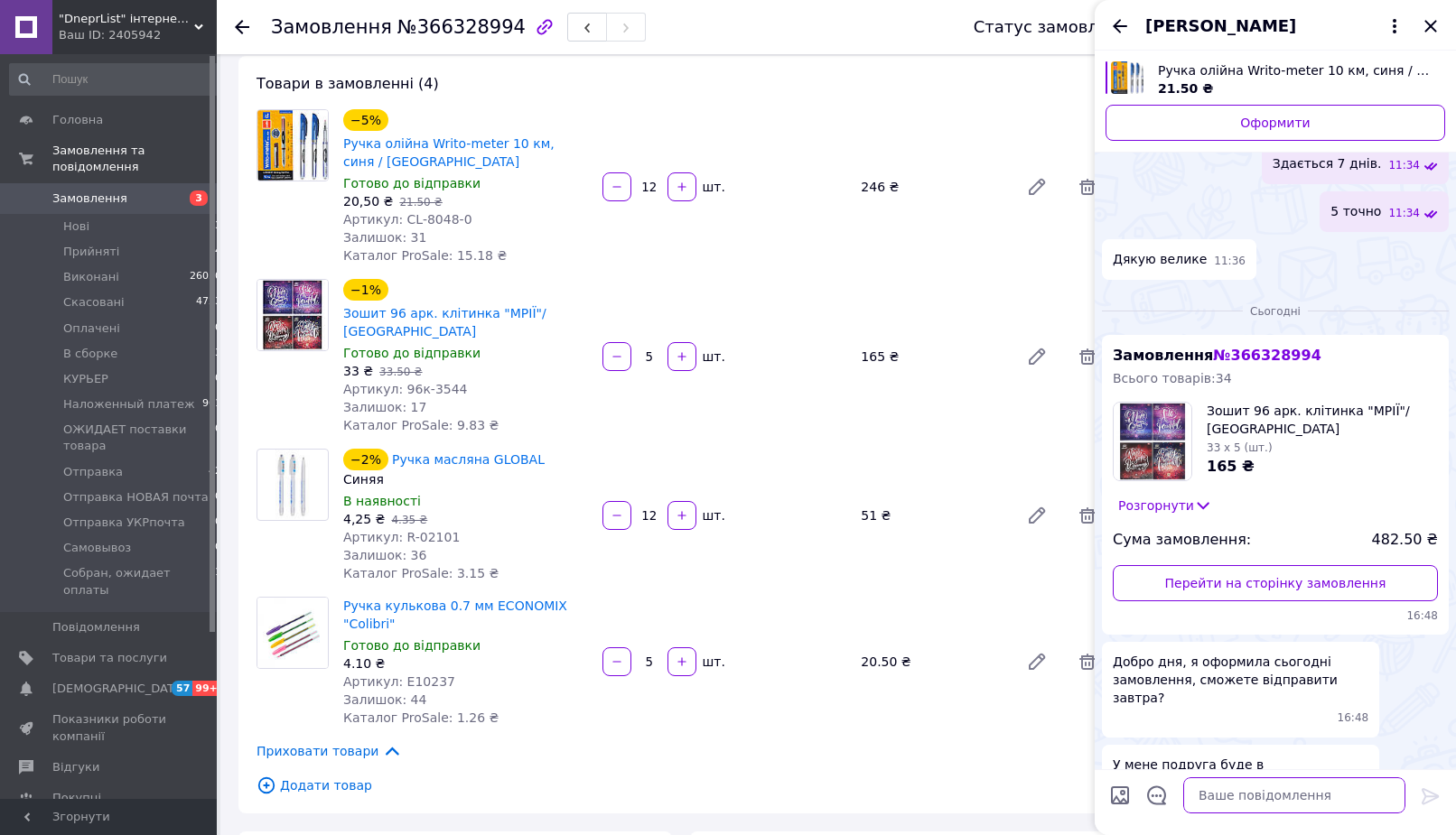
scroll to position [1580, 0]
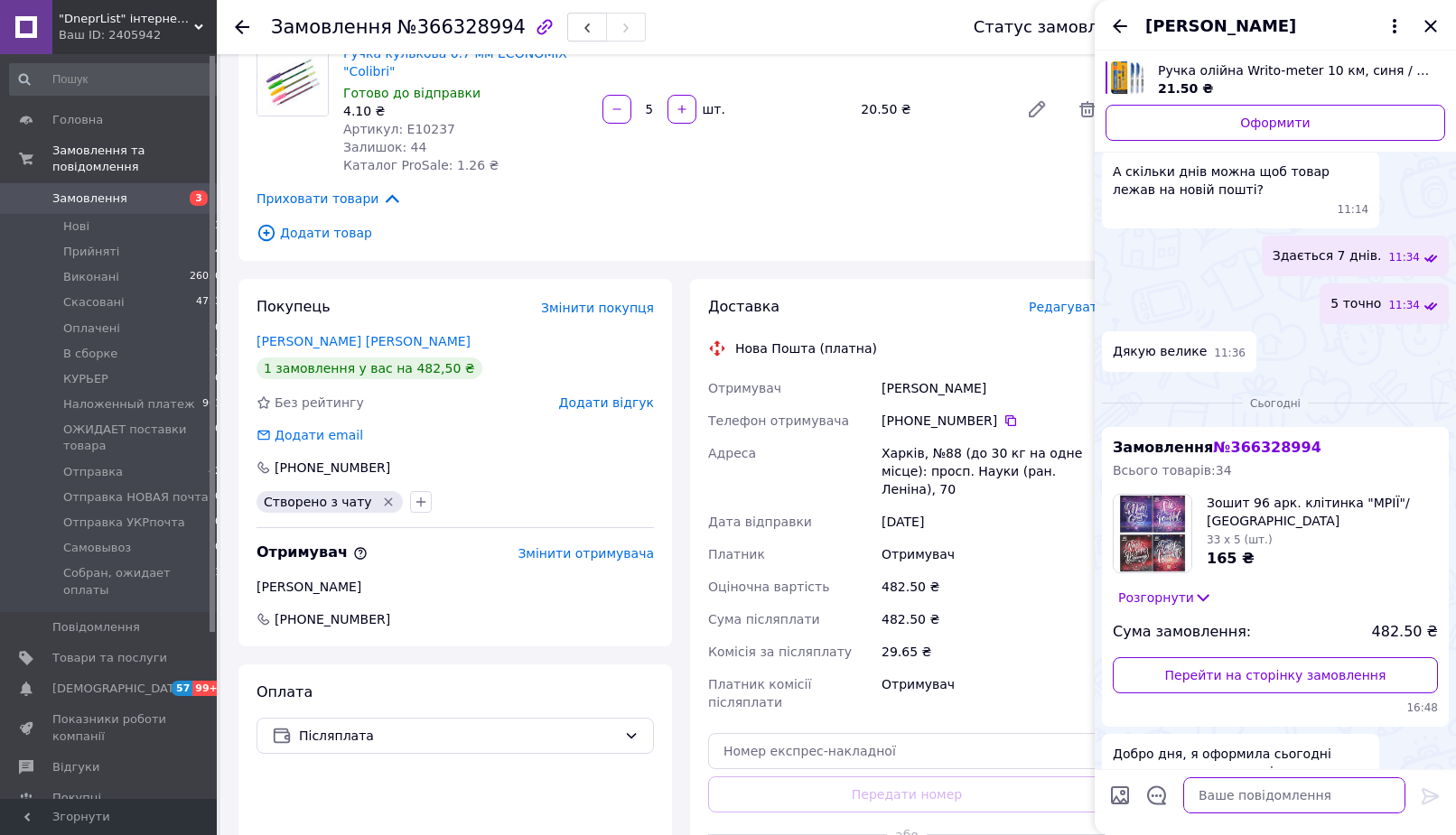
click at [1217, 785] on textarea at bounding box center [1294, 796] width 222 height 36
type textarea "Має бути у вівторок напевно, але не До вівторка"
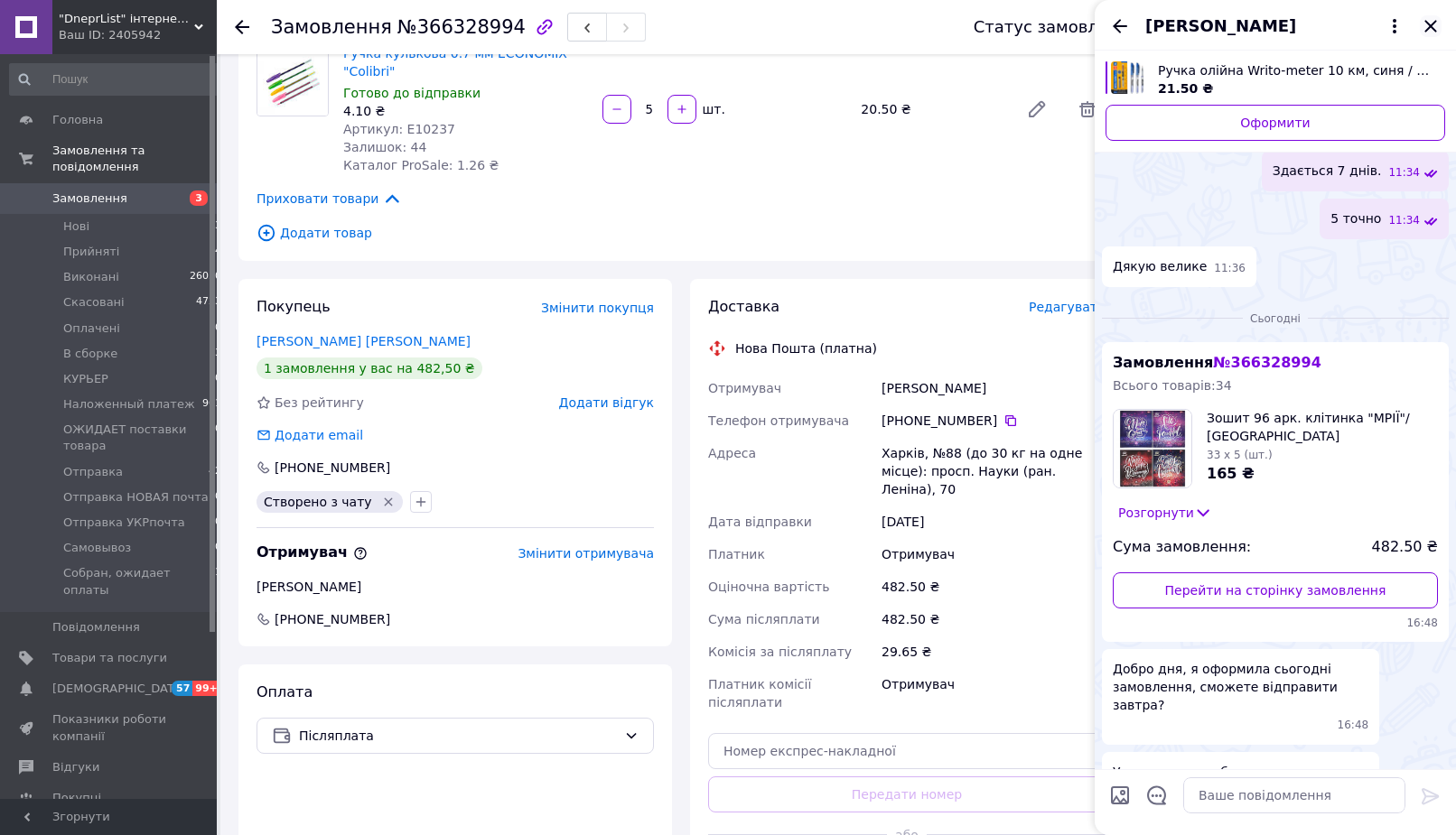
click at [1434, 32] on icon "Закрити" at bounding box center [1430, 26] width 22 height 22
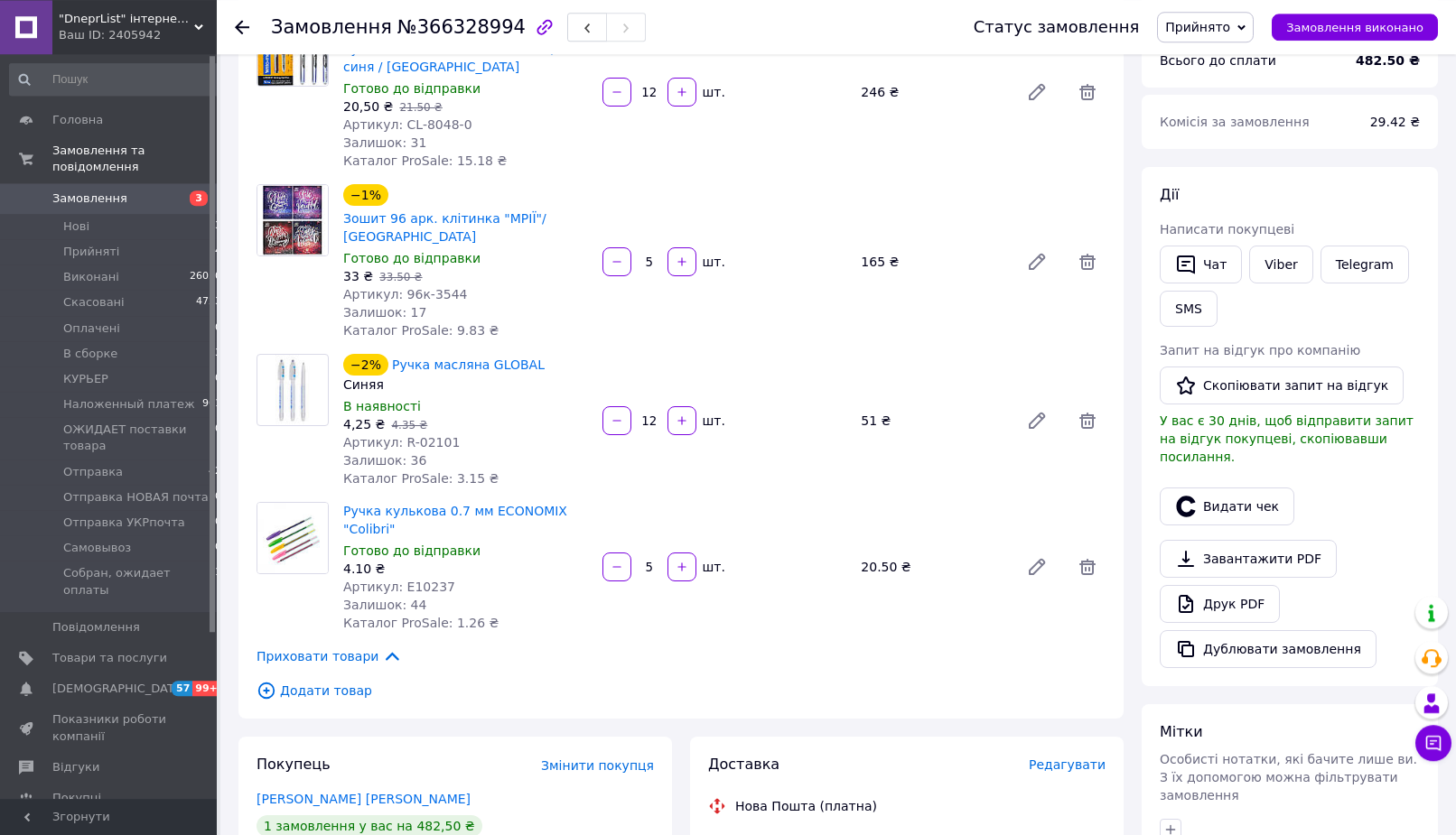
scroll to position [184, 0]
click at [1217, 21] on span "Прийнято" at bounding box center [1197, 27] width 65 height 14
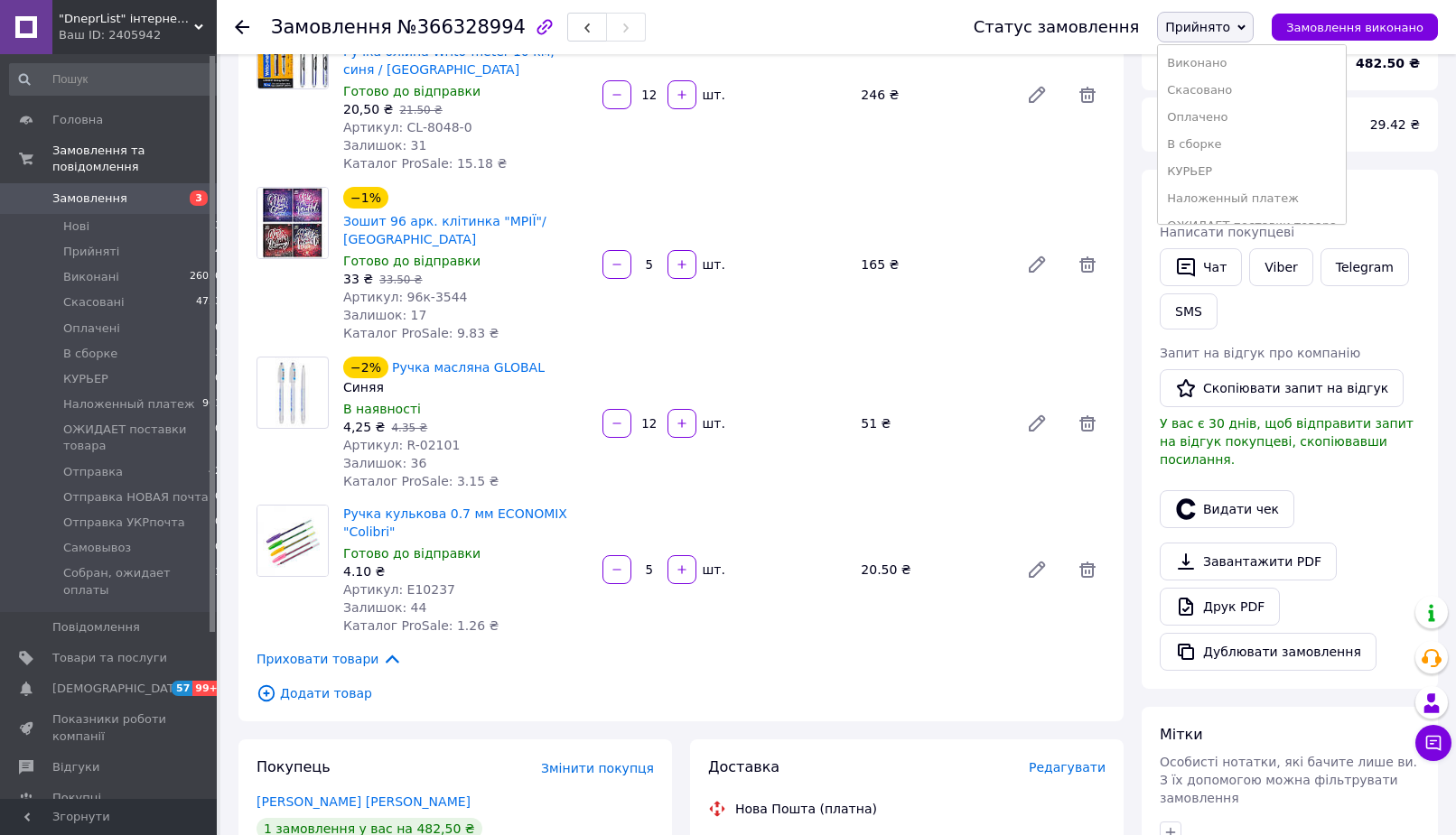
scroll to position [170, 0]
click at [1272, 111] on li "Отправка НОВАЯ почта" at bounding box center [1251, 124] width 188 height 27
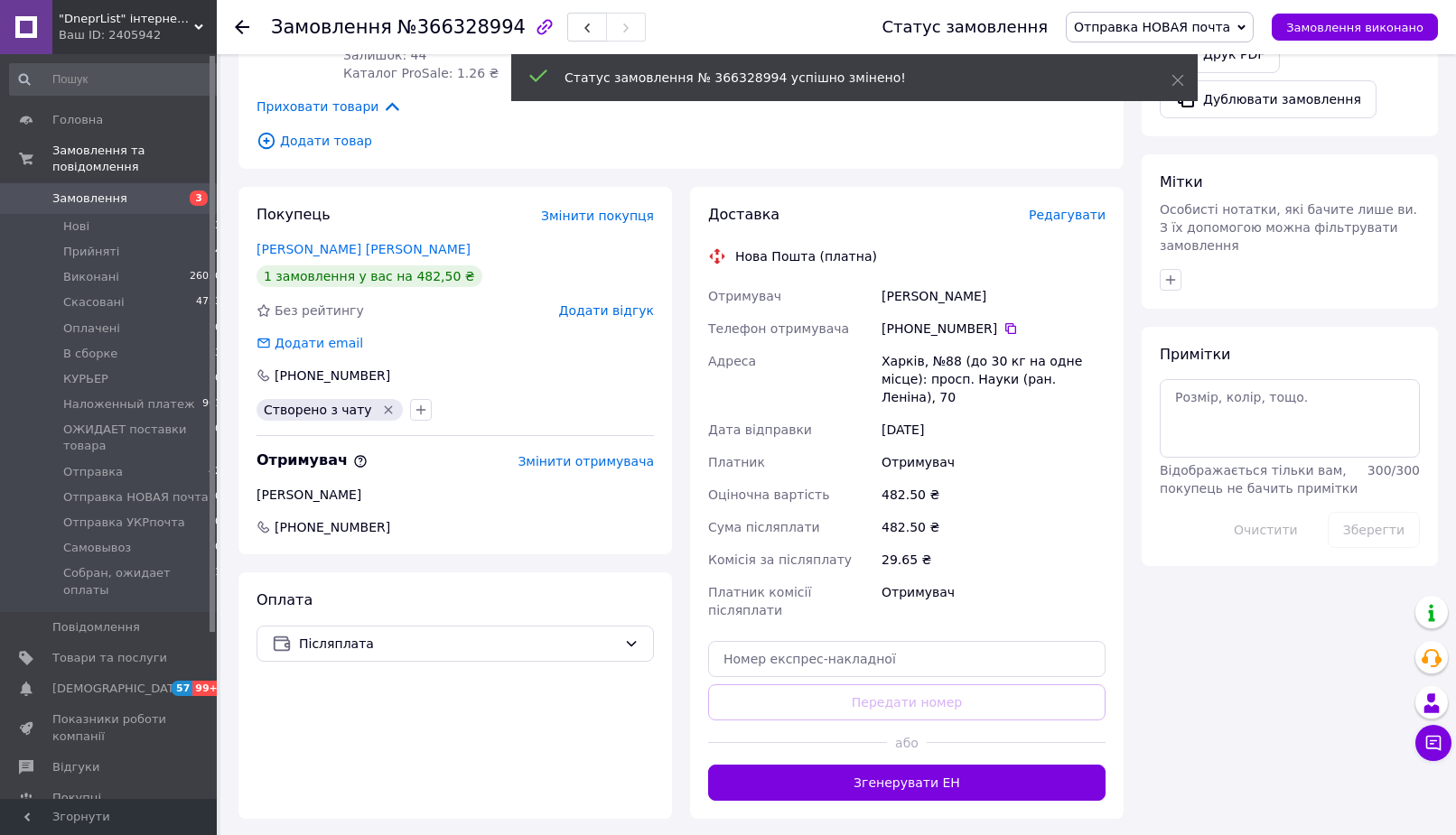
click at [245, 26] on use at bounding box center [241, 27] width 14 height 14
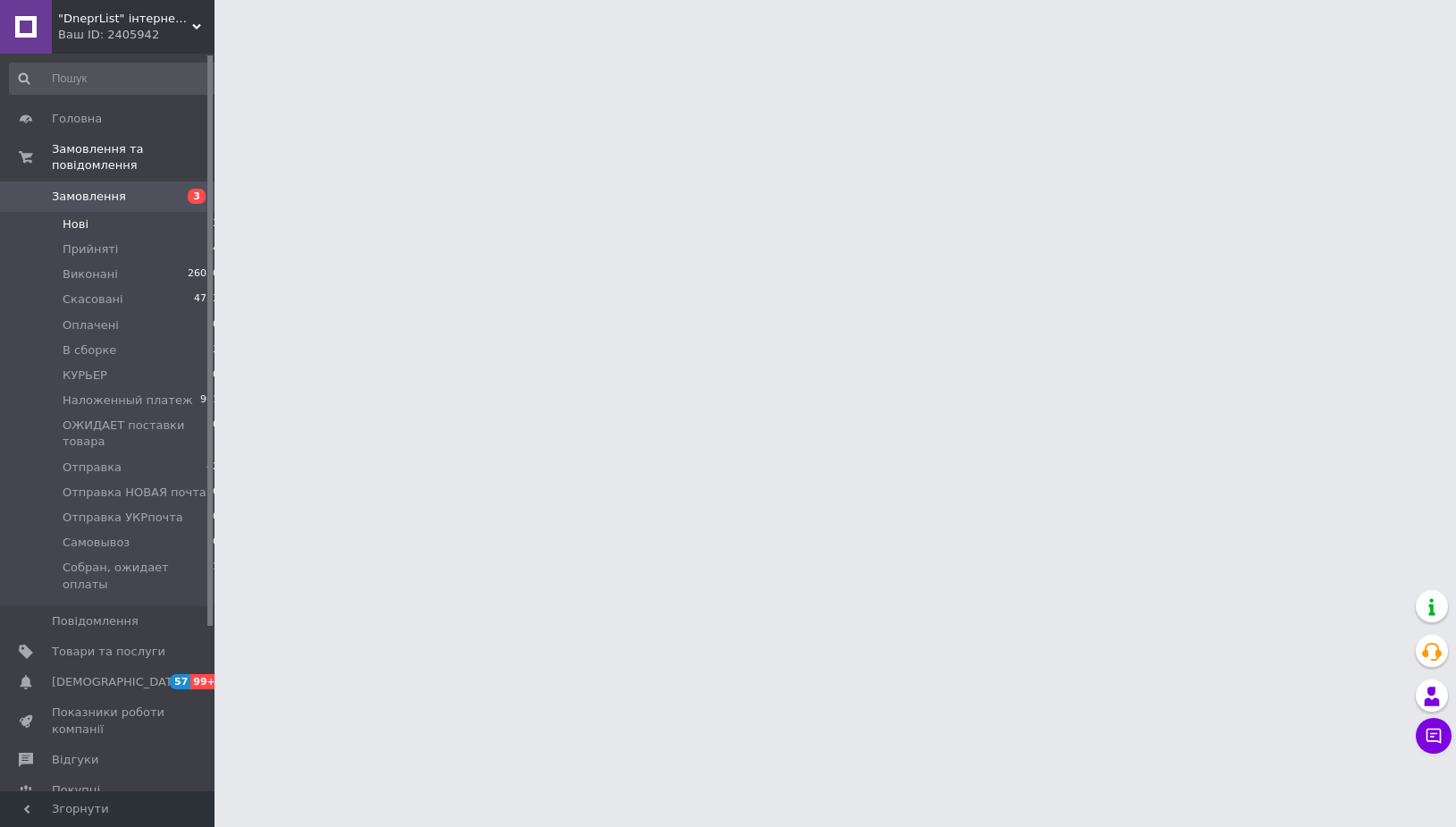
click at [128, 211] on li "Нові 3" at bounding box center [115, 224] width 229 height 25
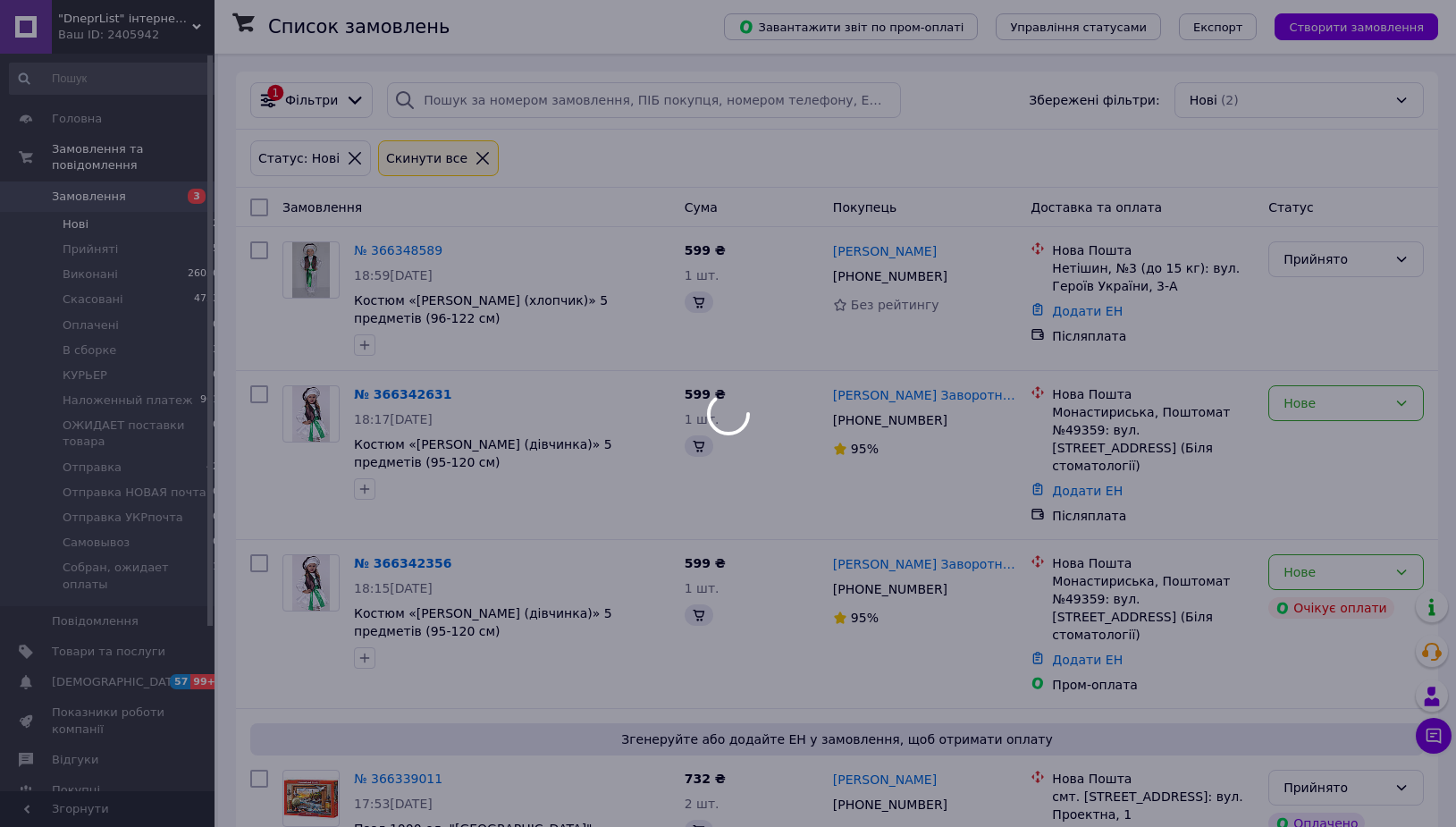
click at [137, 189] on span "Замовлення" at bounding box center [109, 196] width 114 height 16
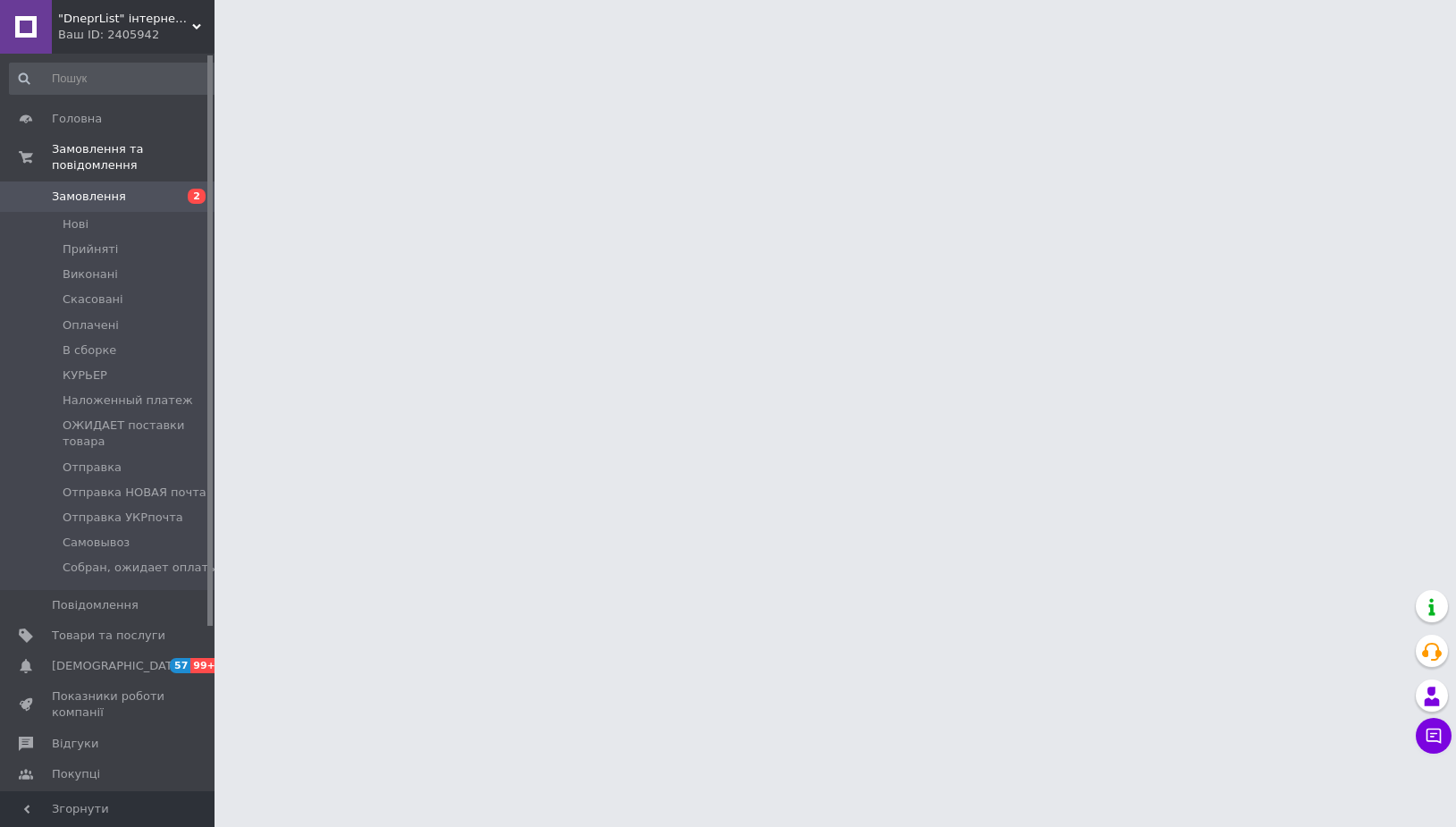
click at [149, 189] on span "Замовлення" at bounding box center [109, 196] width 114 height 16
click at [135, 237] on li "Прийняті" at bounding box center [115, 249] width 229 height 25
click at [142, 189] on span "Замовлення" at bounding box center [109, 196] width 114 height 16
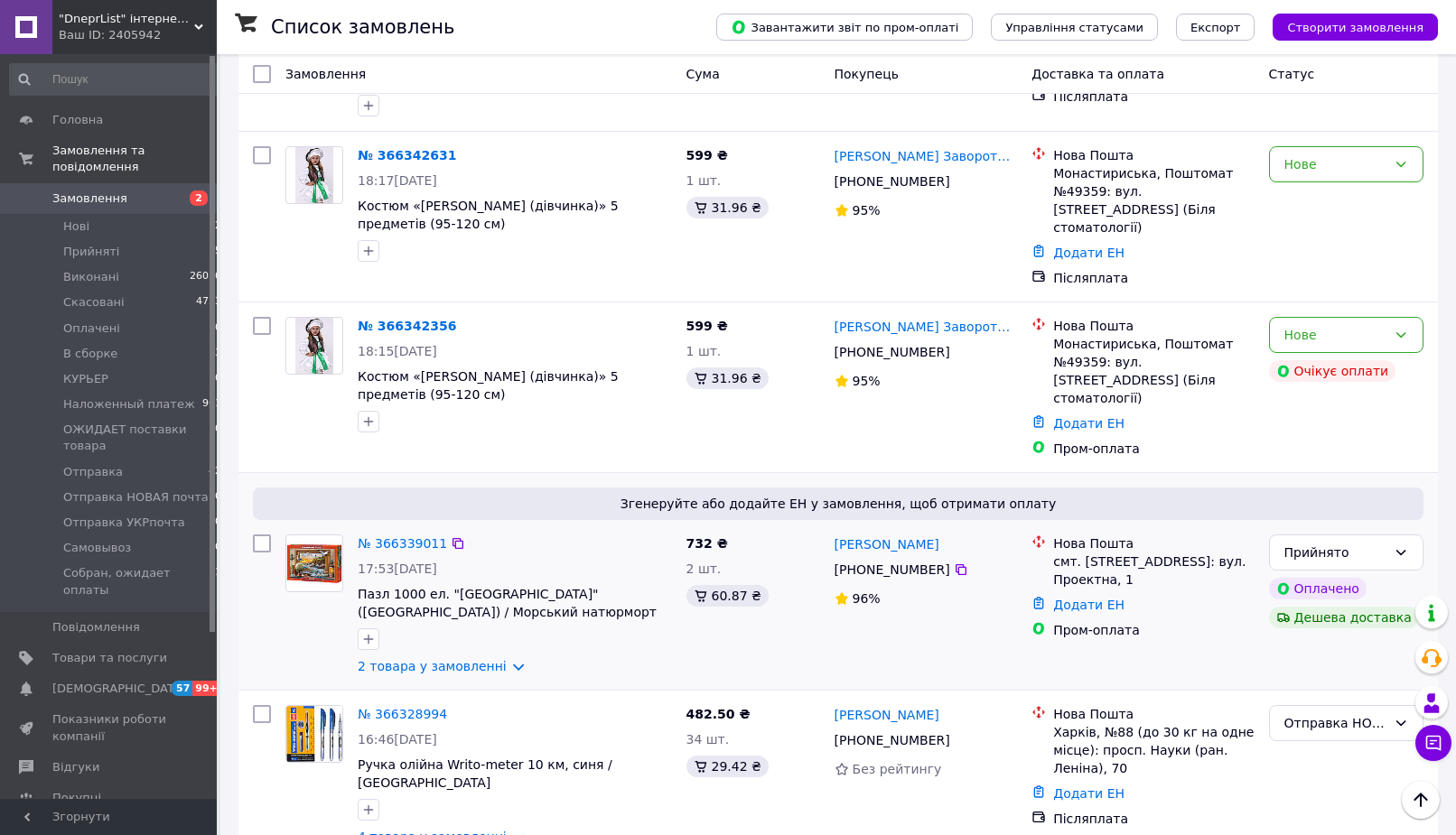
scroll to position [553, 0]
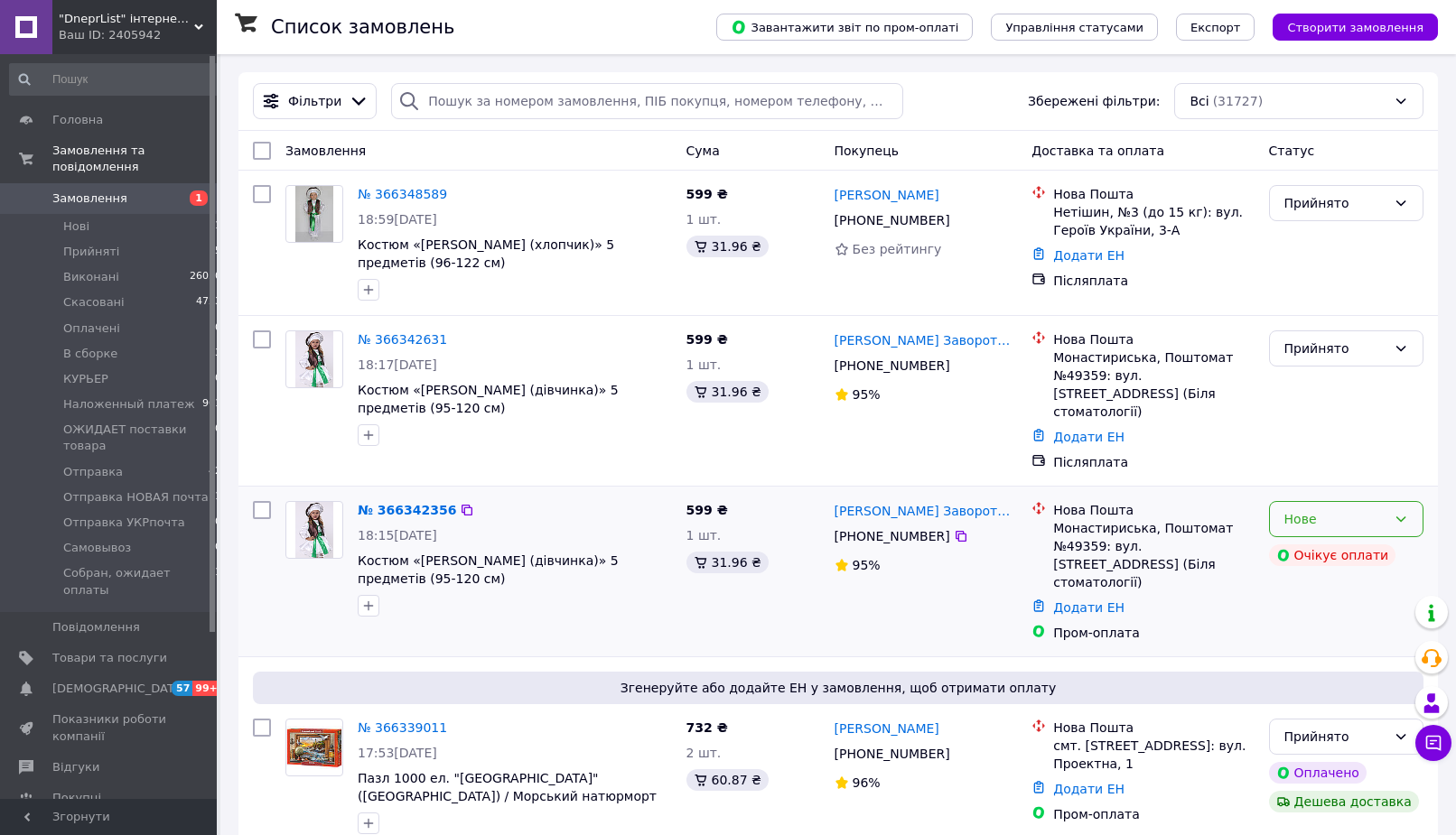
click at [1400, 511] on icon at bounding box center [1400, 518] width 14 height 14
click at [1337, 608] on li "Скасовано" at bounding box center [1345, 606] width 152 height 33
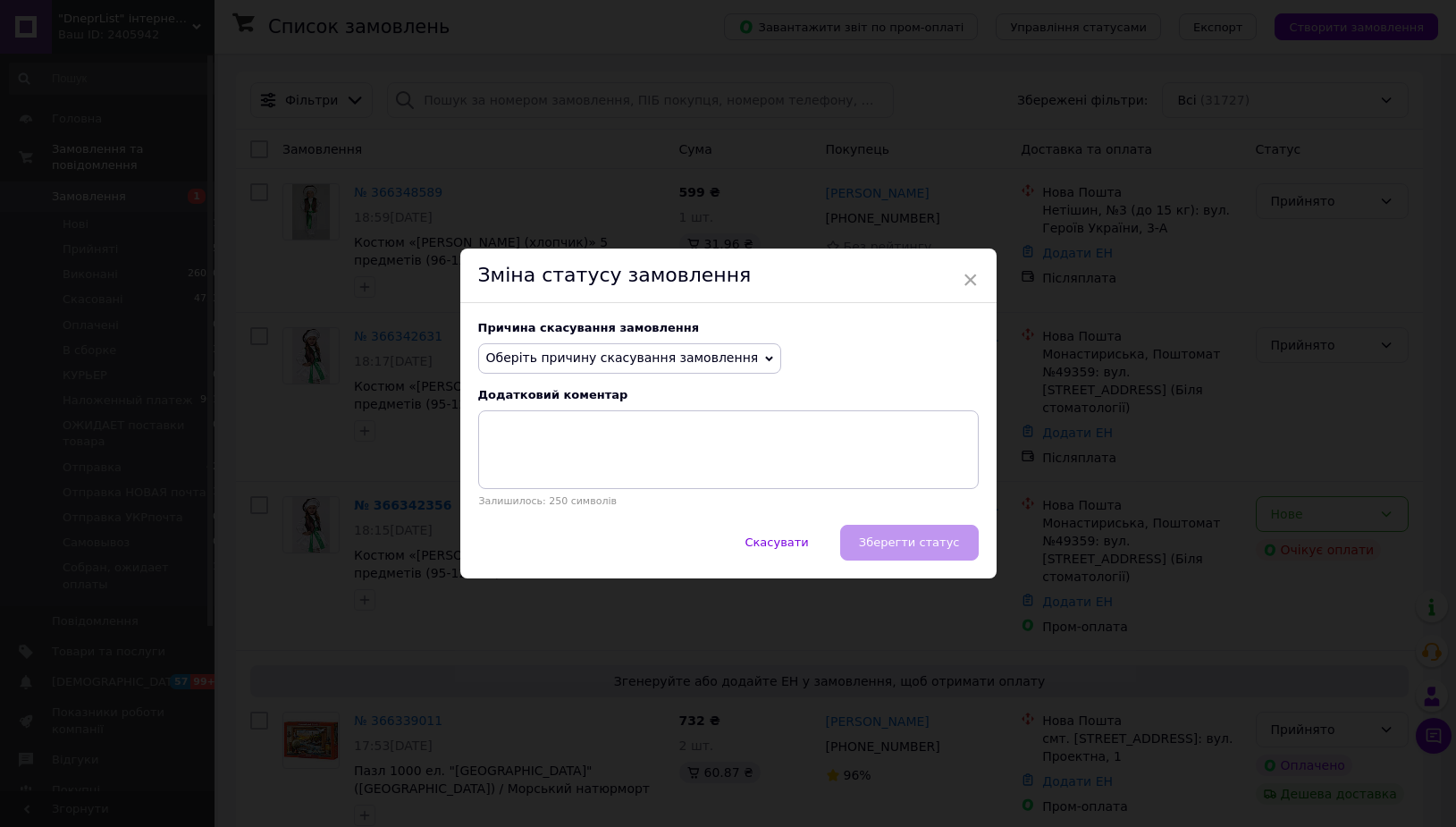
click at [634, 333] on div "Причина скасування замовлення" at bounding box center [728, 327] width 500 height 13
click at [630, 338] on div "Причина скасування замовлення Оберіть причину скасування замовлення Немає в ная…" at bounding box center [728, 414] width 537 height 222
click at [630, 352] on span "Оберіть причину скасування замовлення" at bounding box center [623, 358] width 273 height 14
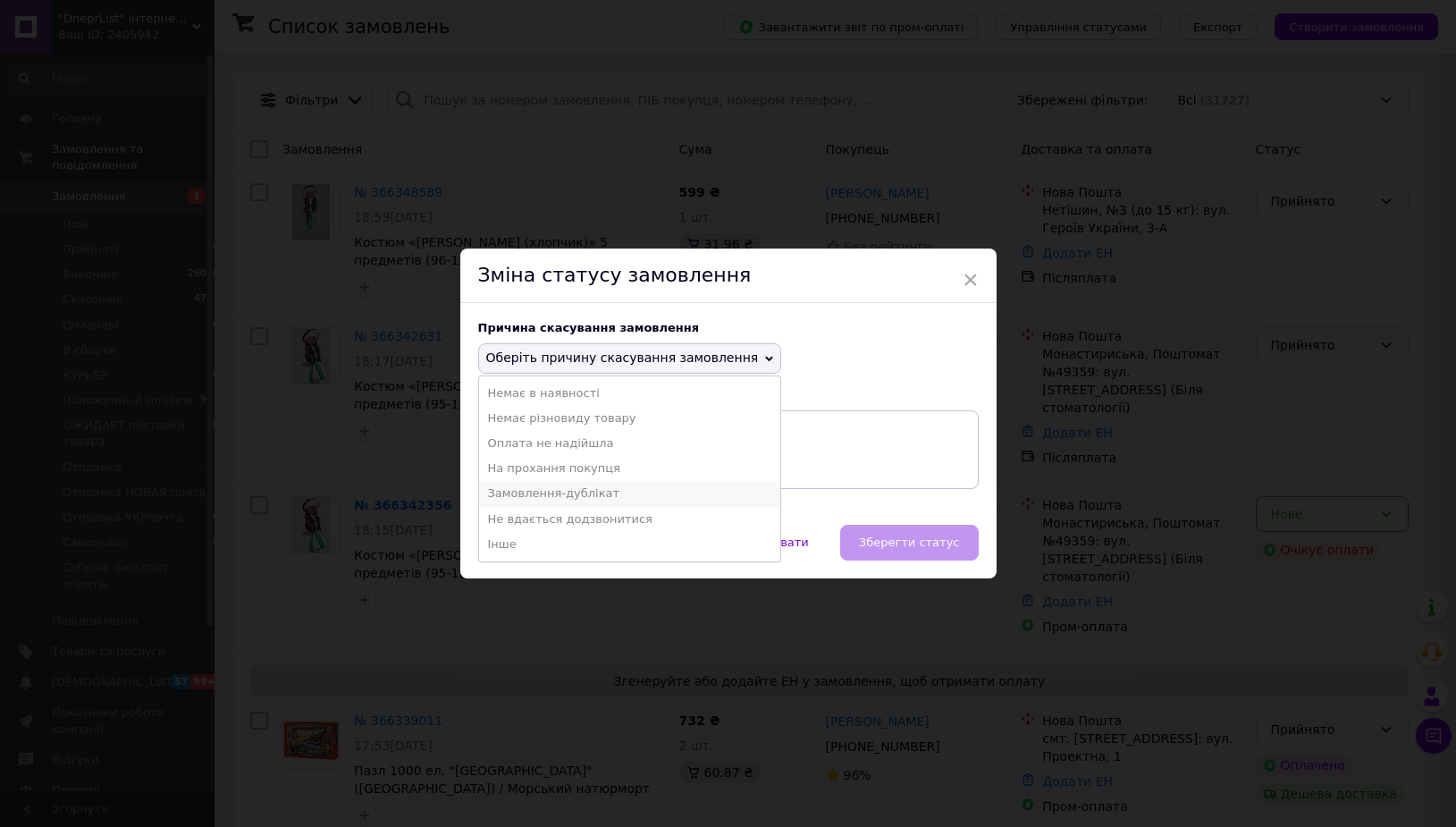
click at [559, 486] on li "Замовлення-дублікат" at bounding box center [629, 493] width 302 height 25
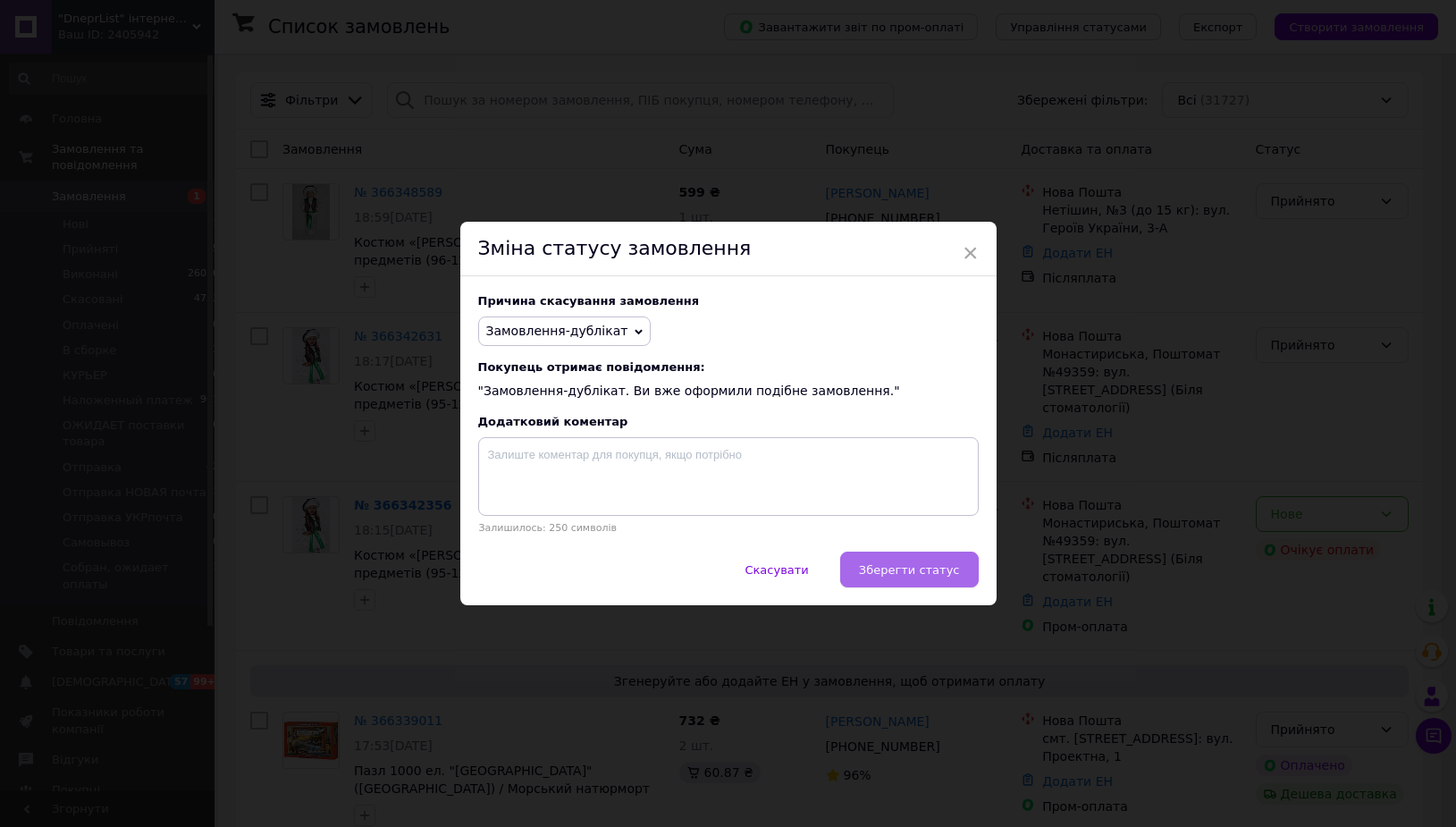
click at [947, 587] on button "Зберегти статус" at bounding box center [909, 570] width 138 height 36
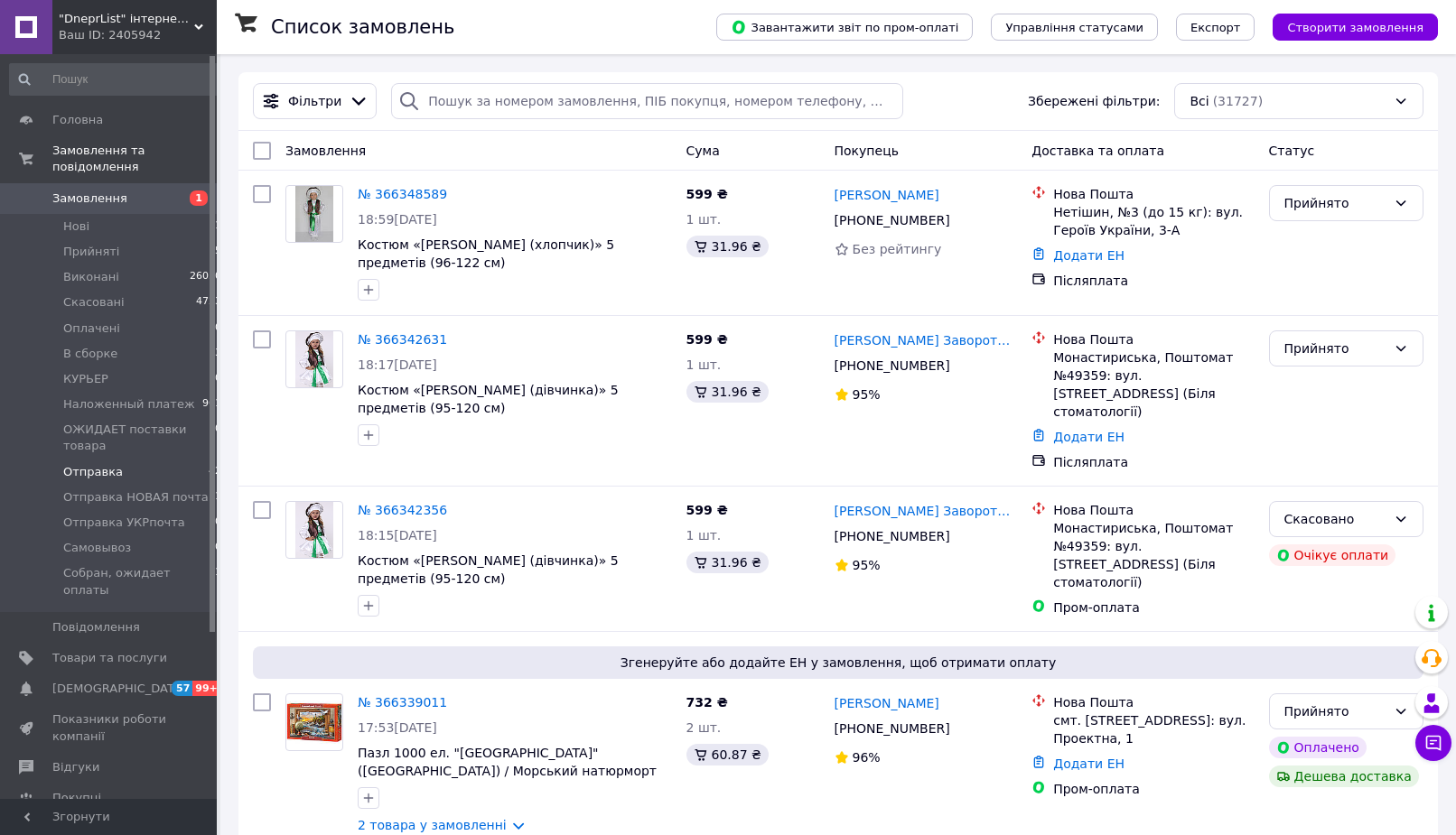
click at [157, 461] on li "Отправка 42" at bounding box center [116, 472] width 232 height 25
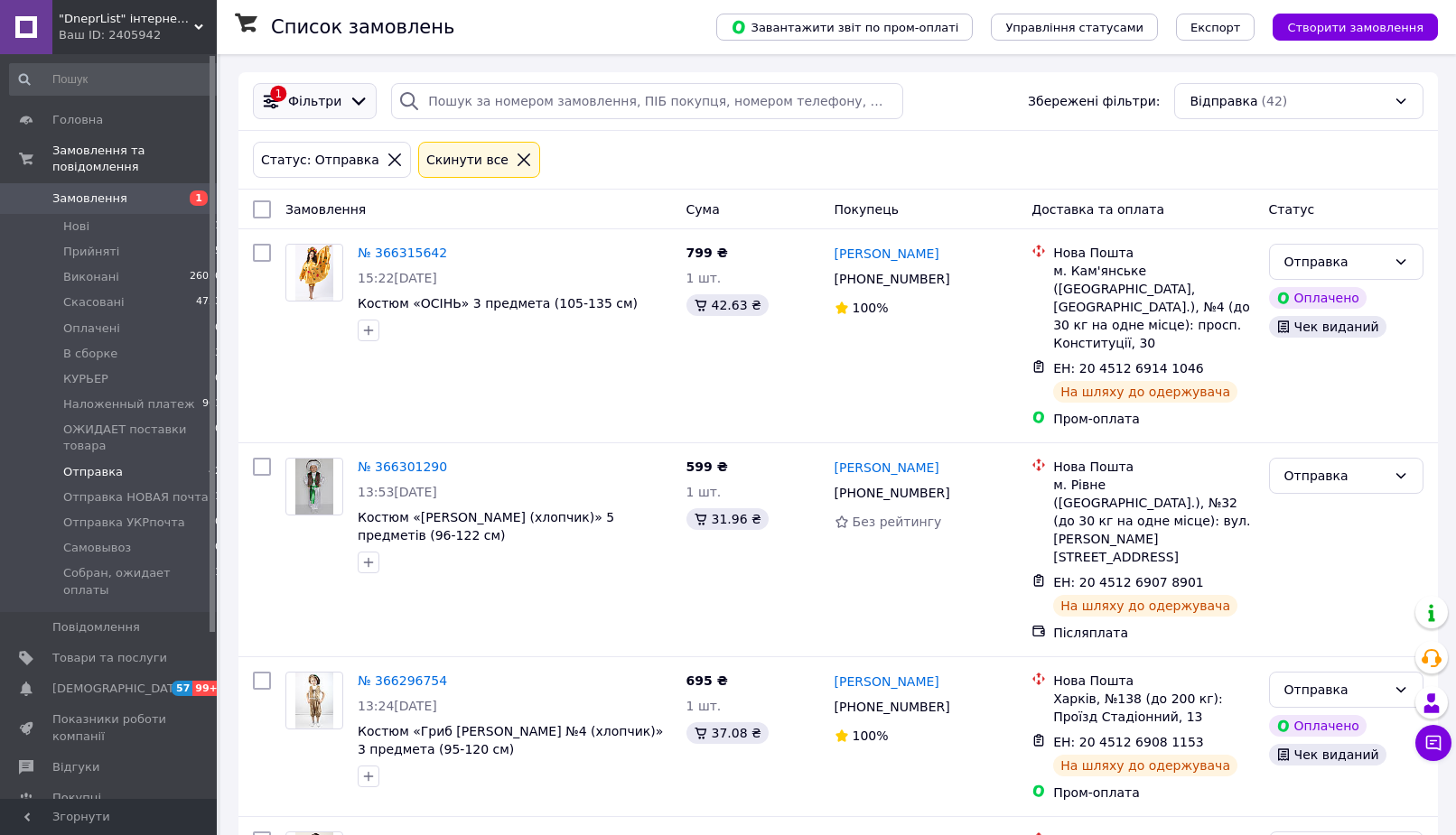
click at [325, 115] on div "1 Фільтри" at bounding box center [314, 102] width 124 height 36
click at [351, 102] on icon at bounding box center [358, 101] width 20 height 20
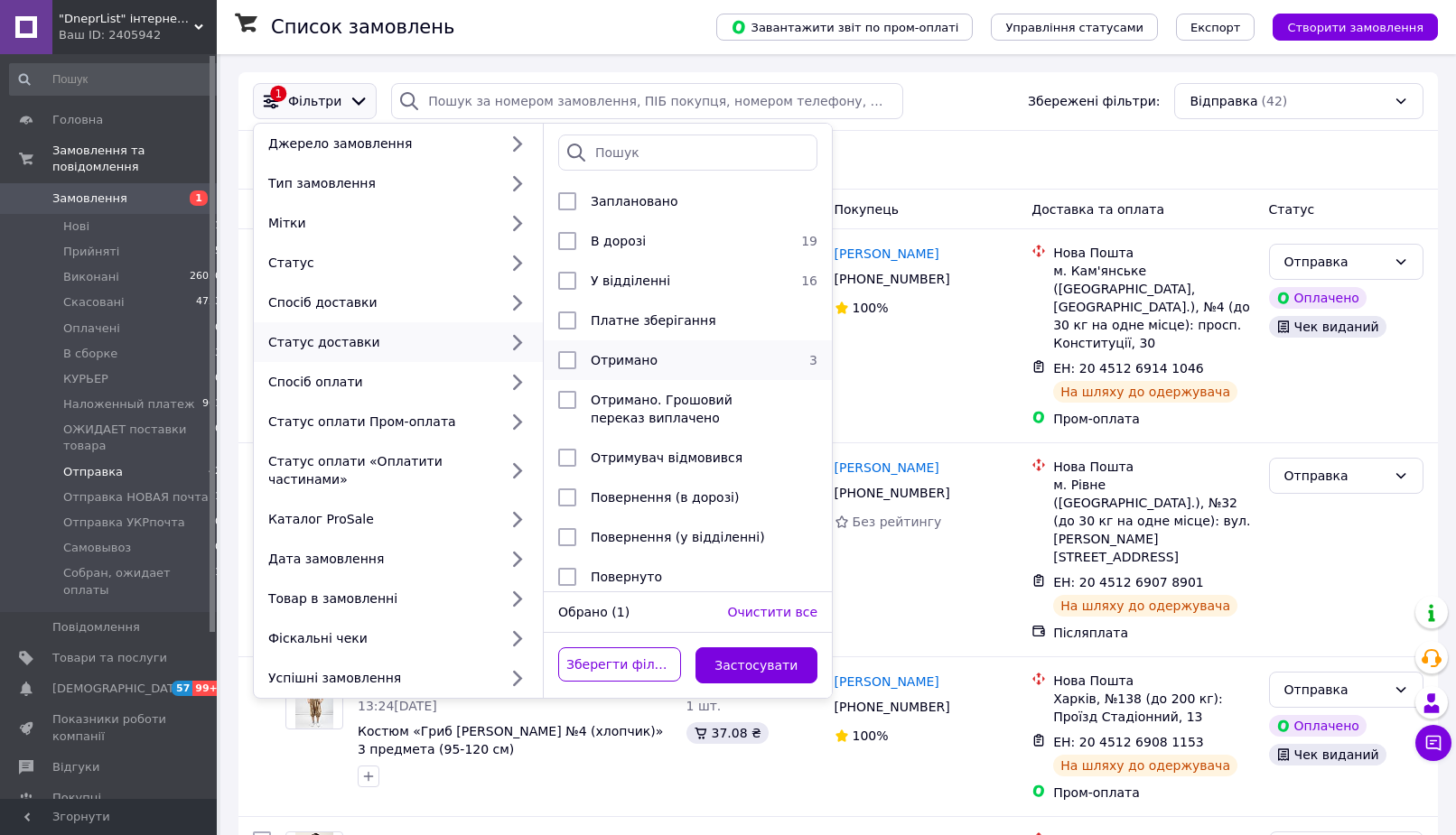
click at [714, 369] on div "Отримано" at bounding box center [685, 360] width 203 height 18
checkbox input "true"
click at [753, 647] on button "Застосувати" at bounding box center [757, 666] width 123 height 36
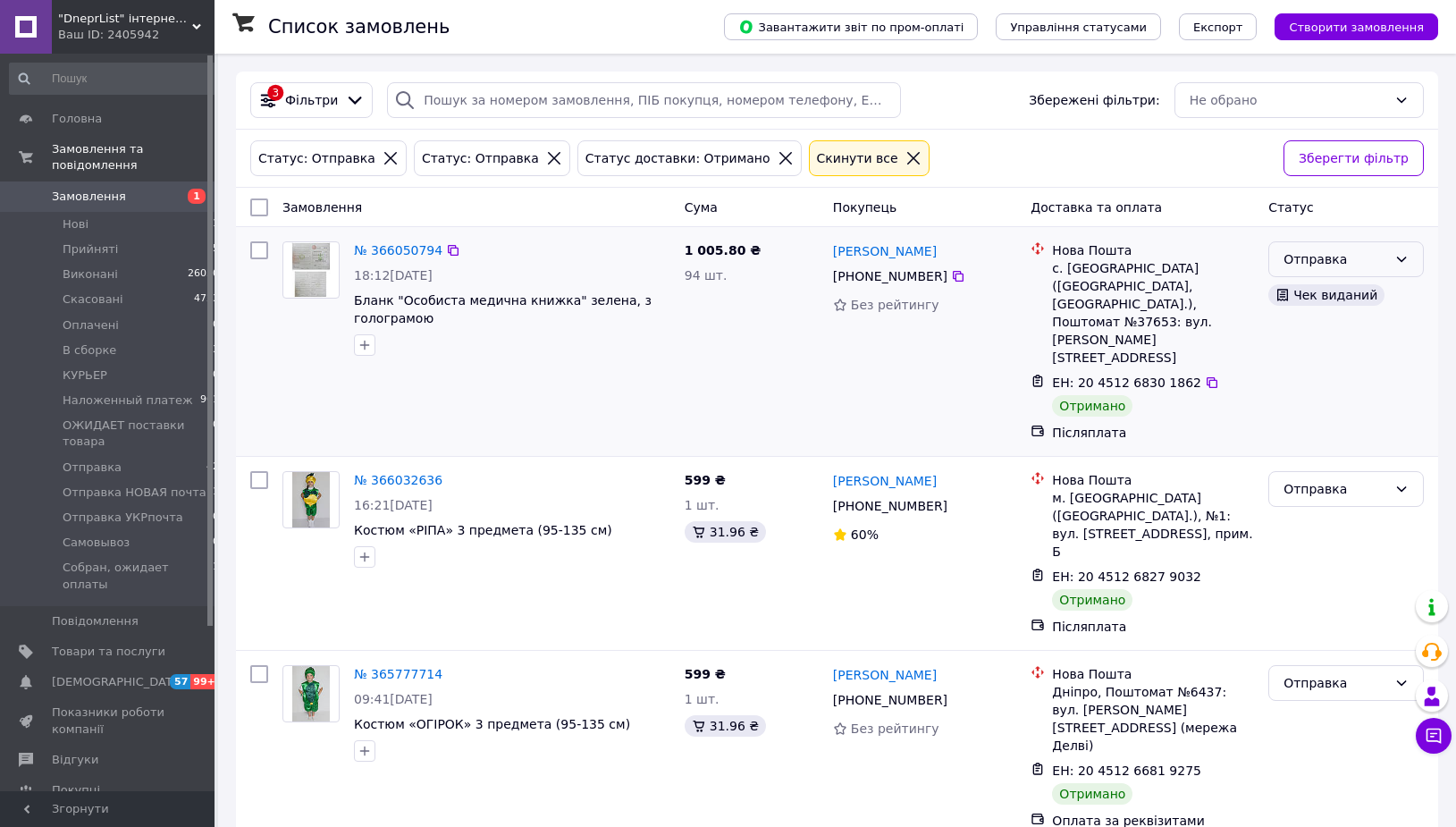
click at [1301, 259] on div "Отправка" at bounding box center [1335, 259] width 103 height 20
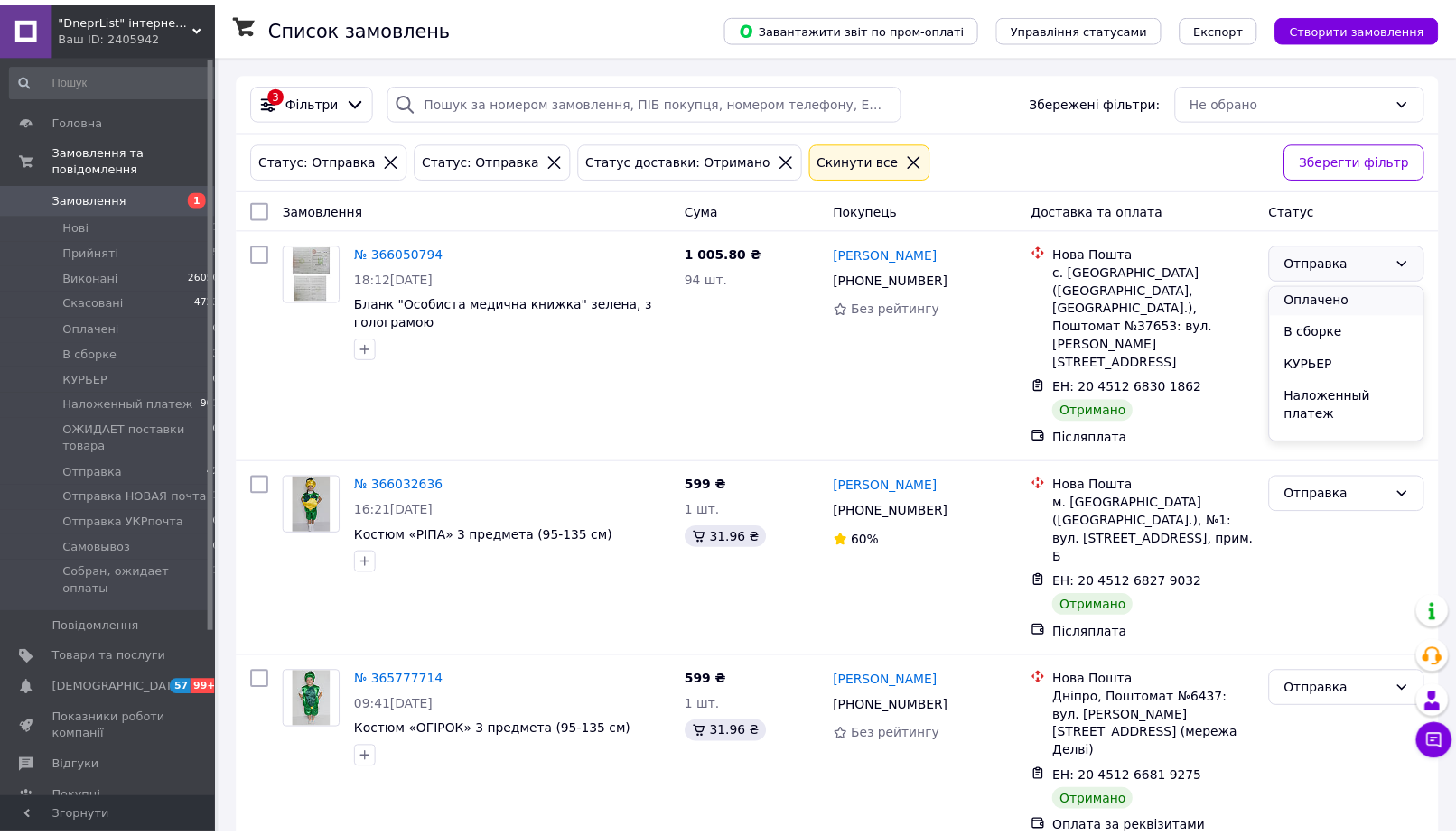
scroll to position [206, 0]
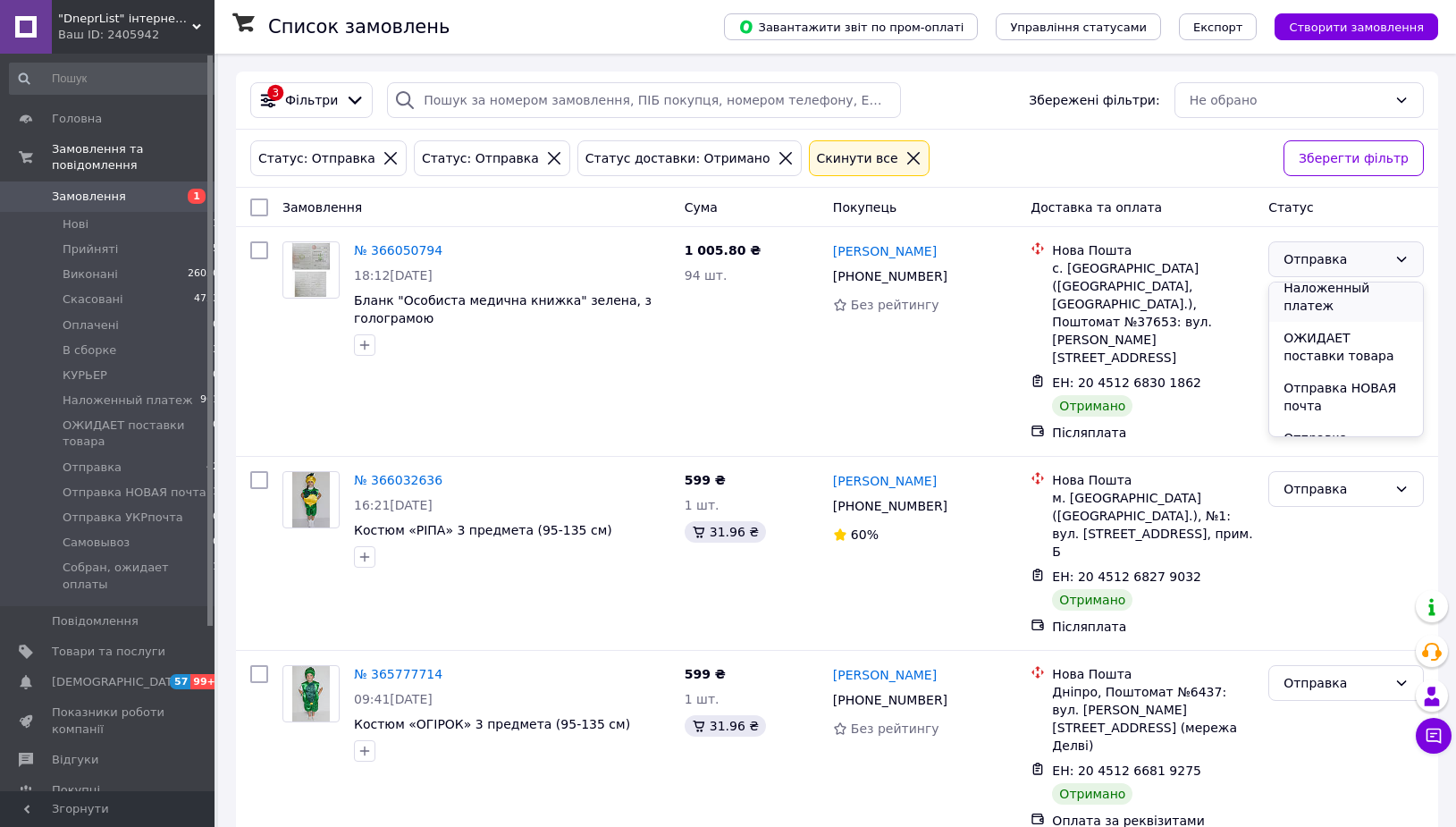
click at [1304, 297] on li "Наложенный платеж" at bounding box center [1346, 297] width 154 height 50
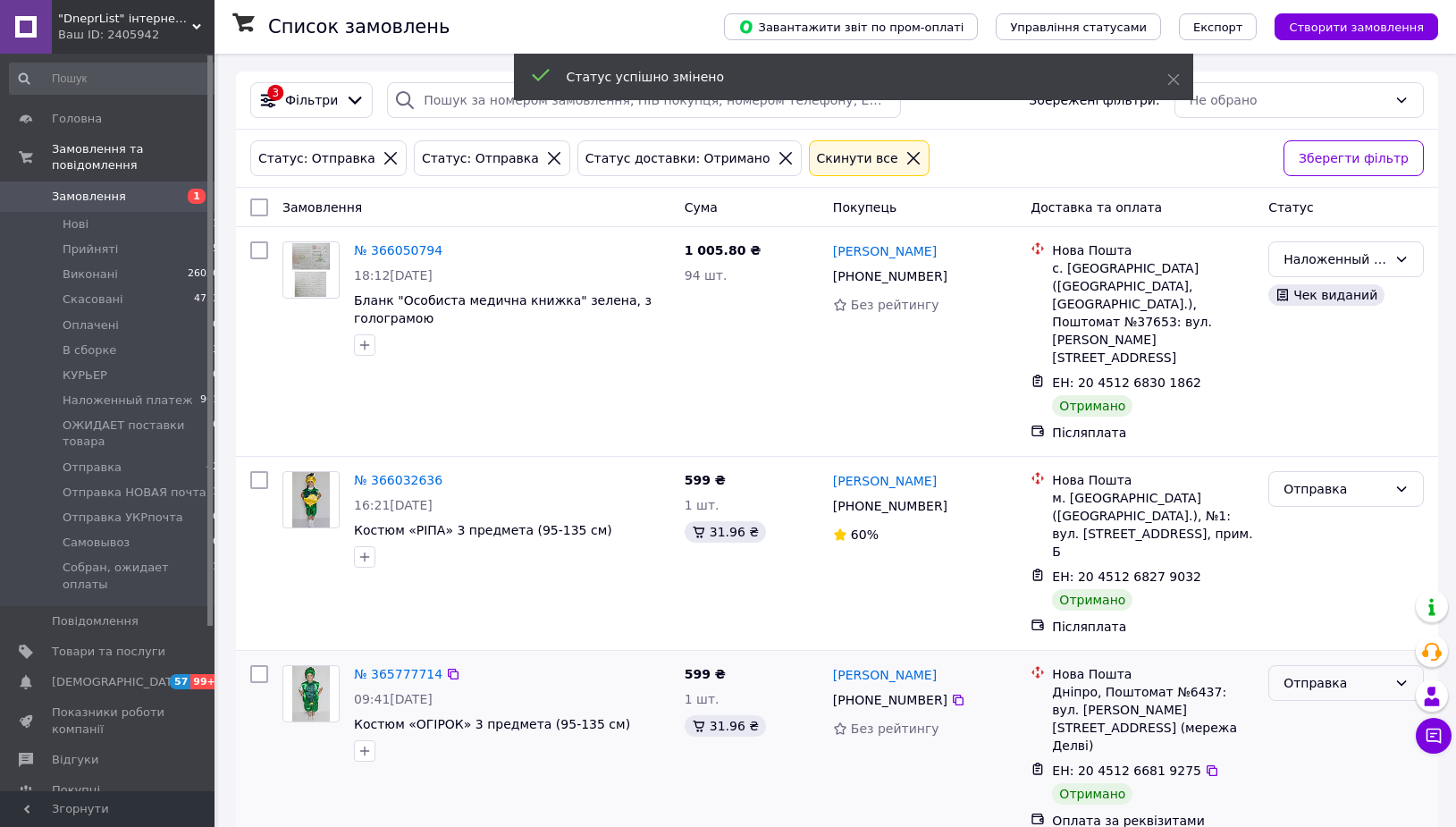
click at [1313, 673] on div "Отправка" at bounding box center [1335, 683] width 103 height 20
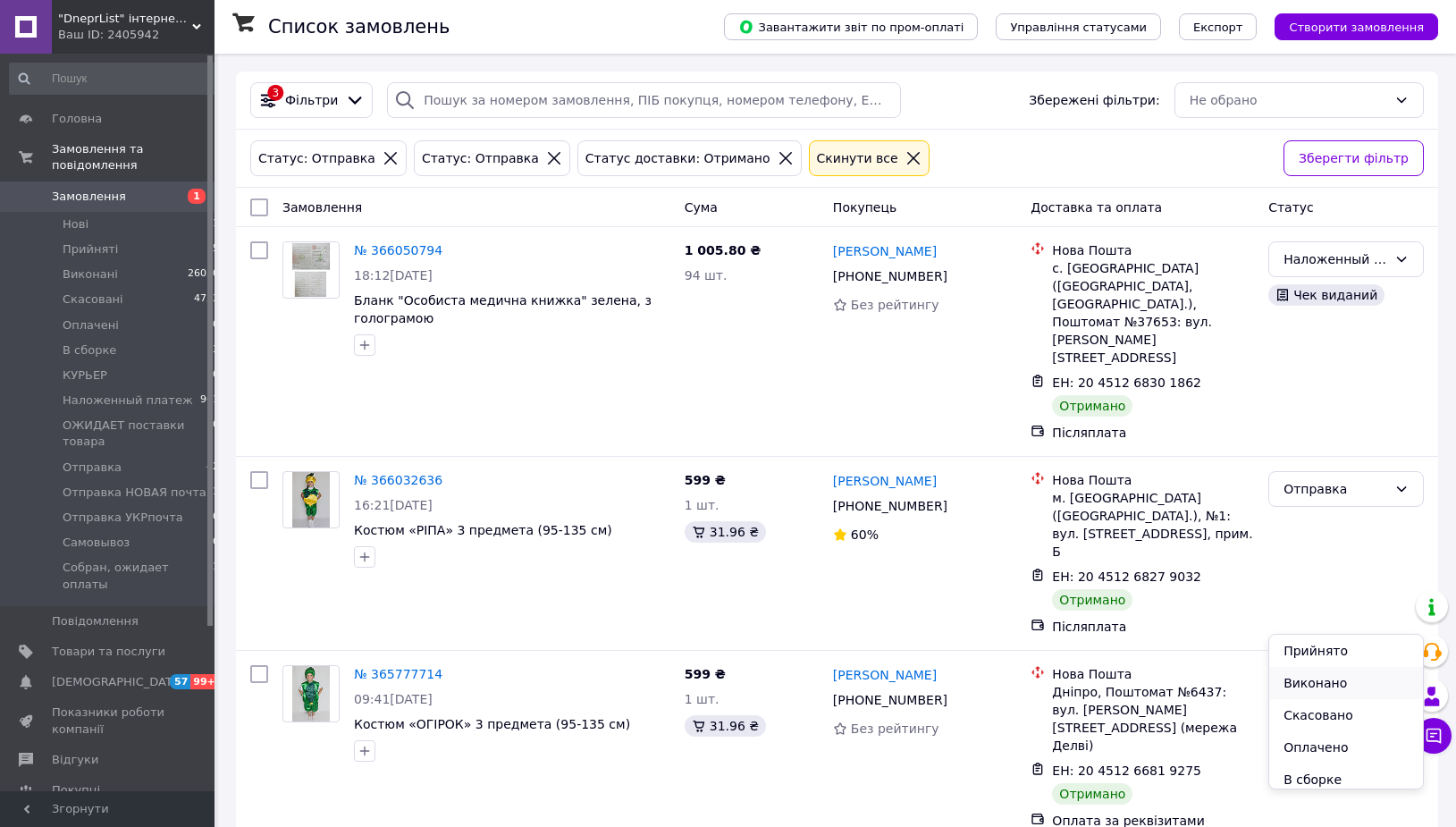
click at [1320, 678] on li "Виконано" at bounding box center [1346, 683] width 154 height 32
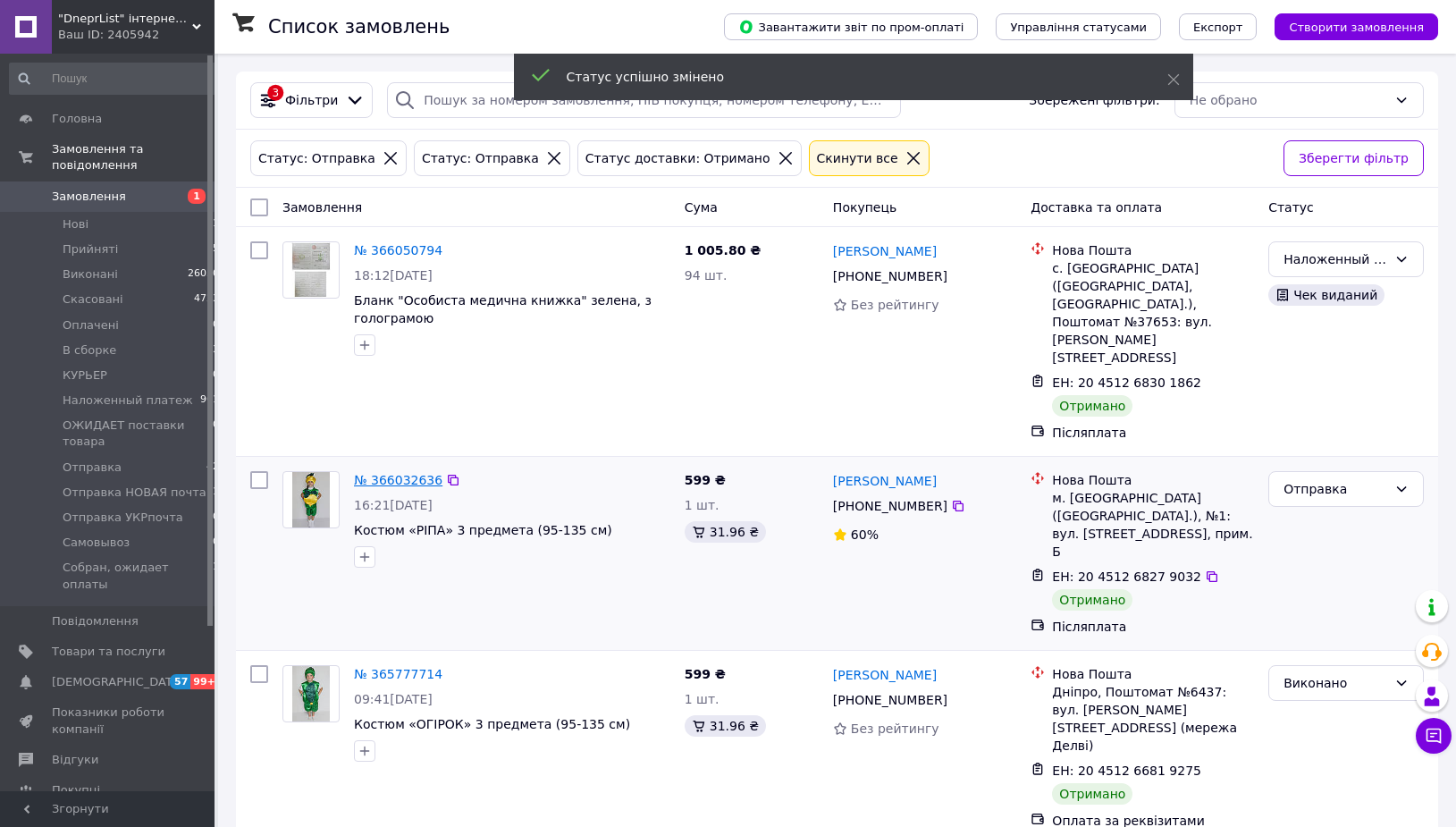
click at [406, 473] on link "№ 366032636" at bounding box center [397, 480] width 88 height 14
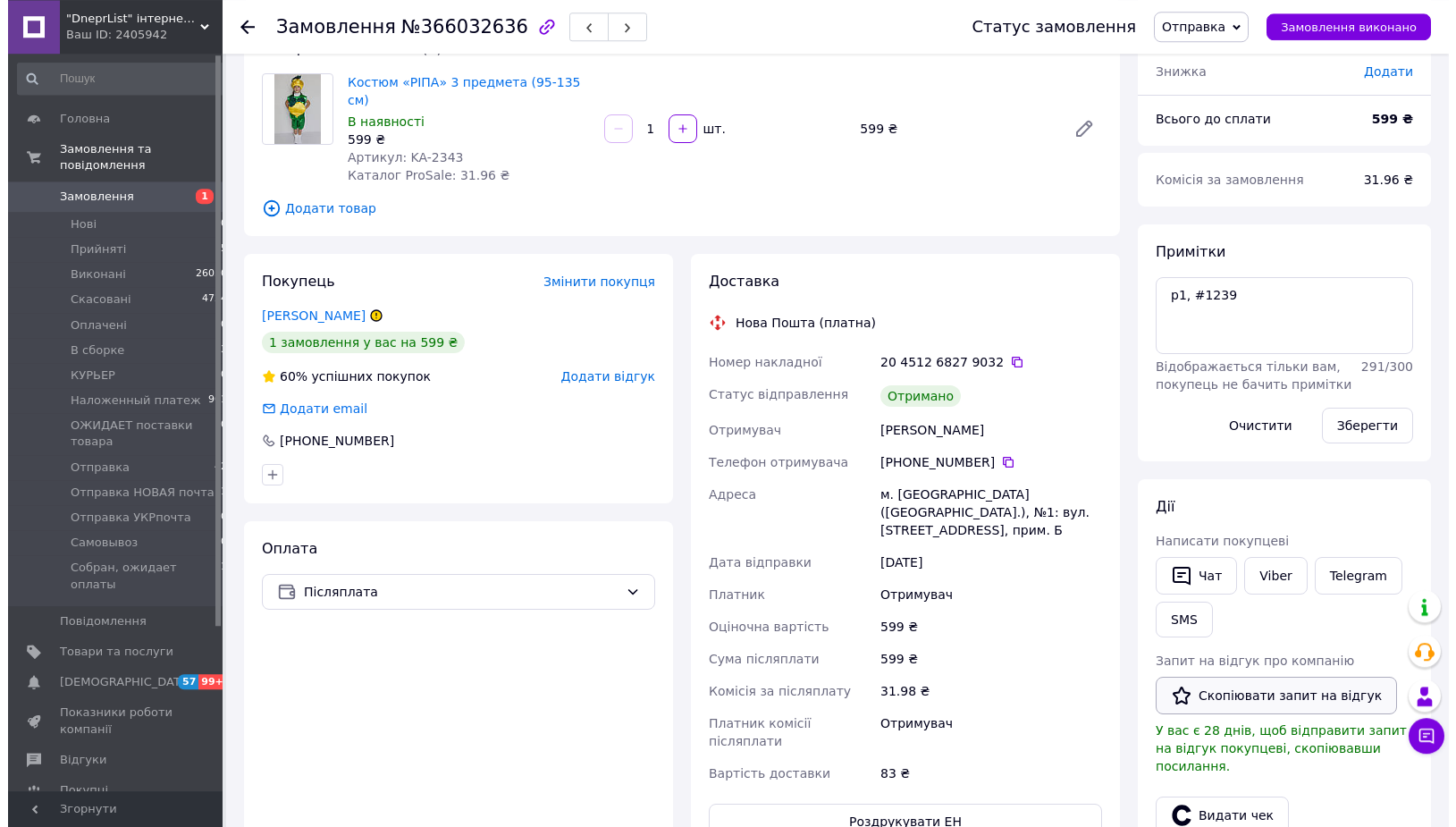
scroll to position [182, 0]
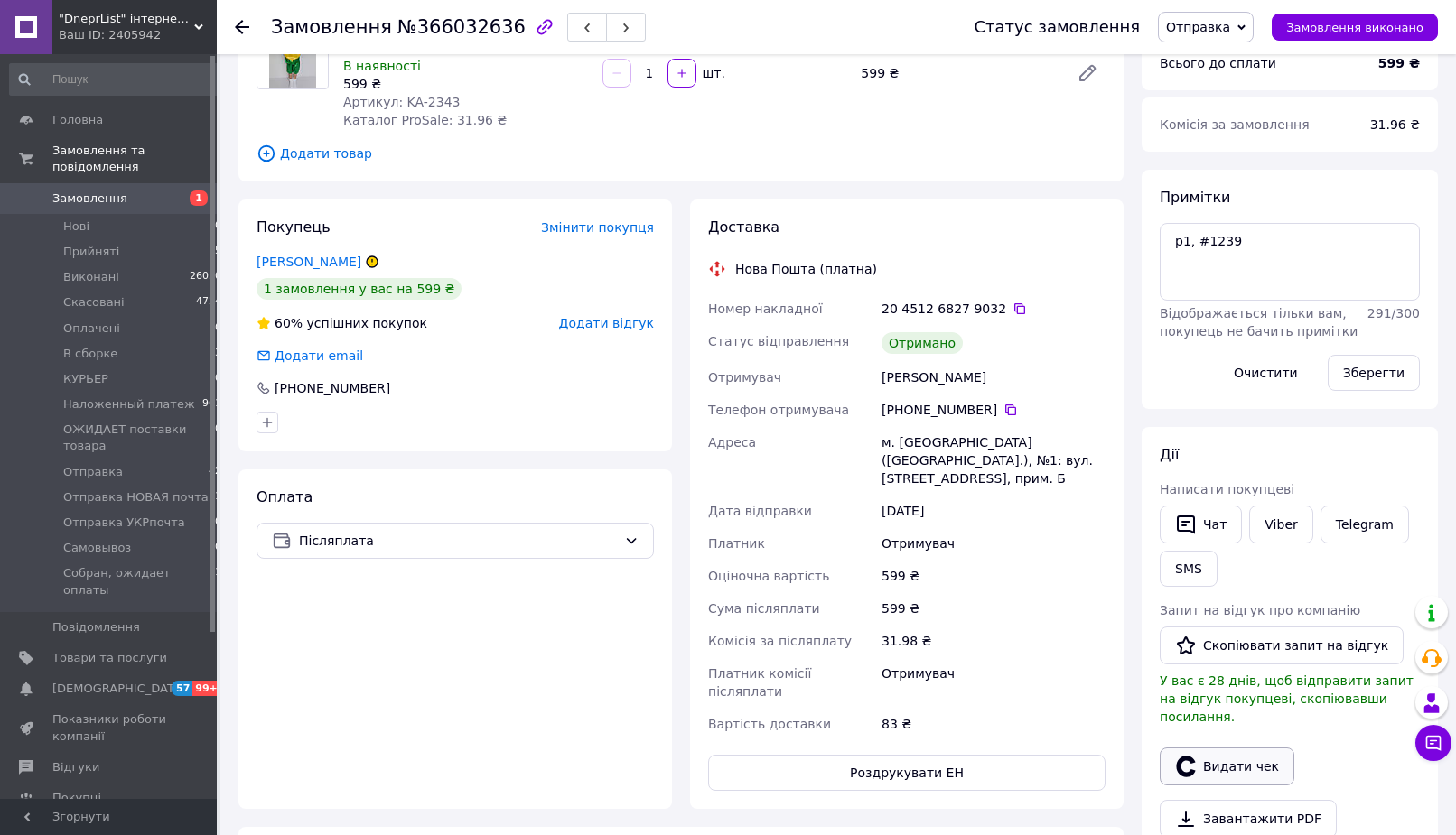
click at [1220, 748] on button "Видати чек" at bounding box center [1226, 767] width 134 height 38
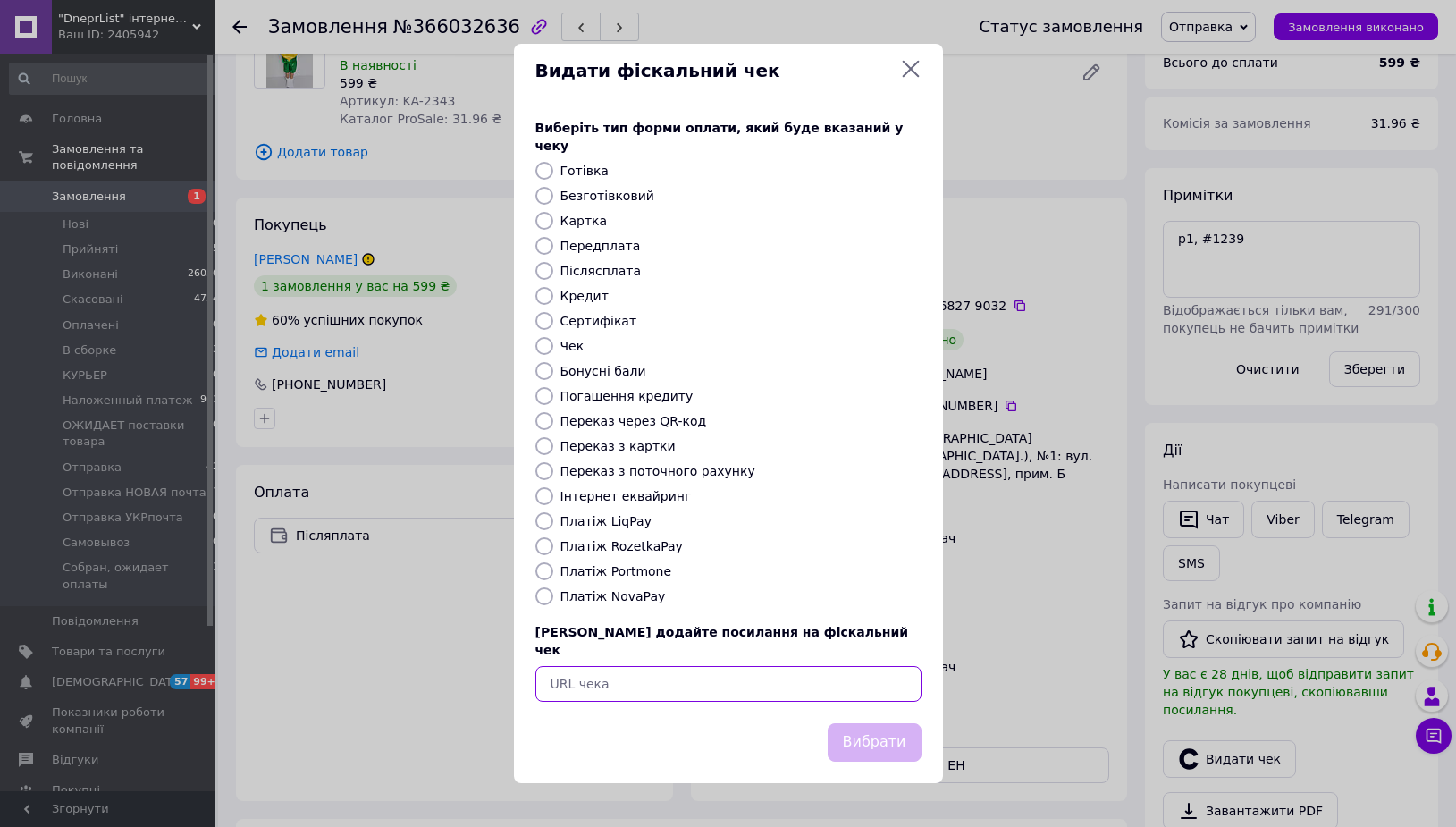
click at [693, 678] on input "text" at bounding box center [728, 684] width 386 height 36
paste input "https://check.checkbox.ua/5007f2f5-1bc5-469d-b5b4-0cc69f91bec2"
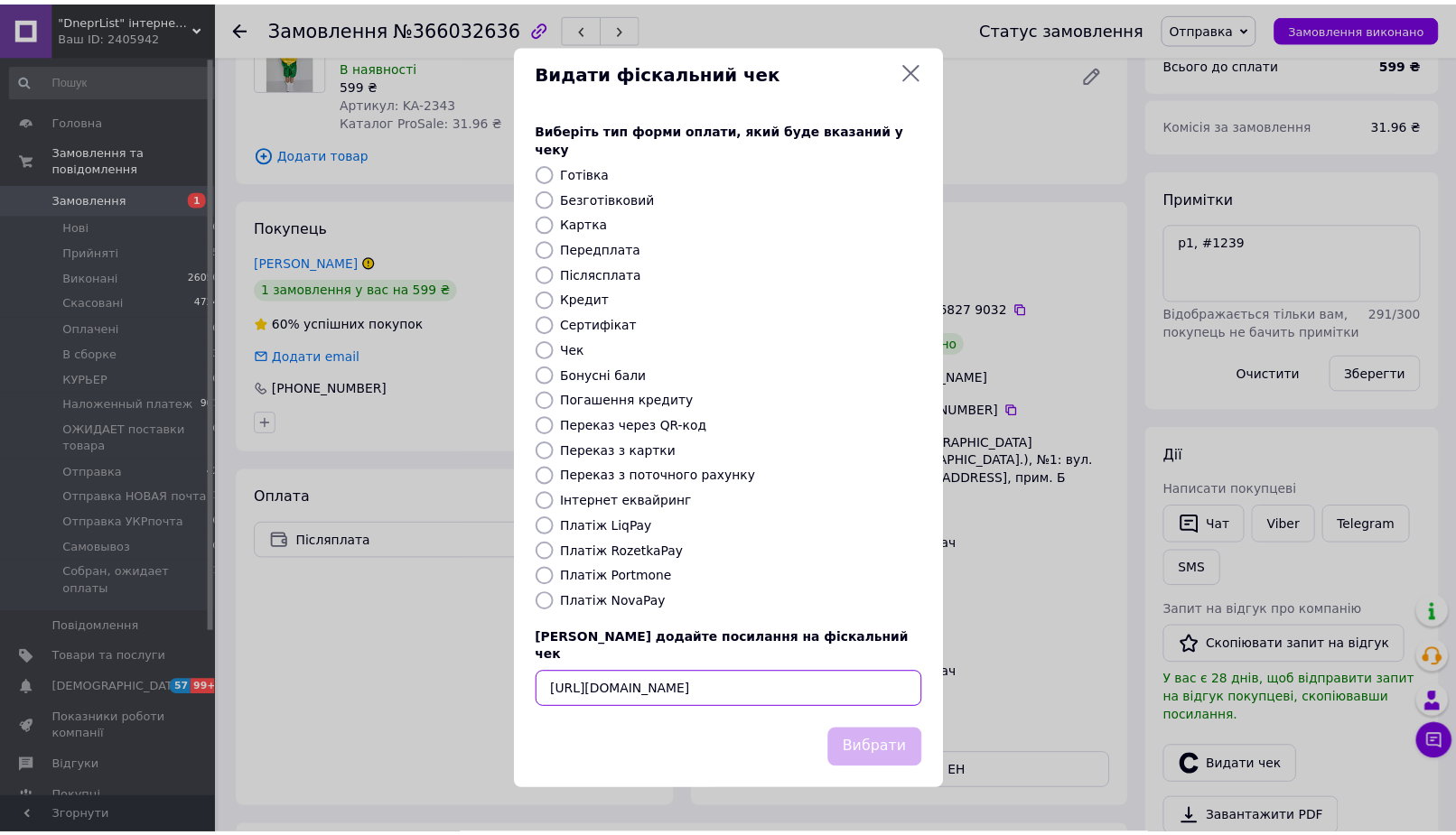
scroll to position [0, 18]
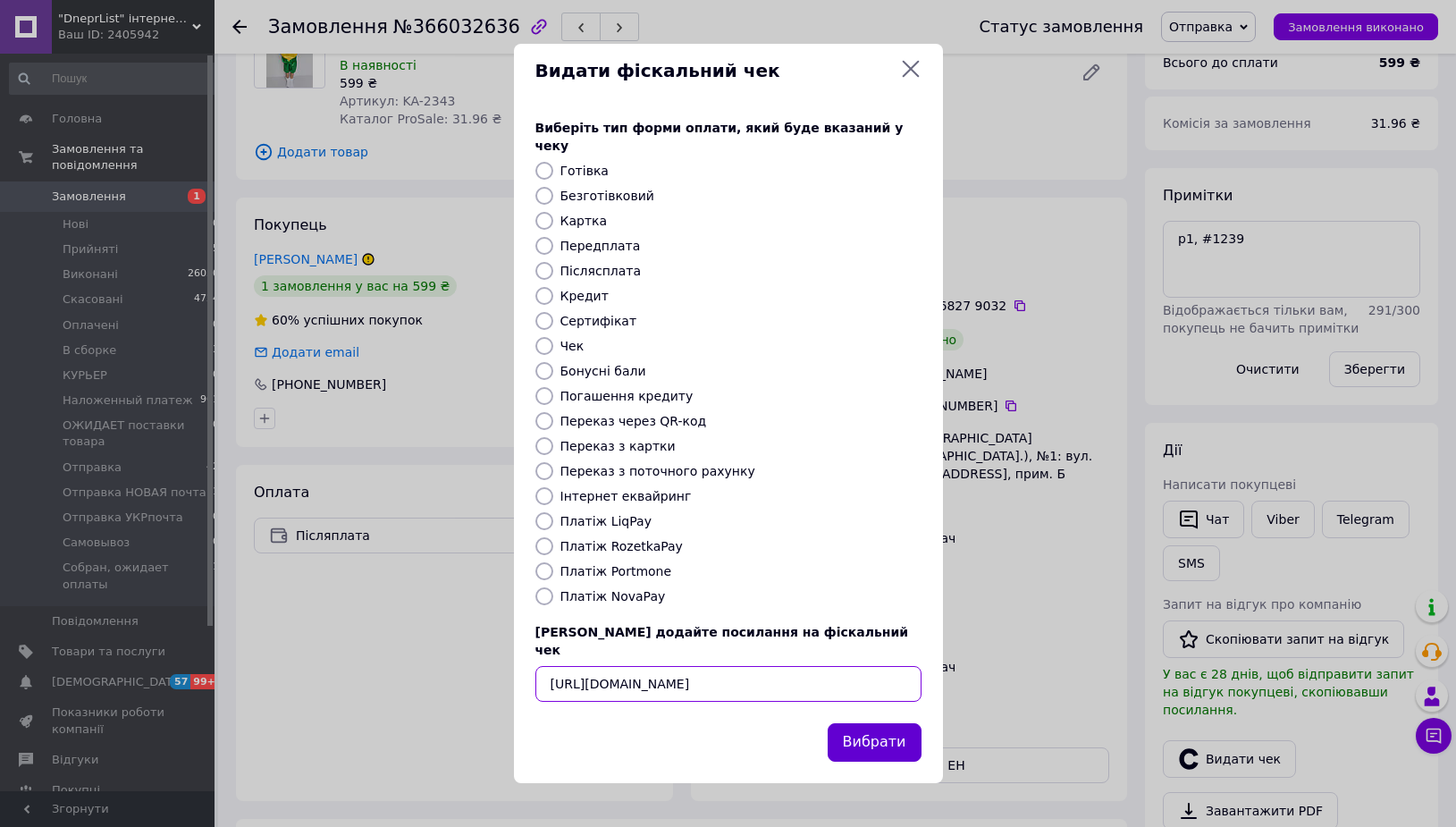
type input "https://check.checkbox.ua/5007f2f5-1bc5-469d-b5b4-0cc69f91bec2"
click at [883, 724] on button "Вибрати" at bounding box center [874, 743] width 94 height 39
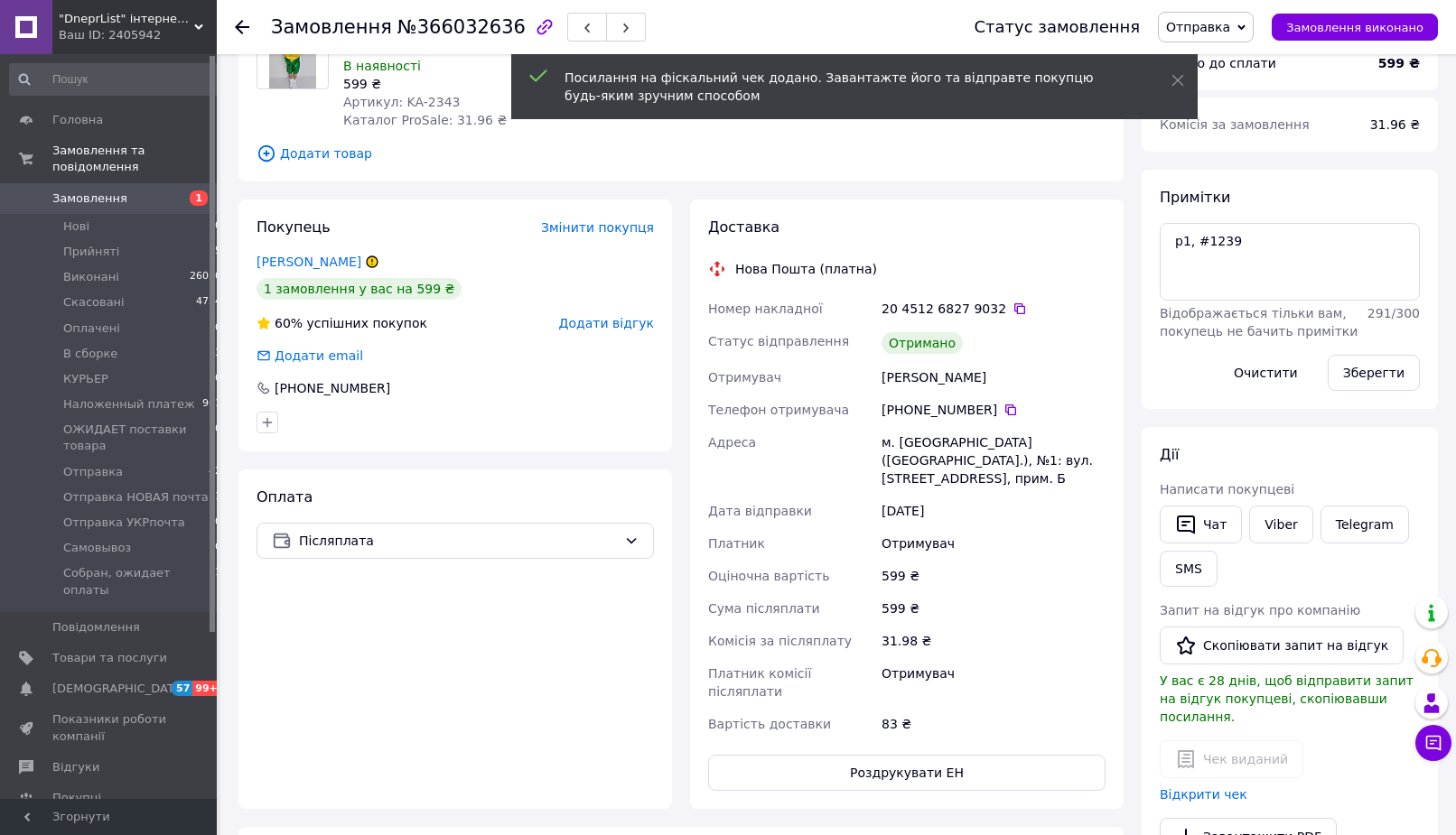
click at [1228, 34] on span "Отправка" at bounding box center [1197, 27] width 64 height 14
click at [1263, 56] on li "Наложенный платеж" at bounding box center [1252, 70] width 188 height 27
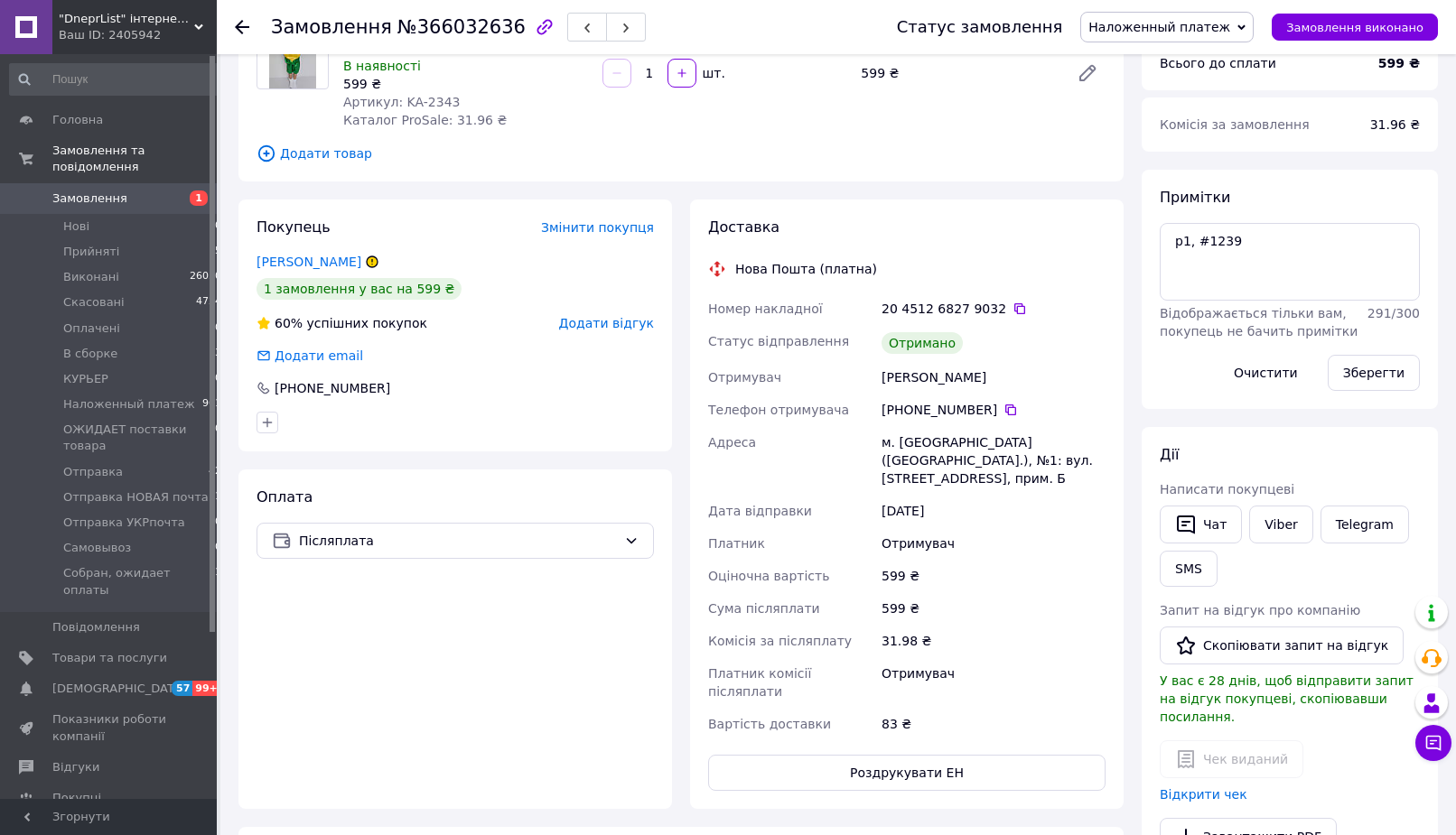
click at [241, 25] on icon at bounding box center [241, 27] width 14 height 14
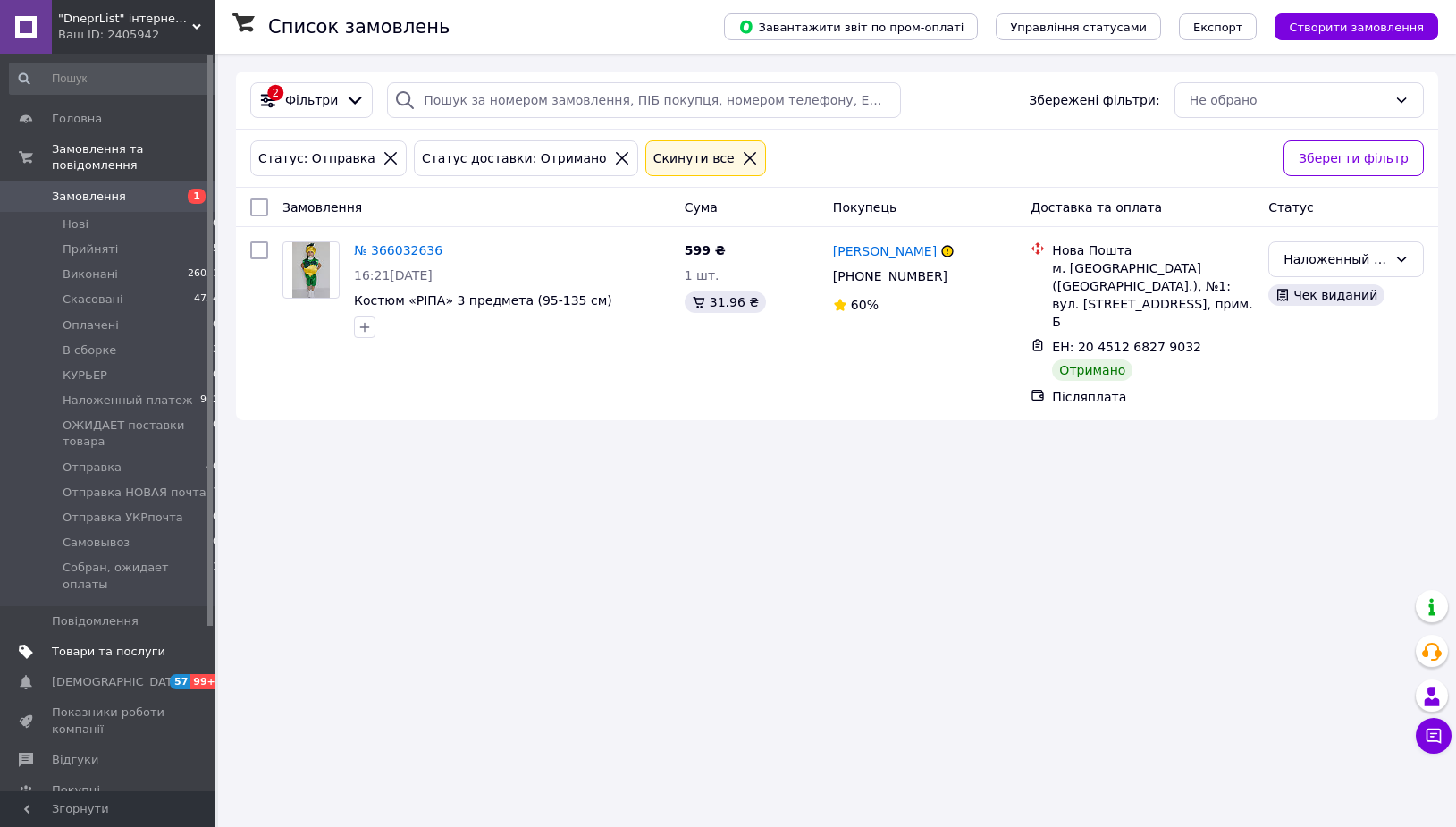
click at [149, 644] on span "Товари та послуги" at bounding box center [109, 652] width 114 height 16
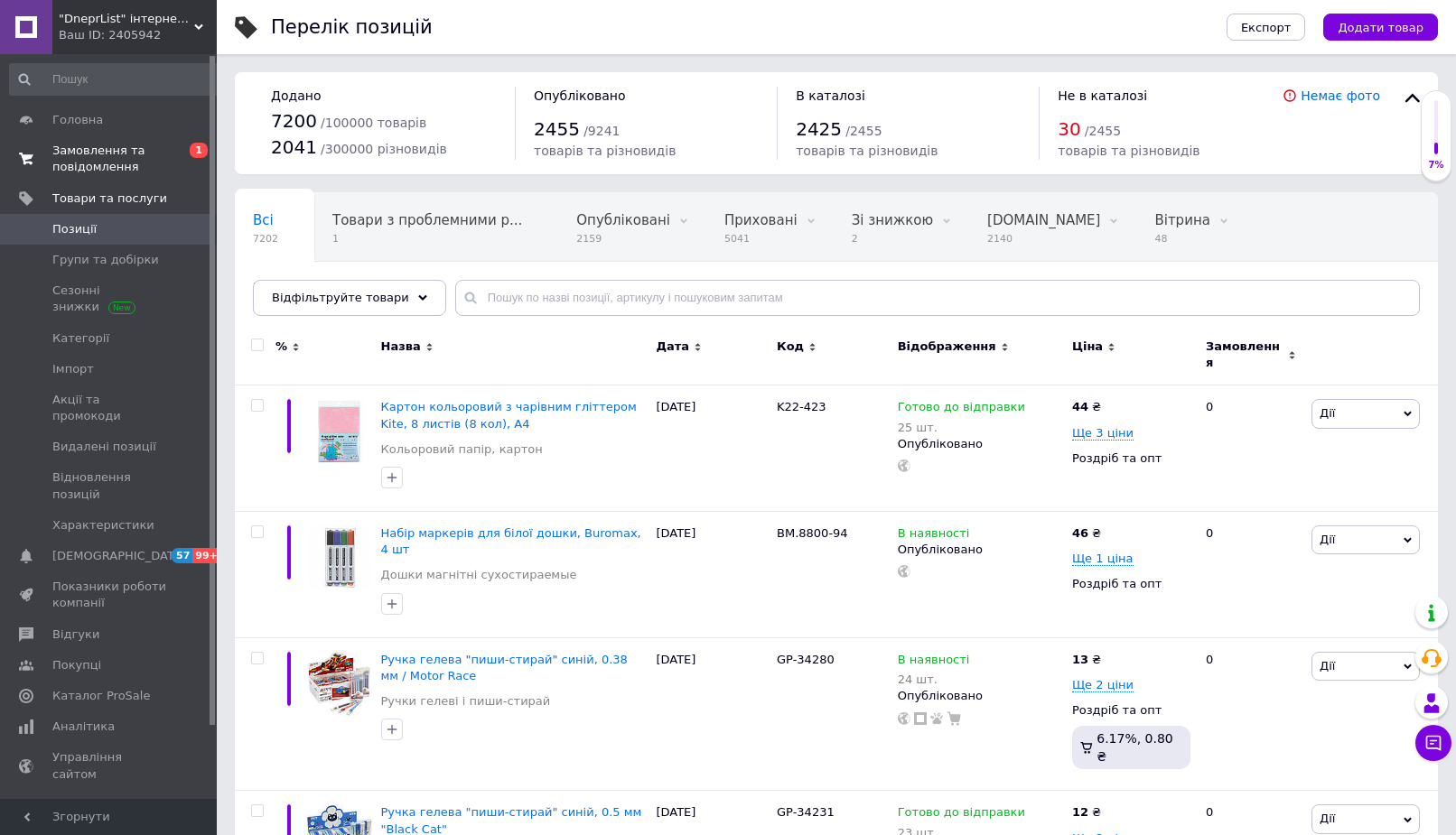
click at [144, 156] on span "Замовлення та повідомлення" at bounding box center [110, 159] width 115 height 33
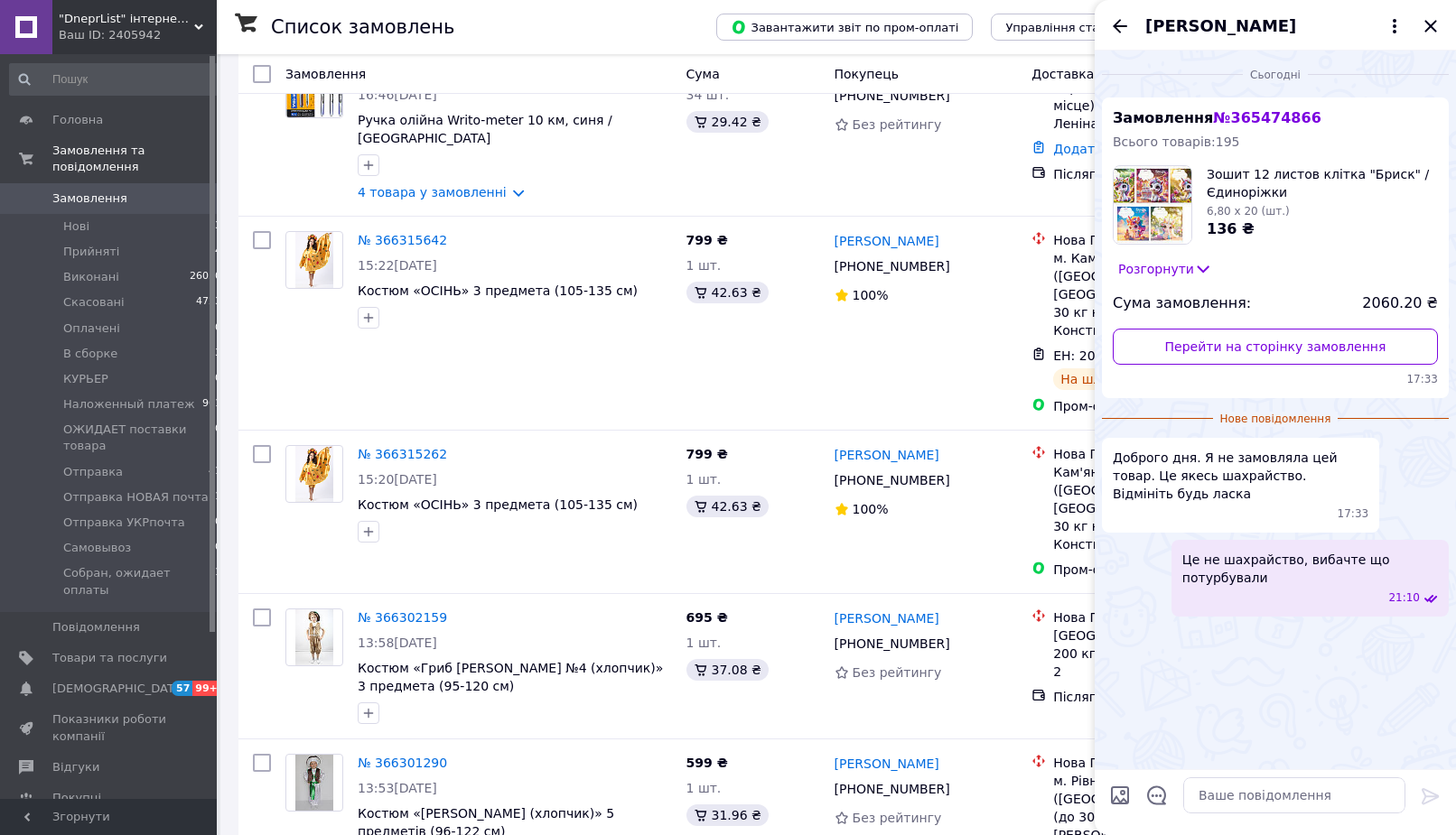
scroll to position [828, 0]
click at [1438, 26] on icon "Закрити" at bounding box center [1430, 26] width 22 height 22
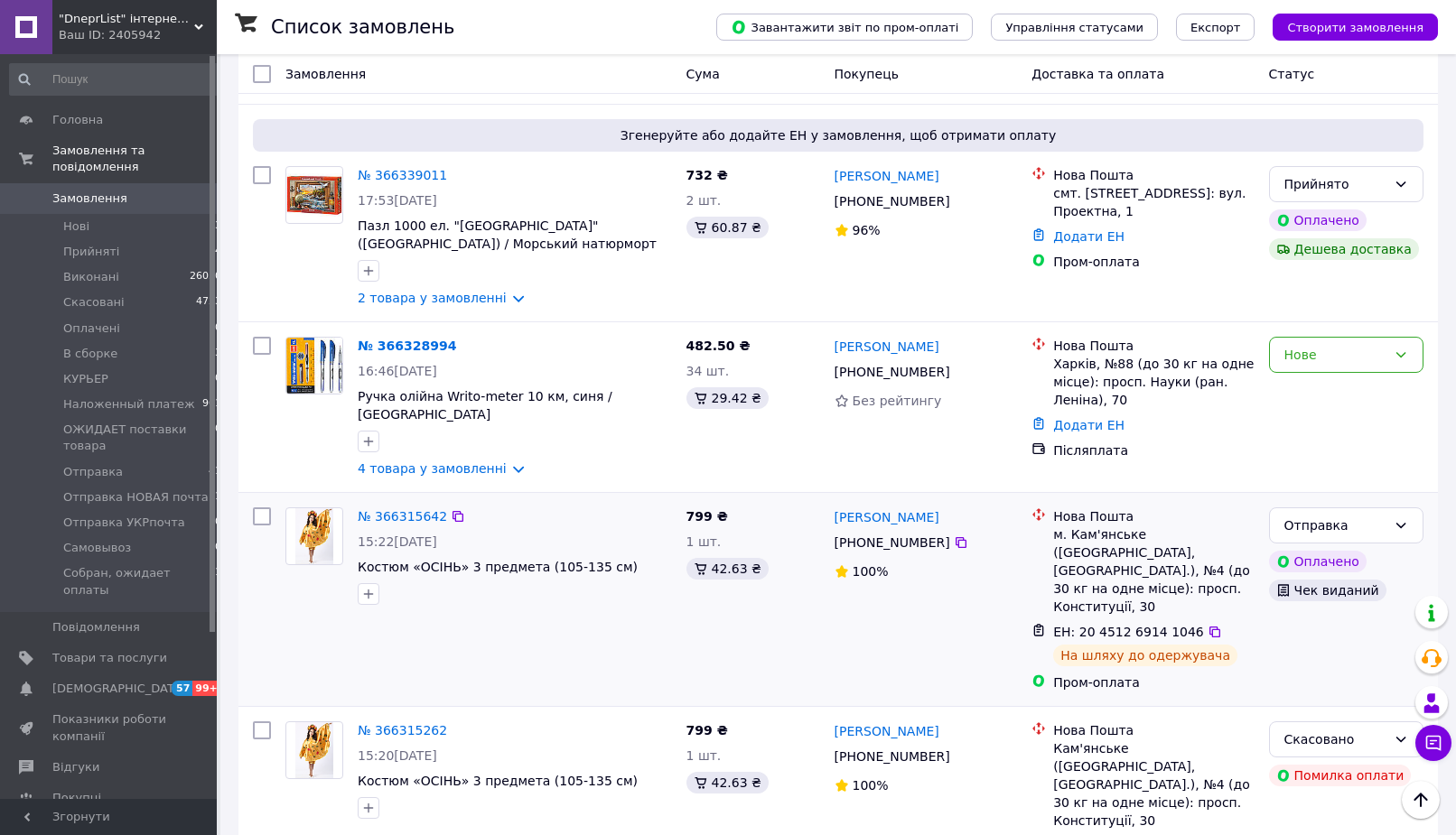
scroll to position [0, 0]
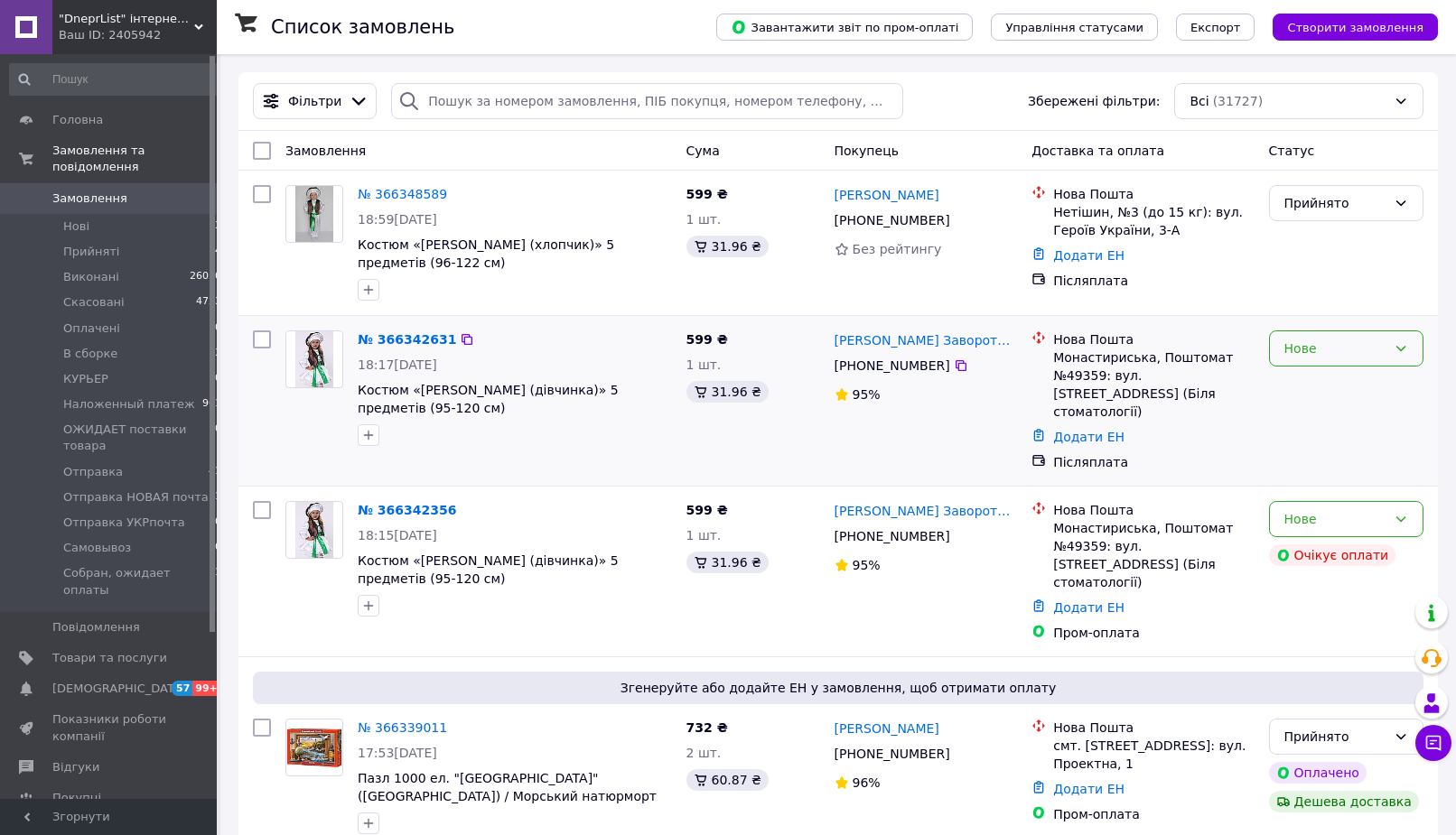
click at [1289, 348] on div "Нове" at bounding box center [1334, 349] width 102 height 20
click at [1285, 392] on li "Прийнято" at bounding box center [1345, 388] width 152 height 33
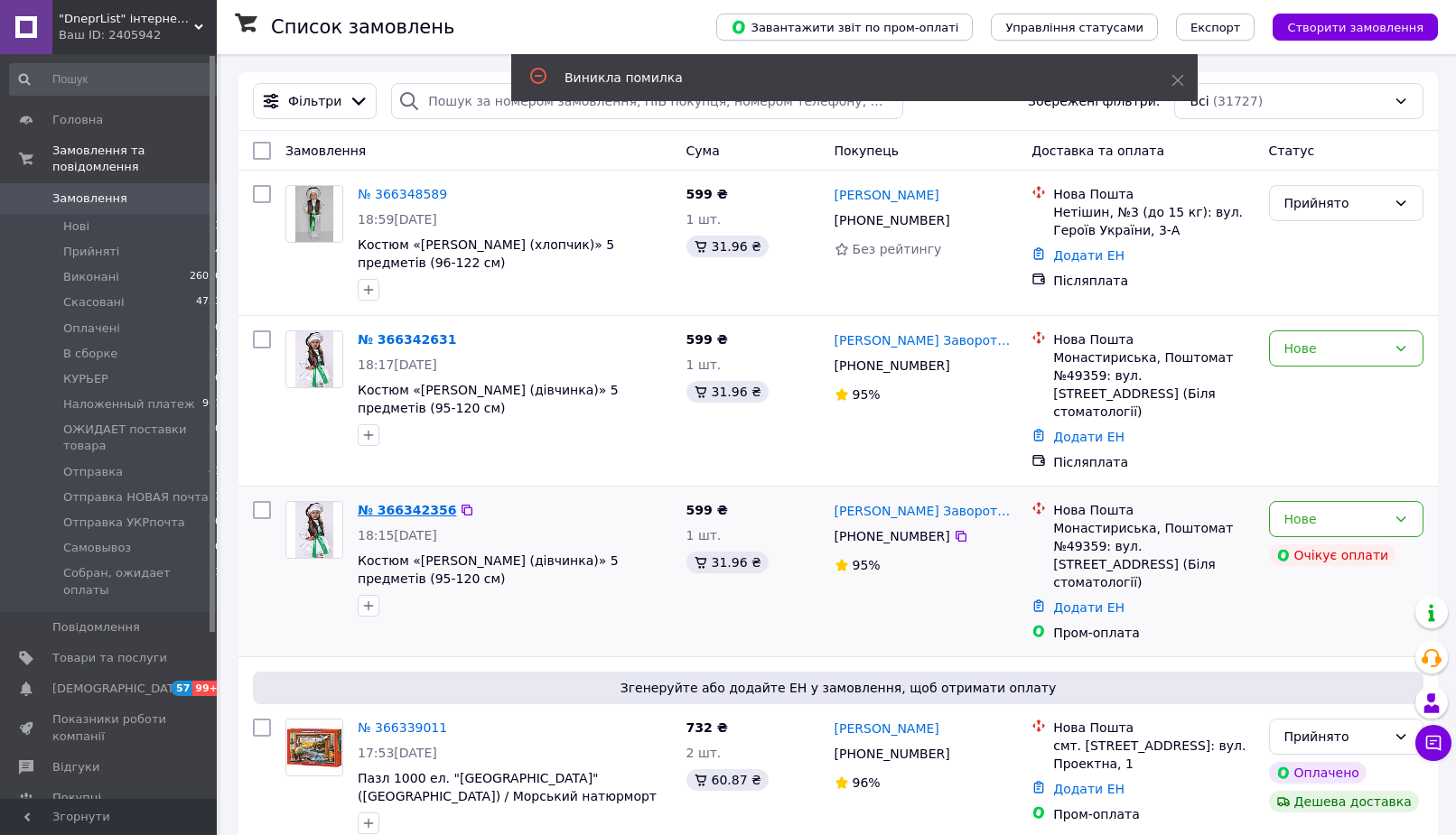
click at [400, 503] on link "№ 366342356" at bounding box center [406, 509] width 99 height 14
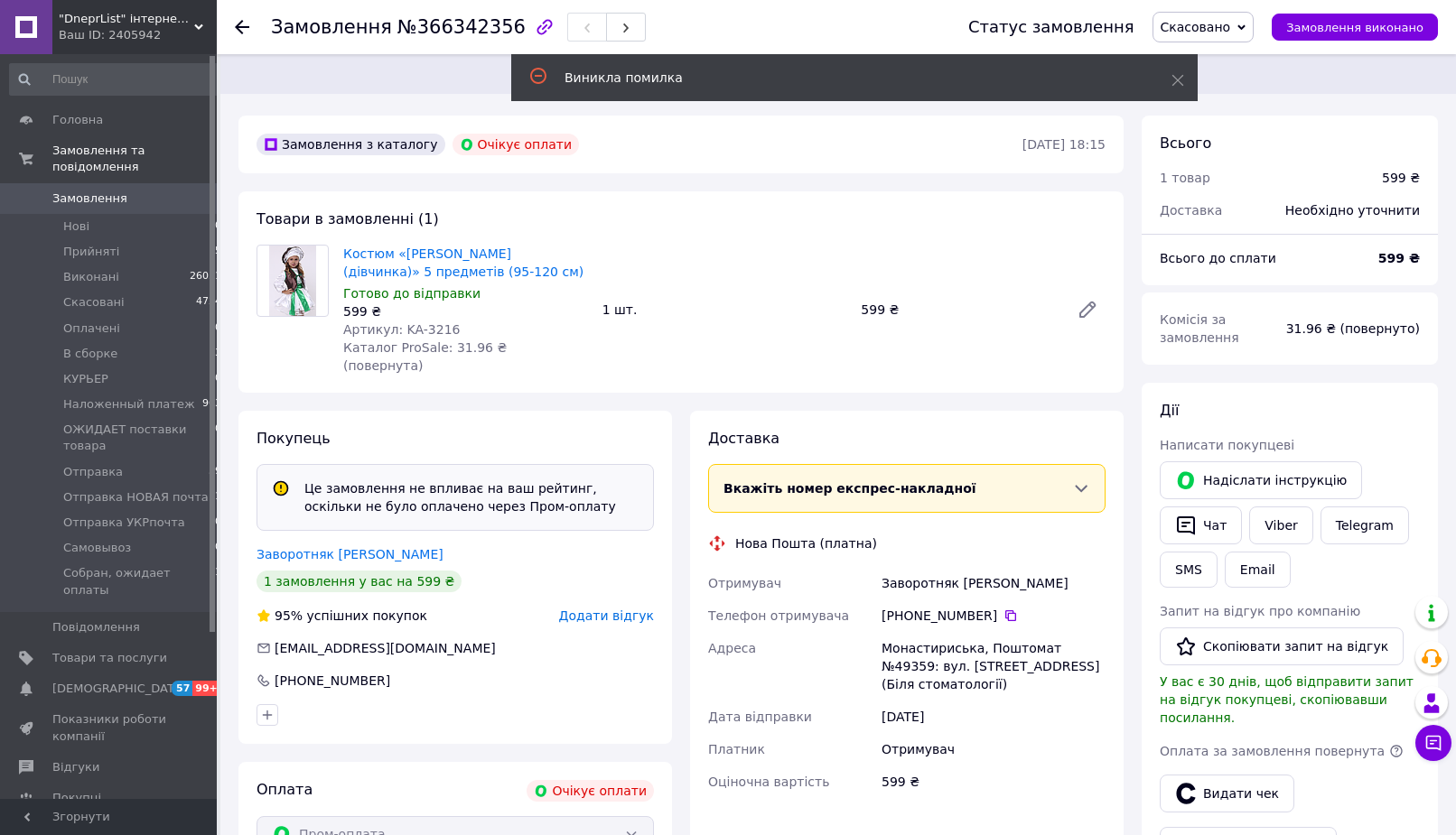
click at [240, 23] on use at bounding box center [241, 27] width 14 height 14
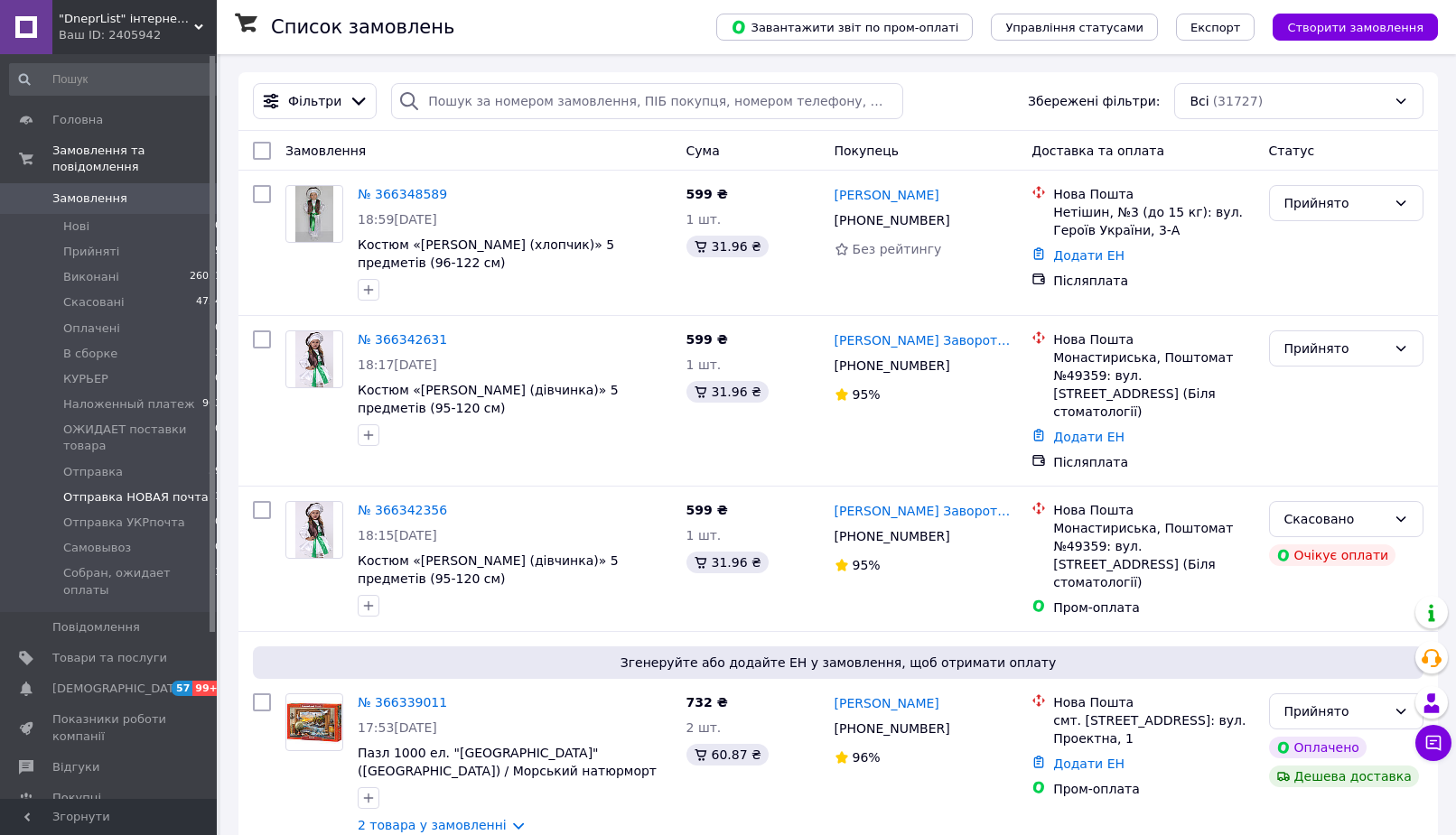
click at [181, 489] on span "Отправка НОВАЯ почта" at bounding box center [136, 497] width 146 height 16
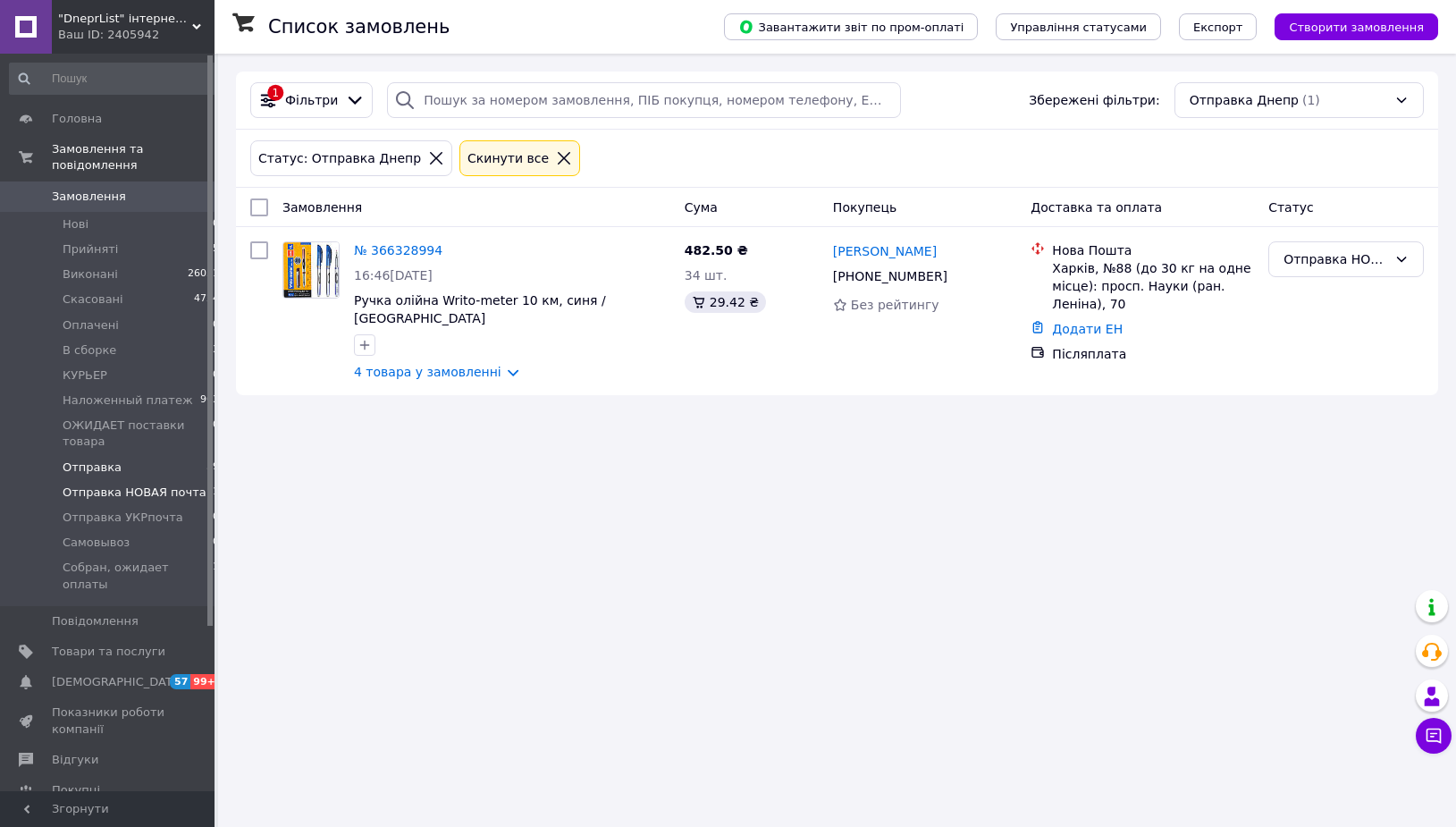
click at [175, 455] on li "Отправка 39" at bounding box center [115, 468] width 229 height 25
